Goal: Task Accomplishment & Management: Manage account settings

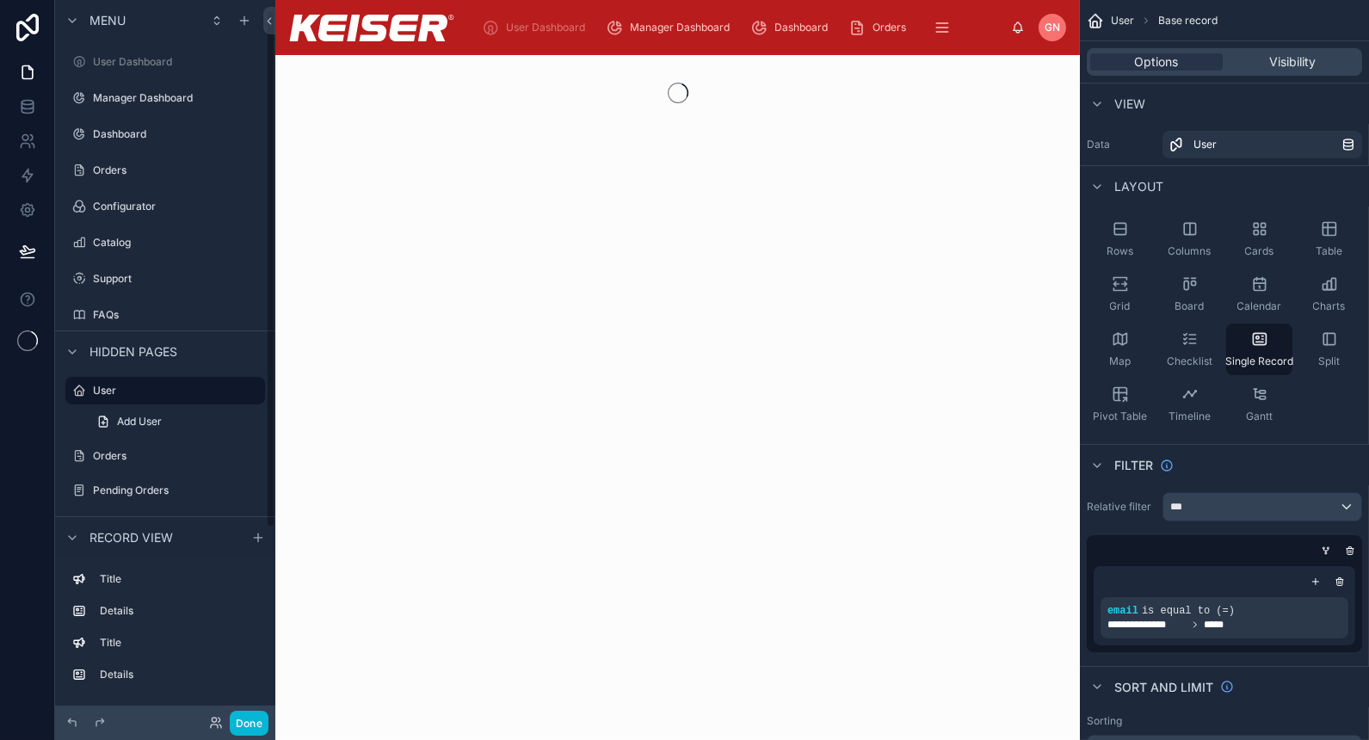
scroll to position [13, 0]
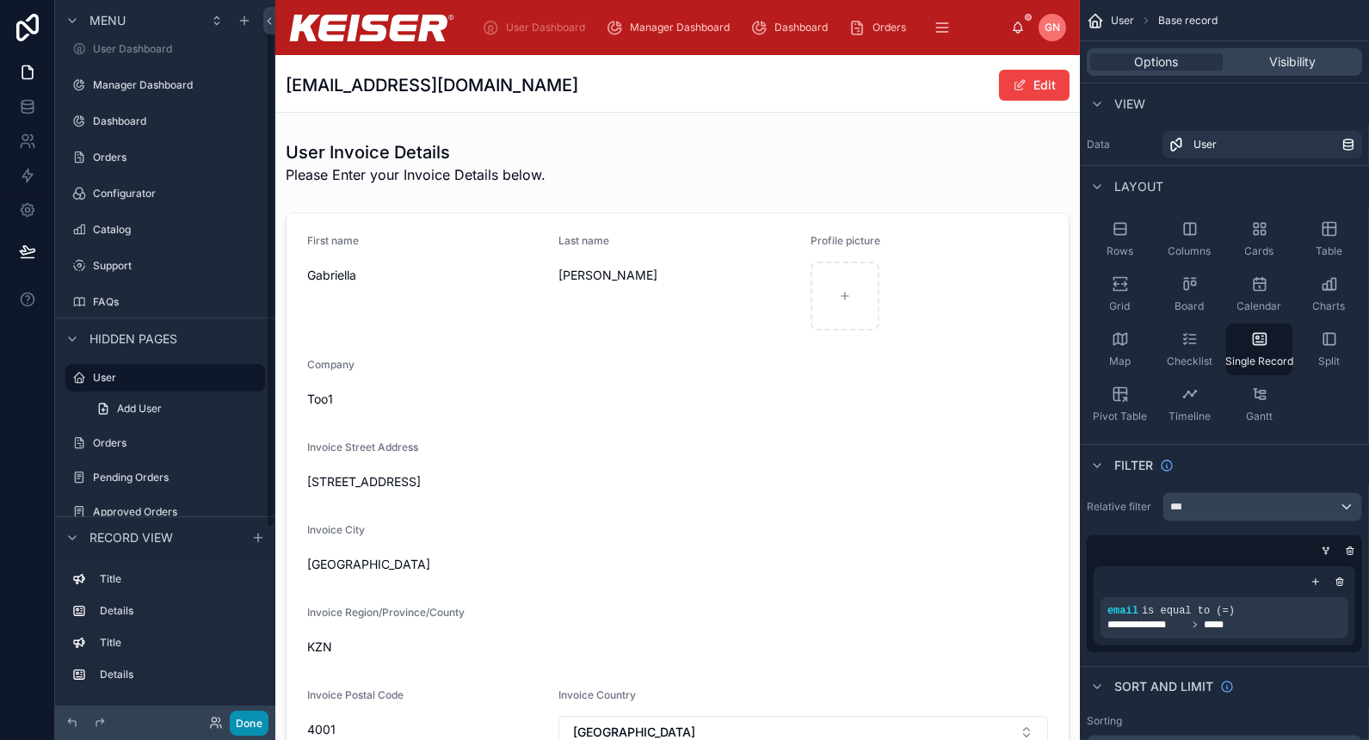
click at [253, 729] on button "Done" at bounding box center [249, 723] width 39 height 25
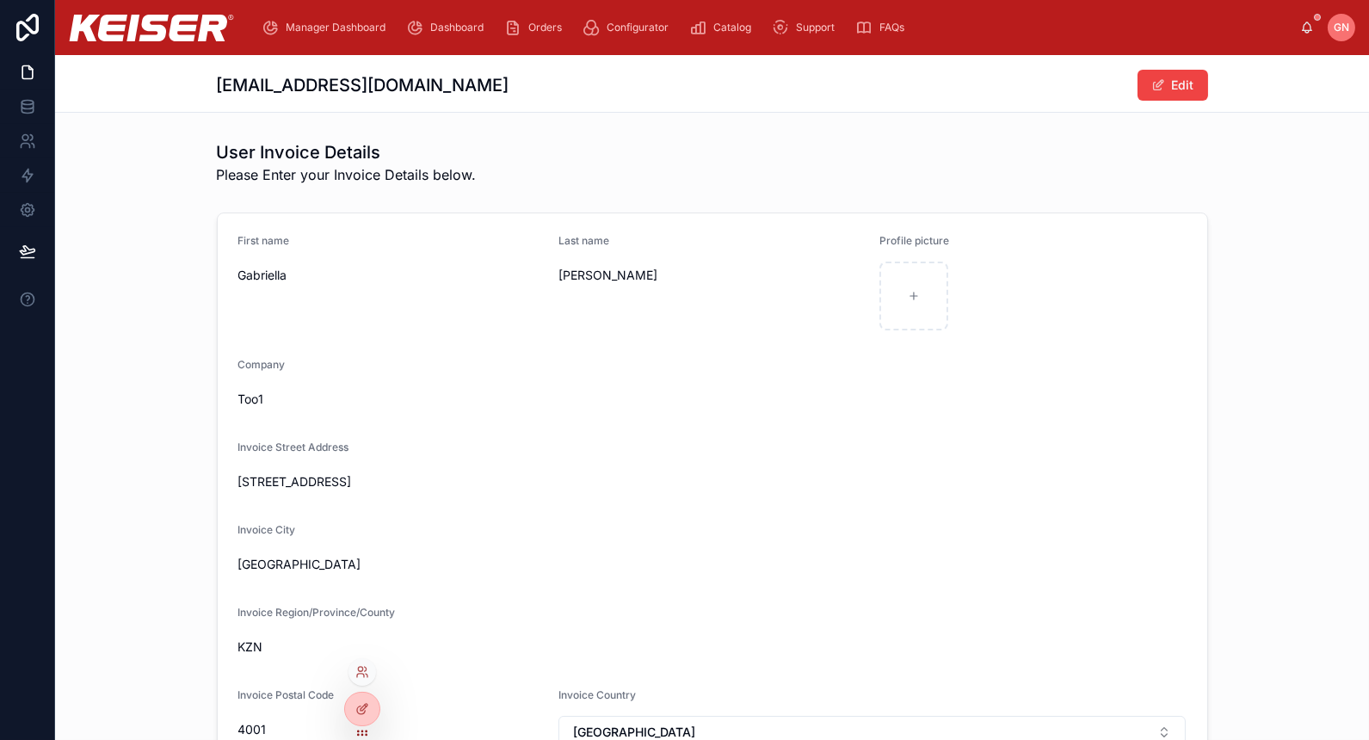
click at [361, 679] on div at bounding box center [363, 672] width 28 height 28
click at [362, 661] on div at bounding box center [363, 672] width 28 height 28
click at [359, 667] on icon at bounding box center [360, 669] width 4 height 4
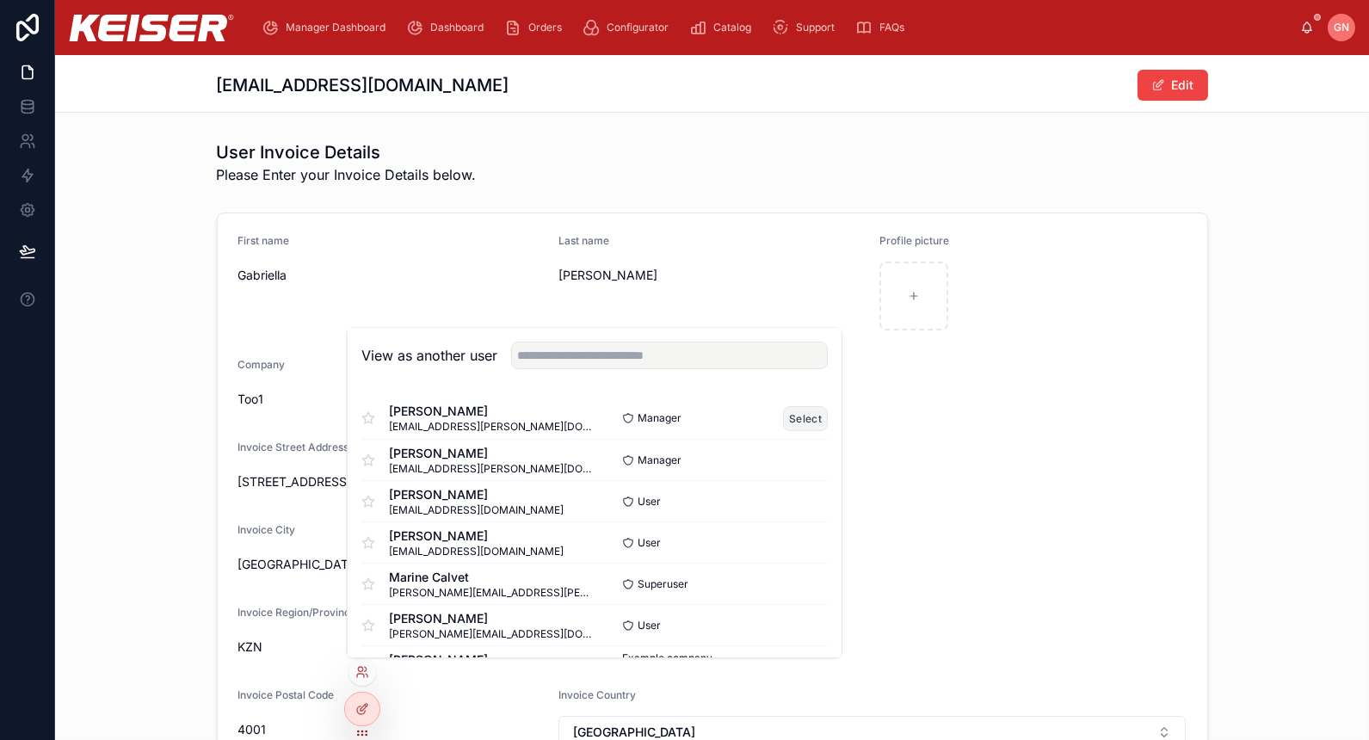
click at [783, 408] on button "Select" at bounding box center [805, 418] width 45 height 25
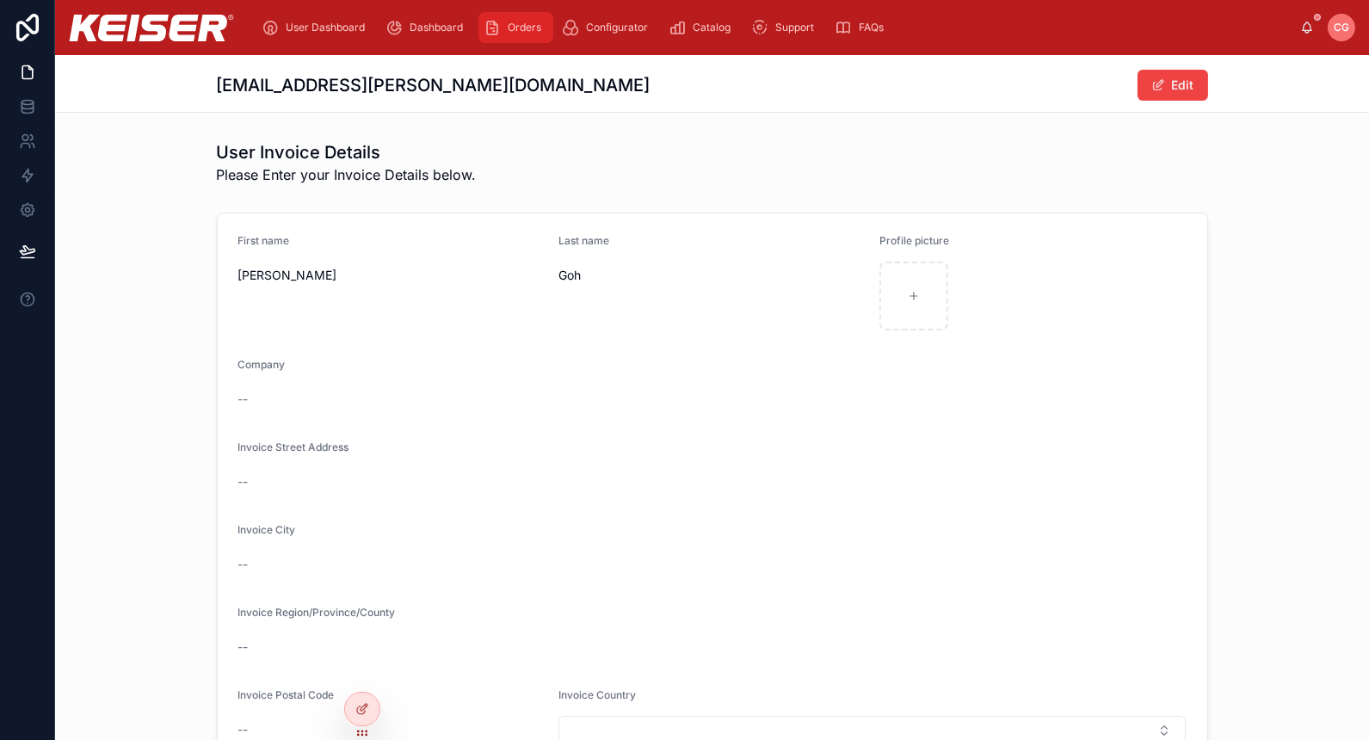
click at [515, 36] on div "Orders" at bounding box center [516, 28] width 65 height 28
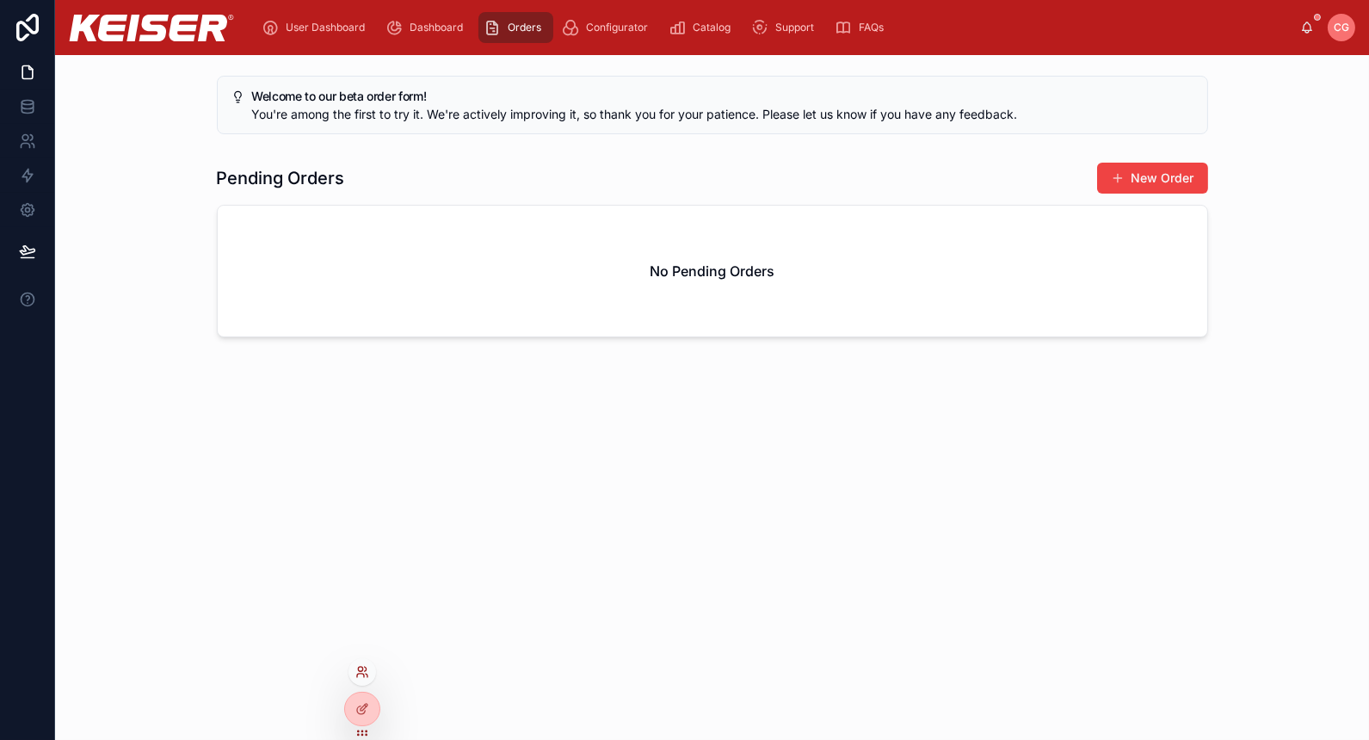
click at [366, 672] on icon at bounding box center [362, 672] width 14 height 14
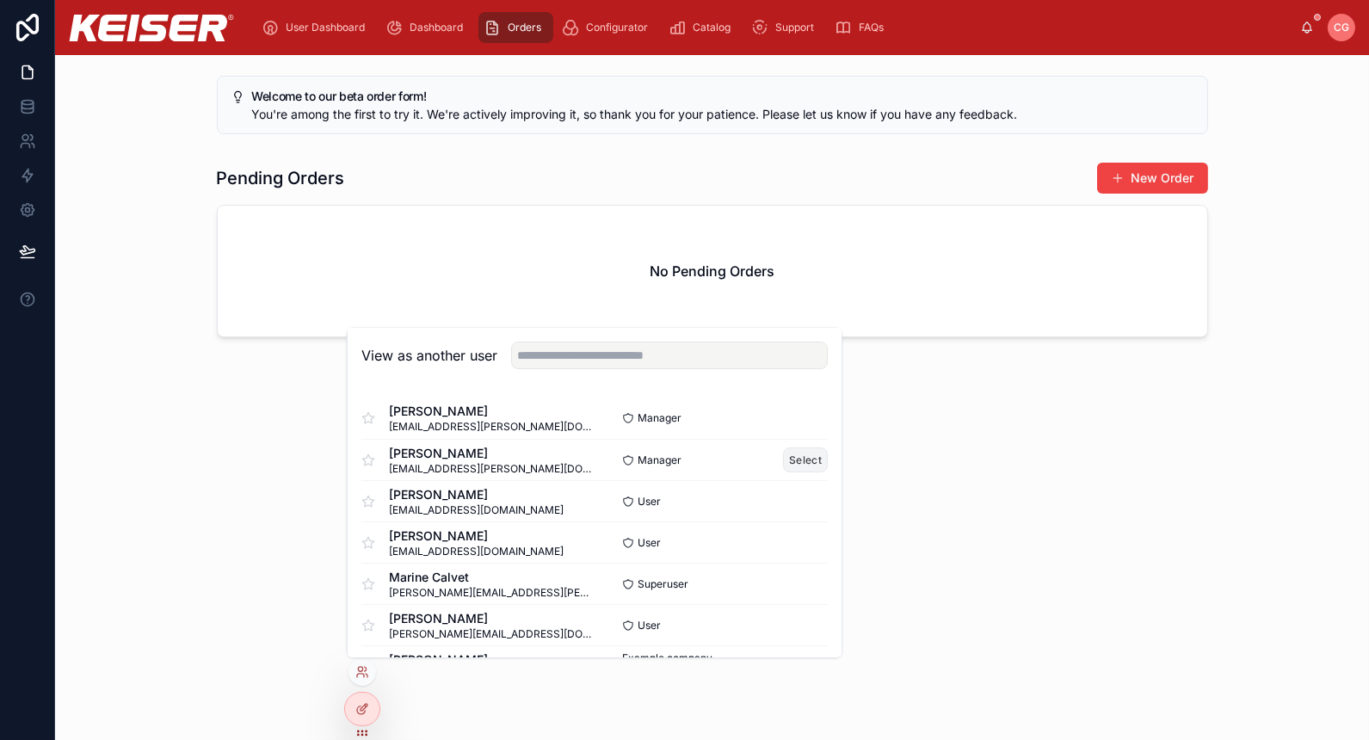
click at [808, 452] on button "Select" at bounding box center [805, 460] width 45 height 25
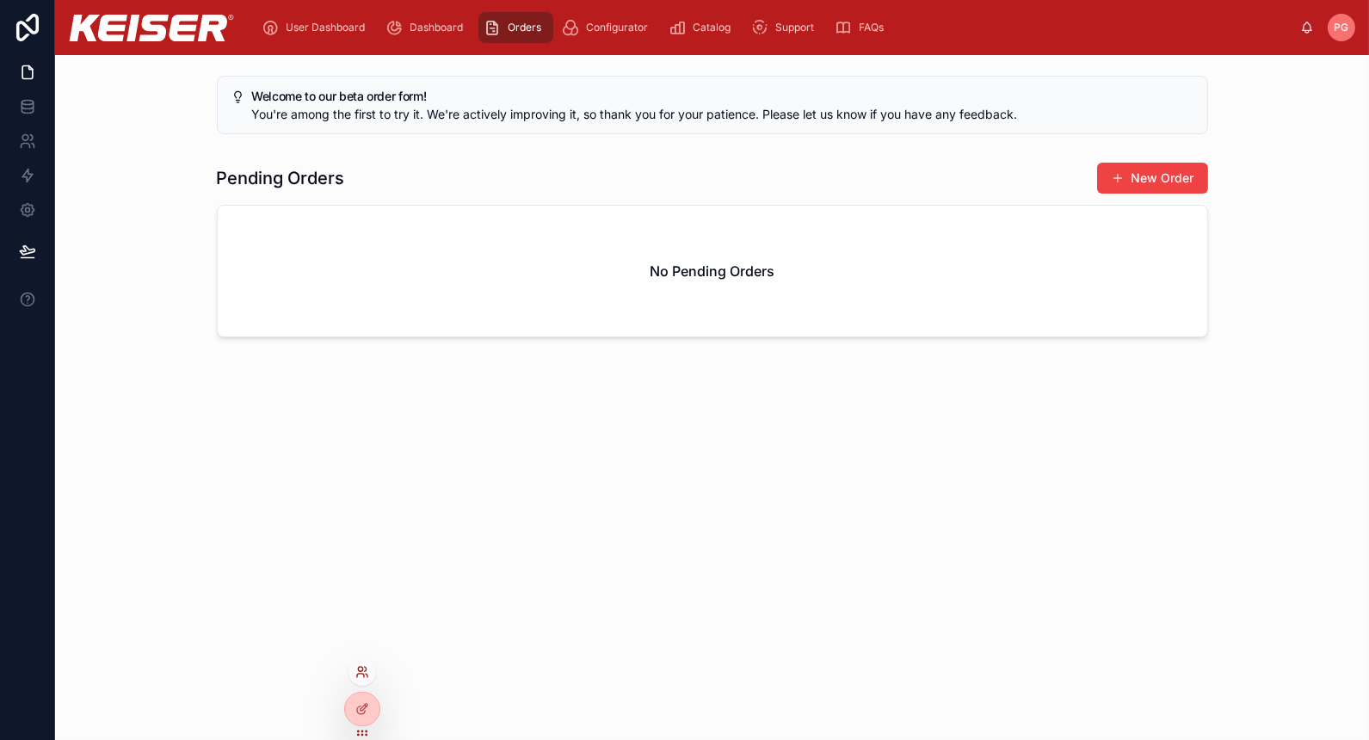
click at [361, 669] on icon at bounding box center [360, 669] width 4 height 4
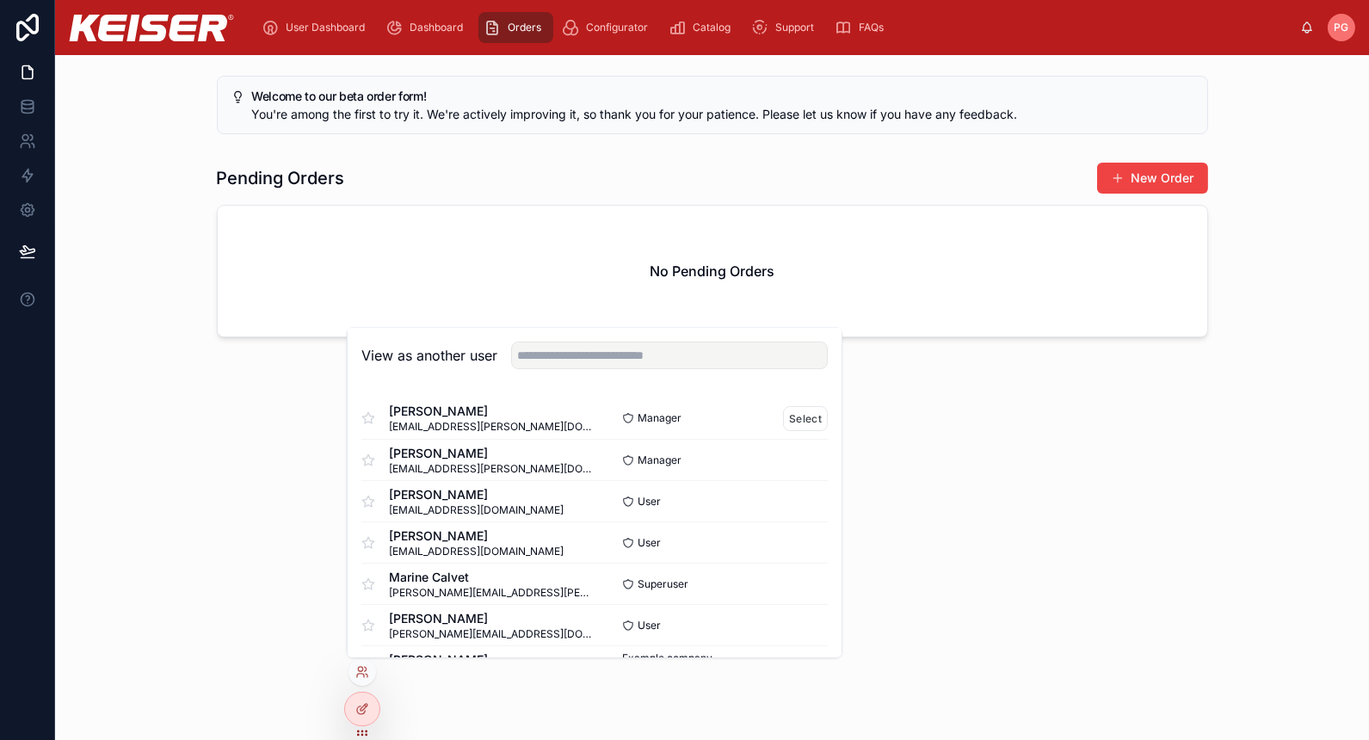
click at [788, 429] on div "Select" at bounding box center [805, 418] width 45 height 25
click at [788, 417] on button "Select" at bounding box center [805, 418] width 45 height 25
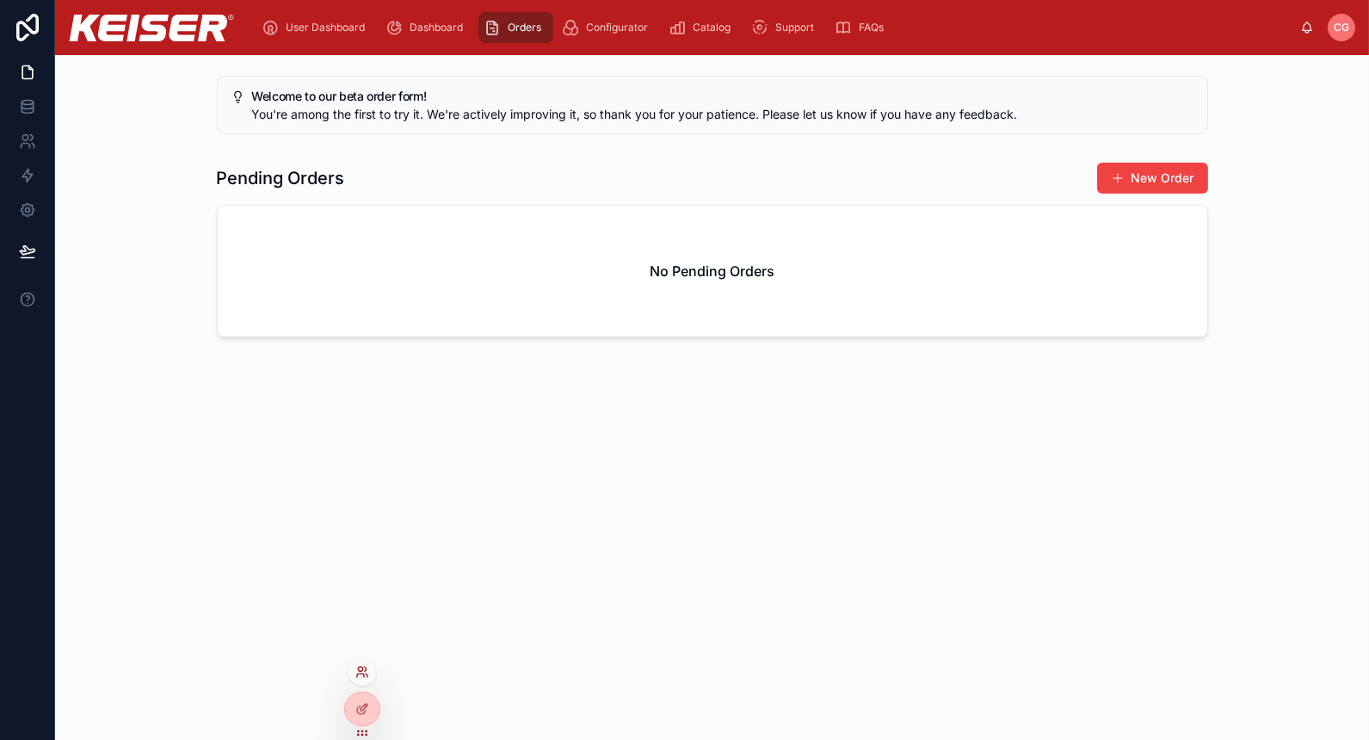
click at [359, 669] on icon at bounding box center [362, 672] width 14 height 14
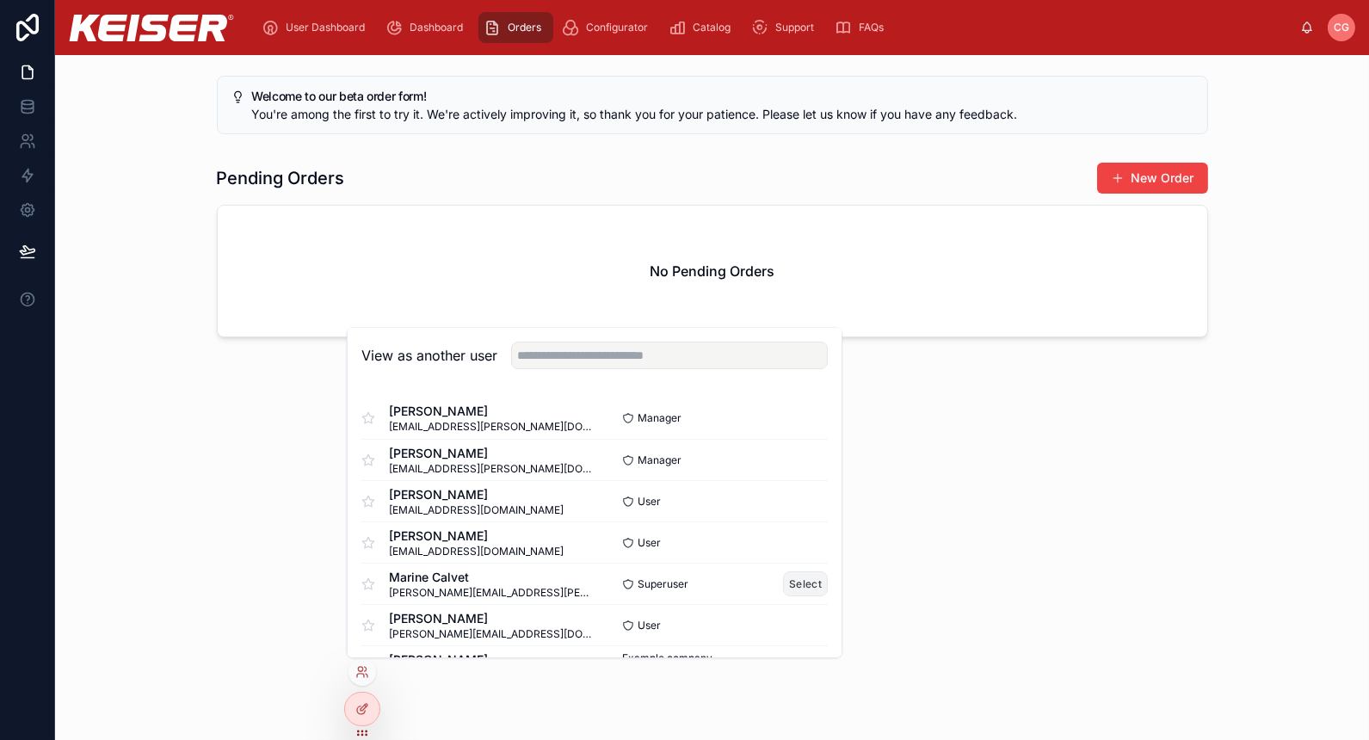
click at [799, 582] on button "Select" at bounding box center [805, 583] width 45 height 25
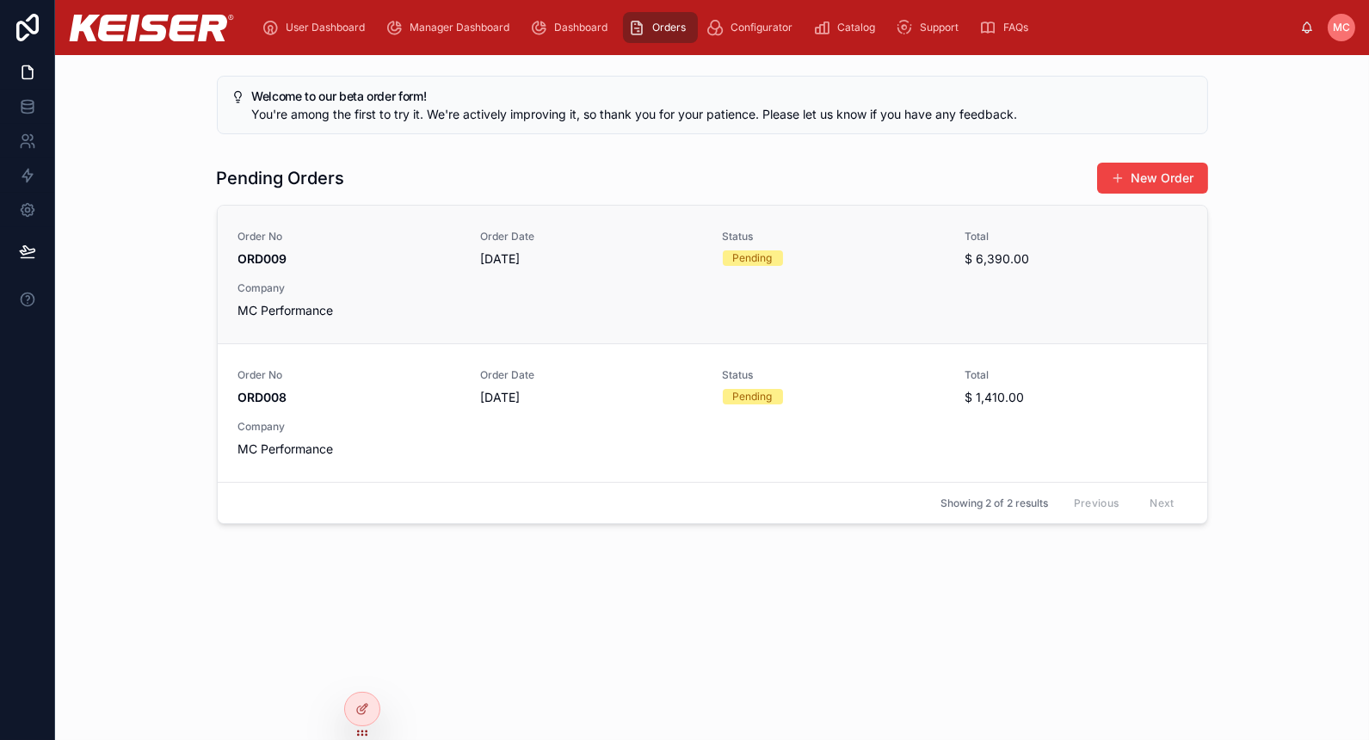
click at [717, 293] on div "Order No ORD009 Order Date [DATE] Status Pending Total $ 6,390.00 Company MC Pe…" at bounding box center [712, 275] width 948 height 90
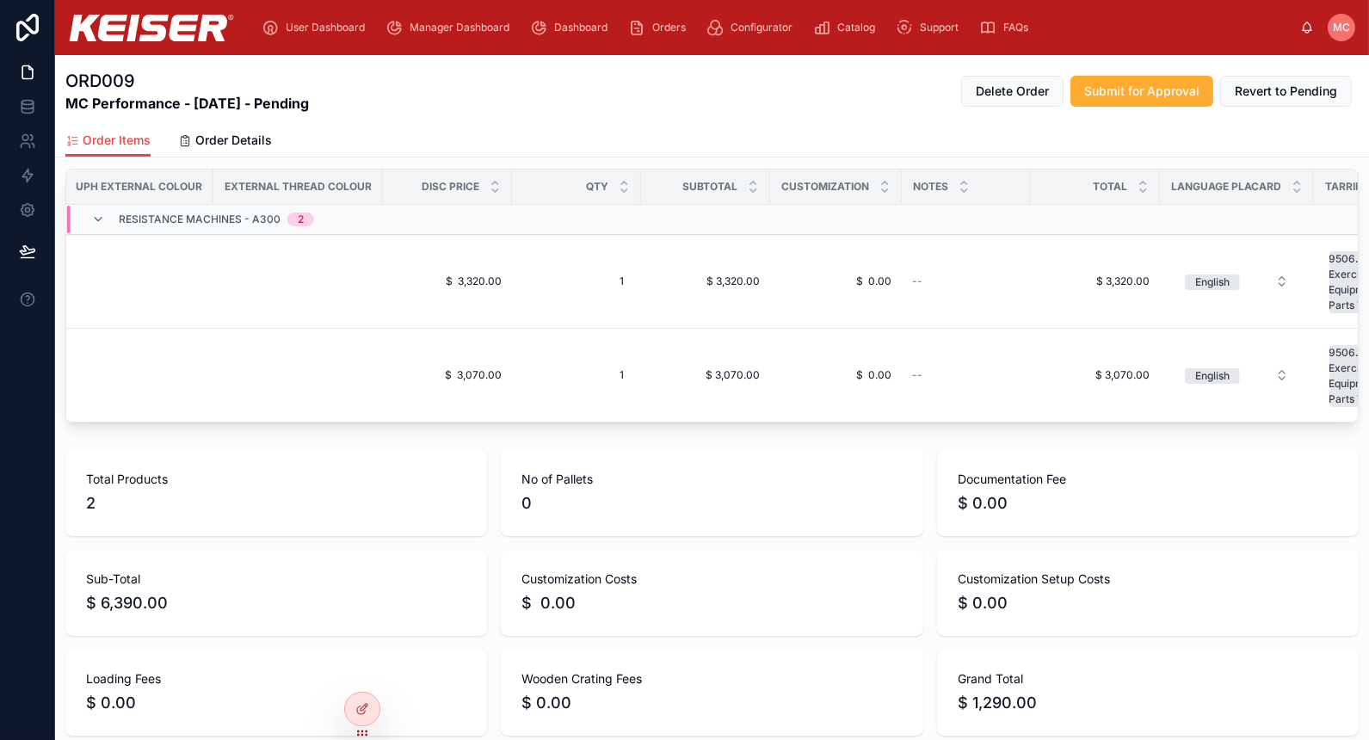
scroll to position [425, 0]
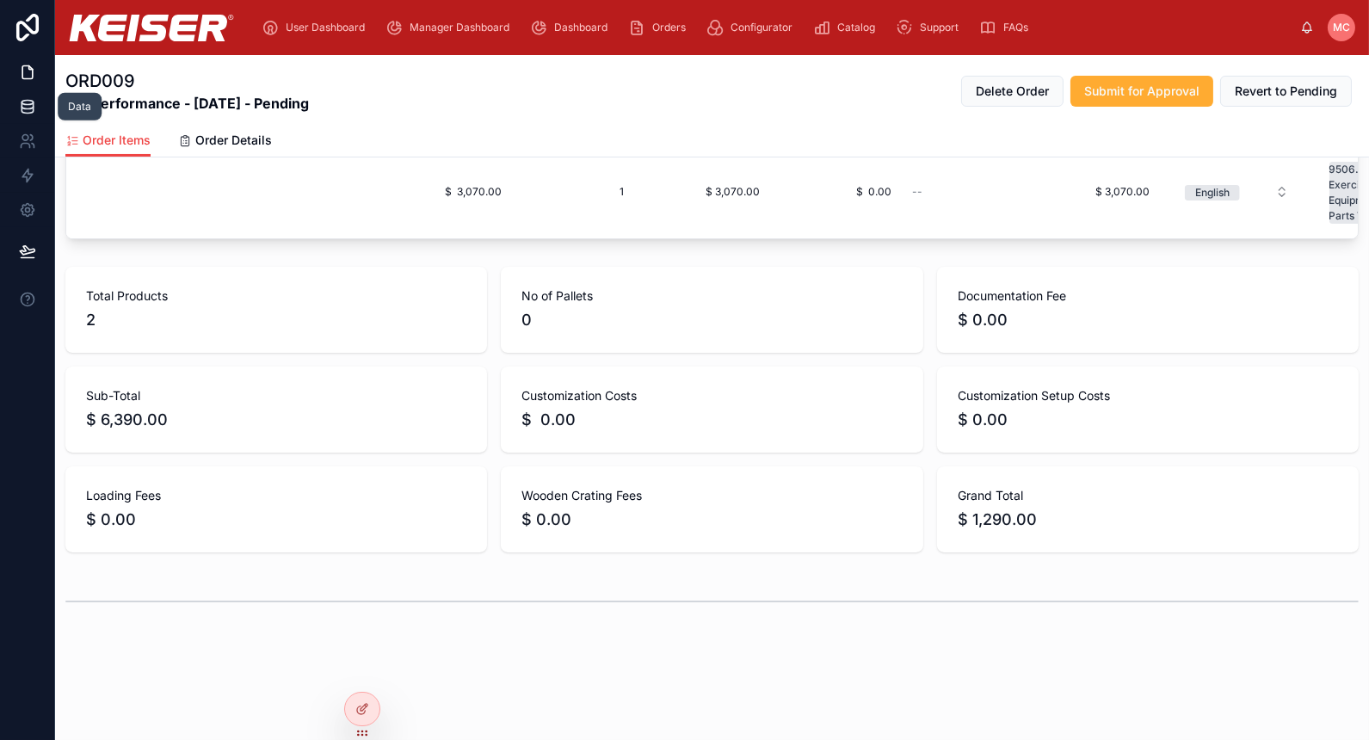
click at [34, 90] on link at bounding box center [27, 107] width 54 height 34
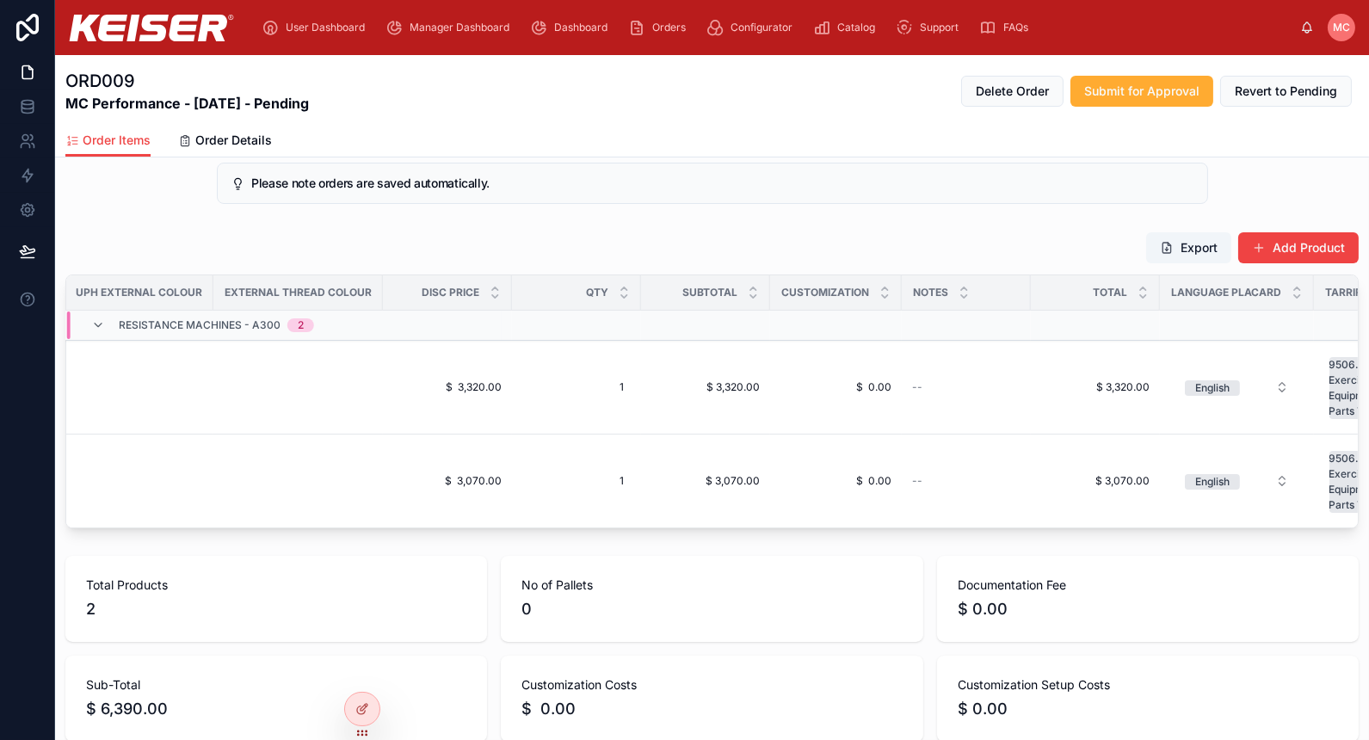
scroll to position [0, 0]
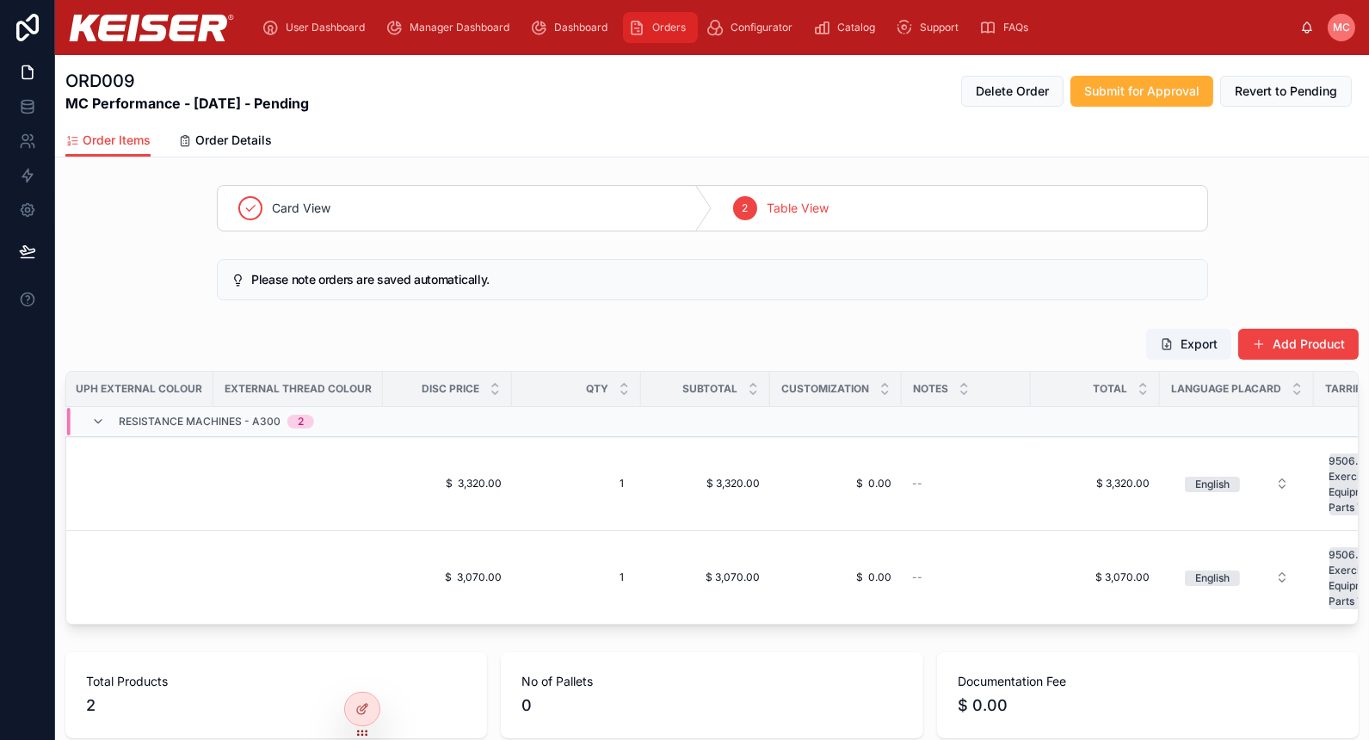
click at [668, 40] on div "Orders" at bounding box center [660, 28] width 65 height 28
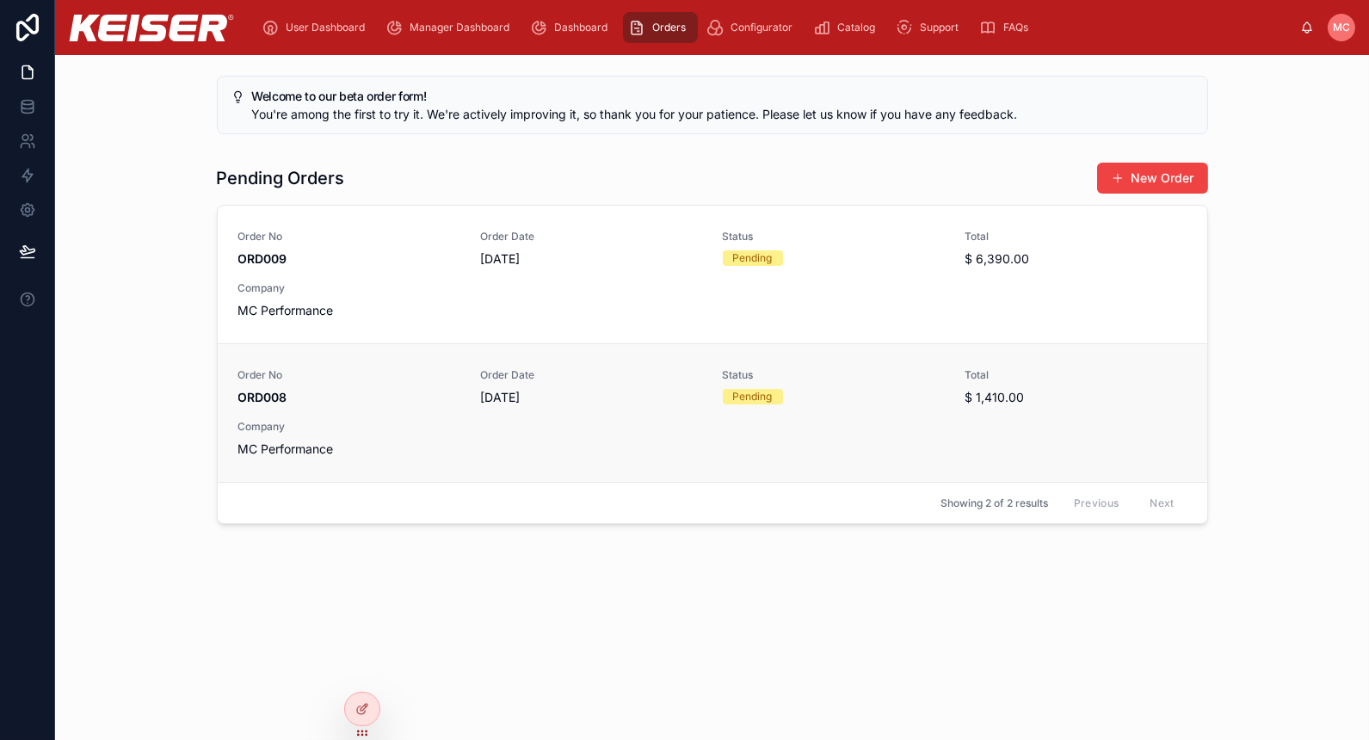
click at [472, 454] on div "Order No ORD008 Order Date 23/06/2025 Status Pending Total $ 1,410.00 Company M…" at bounding box center [712, 413] width 948 height 90
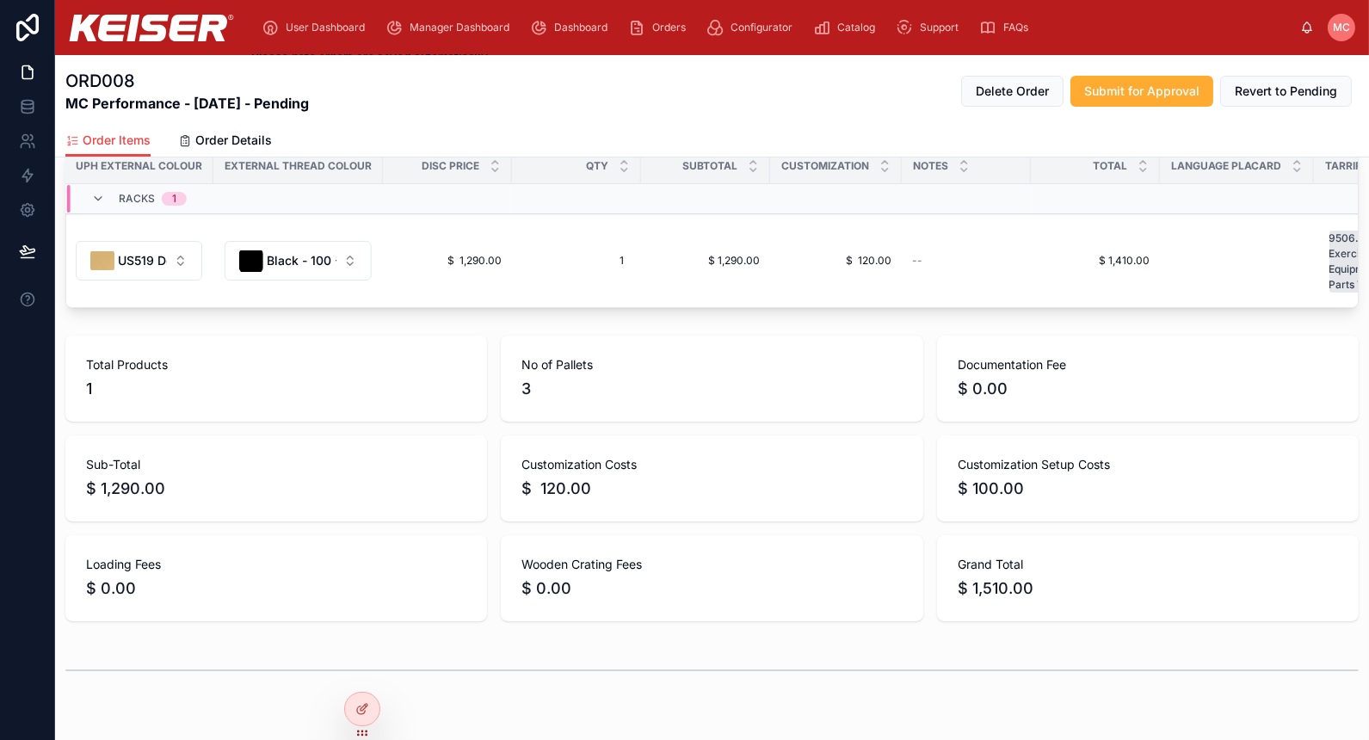
scroll to position [0, 2622]
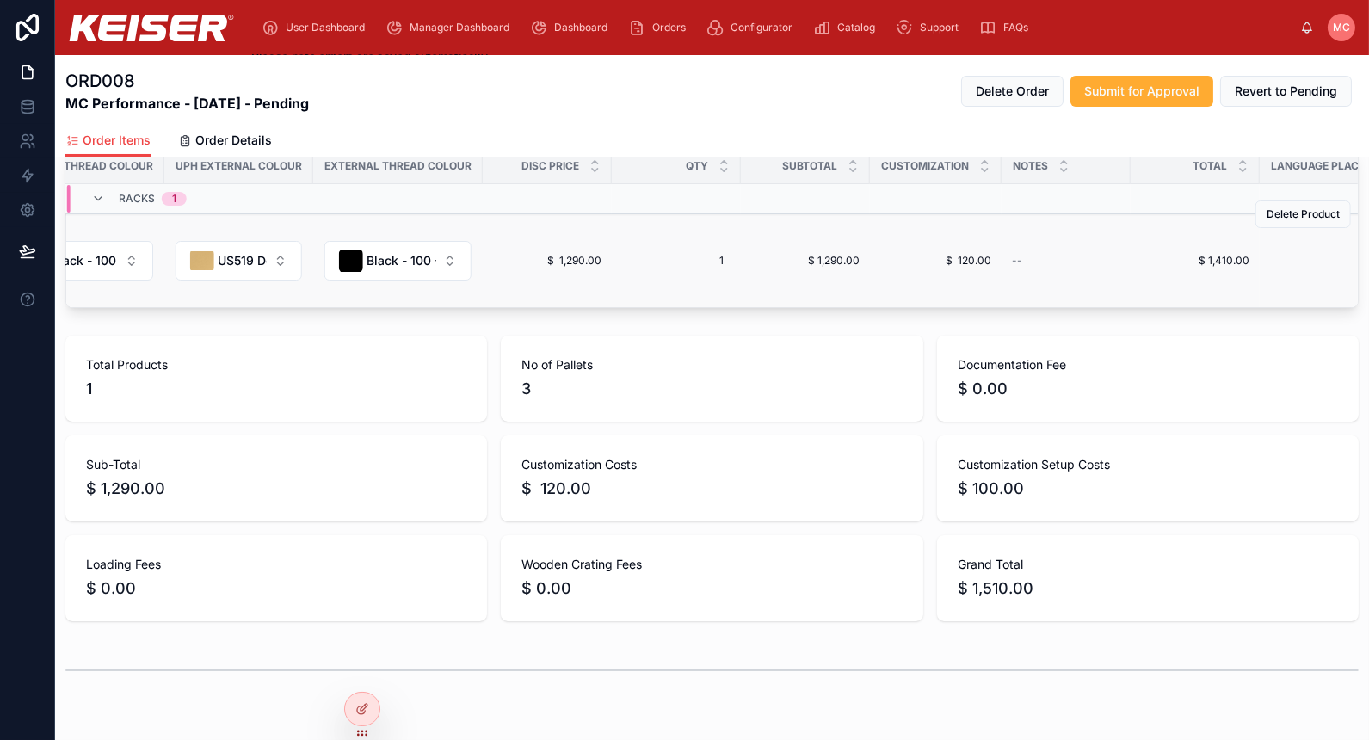
click at [612, 248] on td "1 1" at bounding box center [676, 261] width 129 height 94
click at [622, 254] on div "1 1" at bounding box center [676, 261] width 108 height 28
type input "*"
click at [724, 281] on icon "submit" at bounding box center [727, 288] width 14 height 14
click at [629, 261] on span "2" at bounding box center [676, 261] width 95 height 14
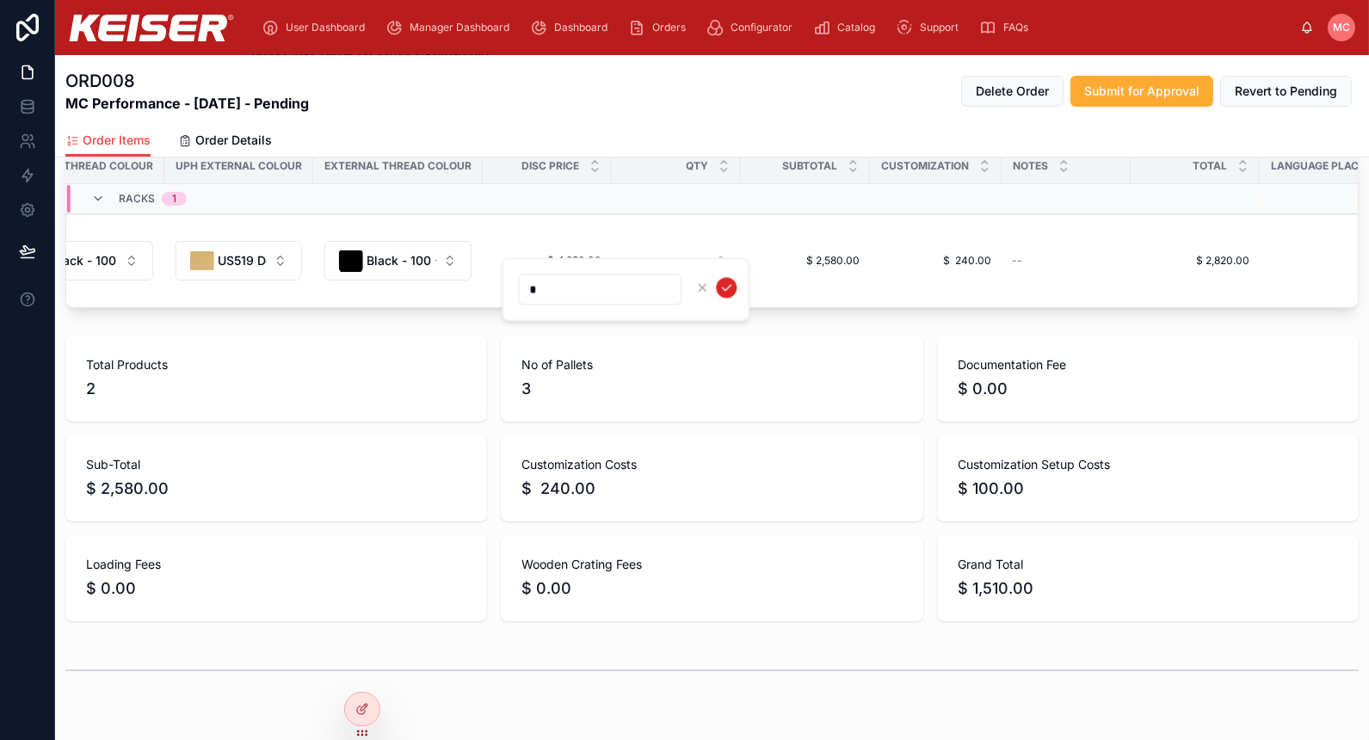
type input "*"
click at [731, 278] on button "submit" at bounding box center [726, 287] width 21 height 21
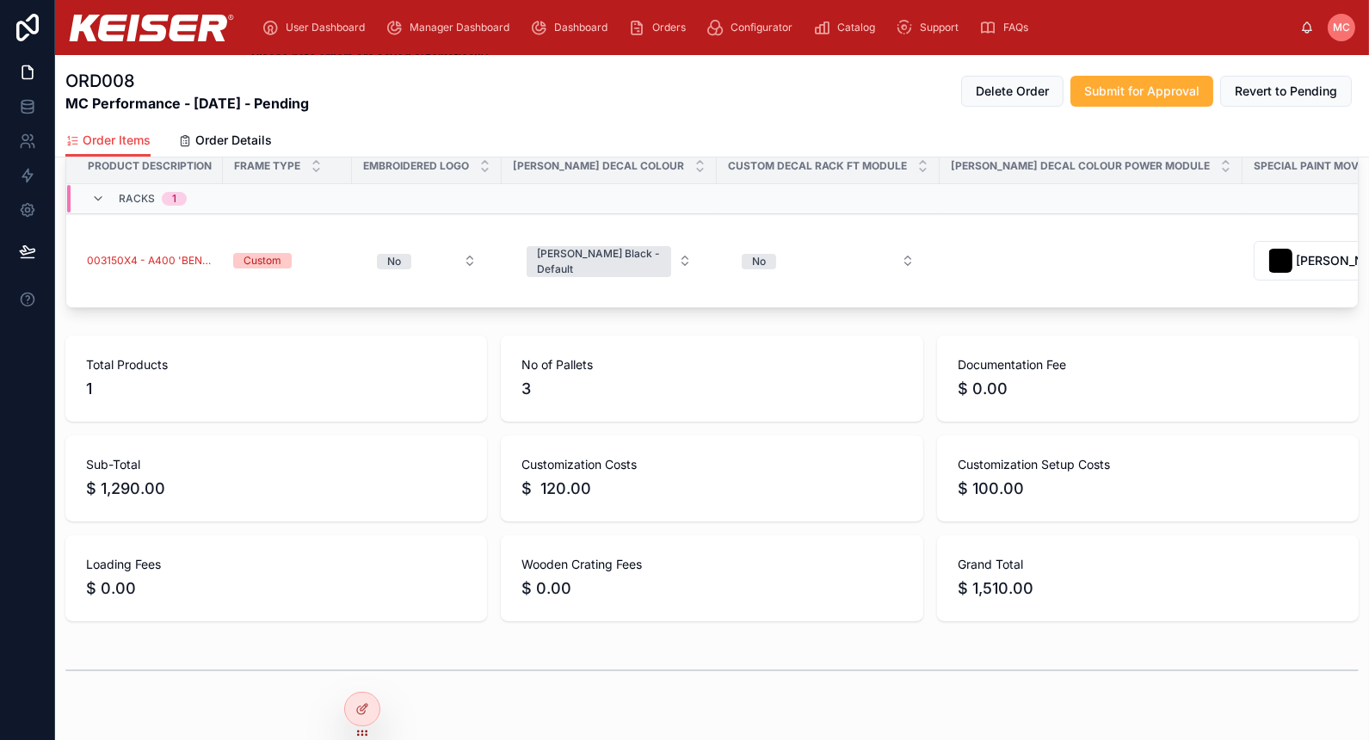
scroll to position [0, 0]
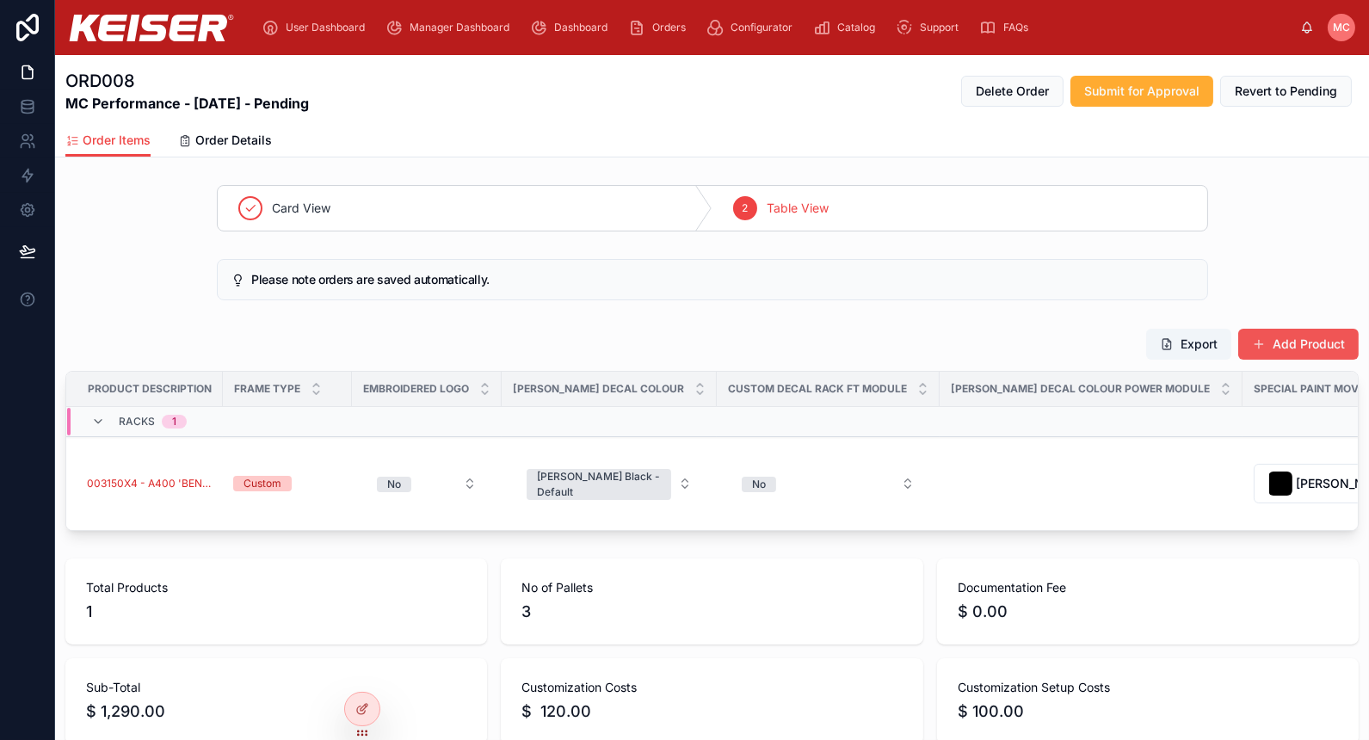
click at [1293, 344] on button "Add Product" at bounding box center [1298, 344] width 120 height 31
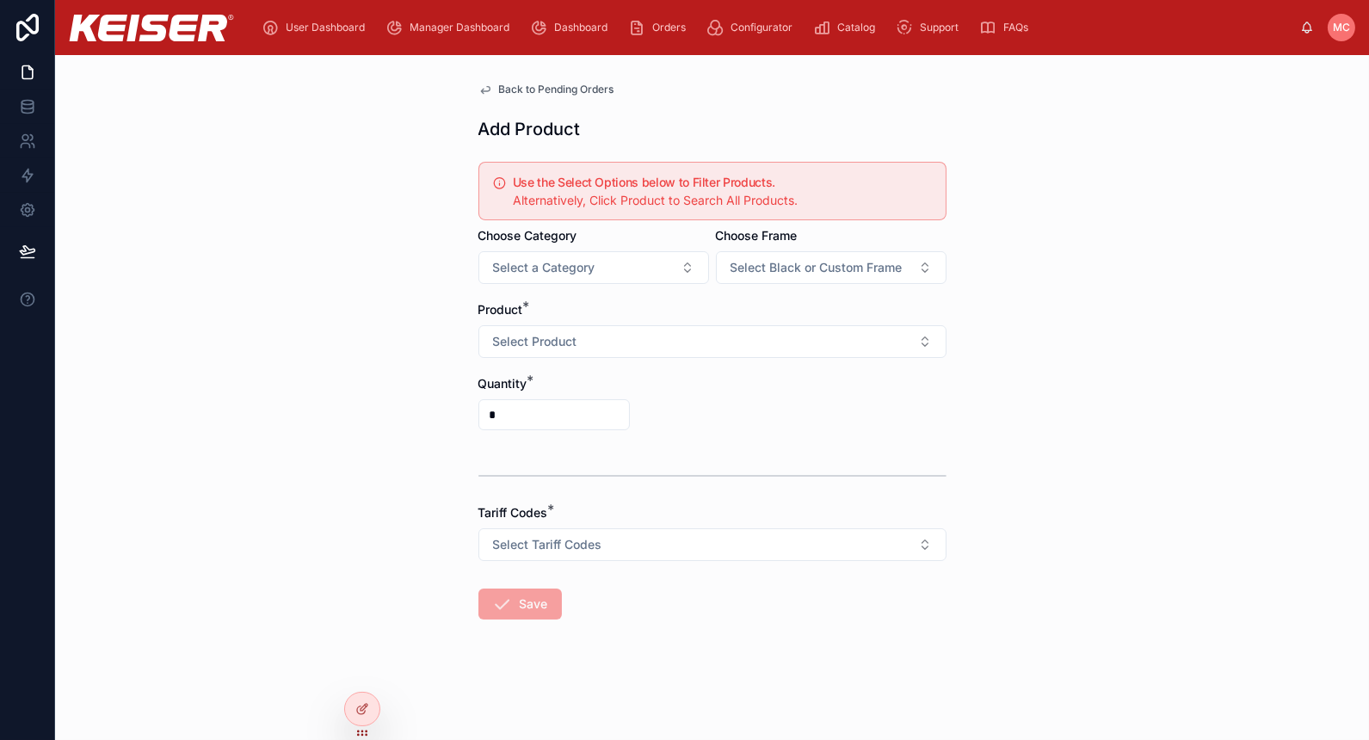
click at [605, 311] on div "Product *" at bounding box center [713, 309] width 468 height 17
click at [613, 336] on button "Select Product" at bounding box center [713, 341] width 468 height 33
type input "********"
click at [547, 420] on div "002235XP - Seated Butterfly - Air 350" at bounding box center [613, 412] width 247 height 24
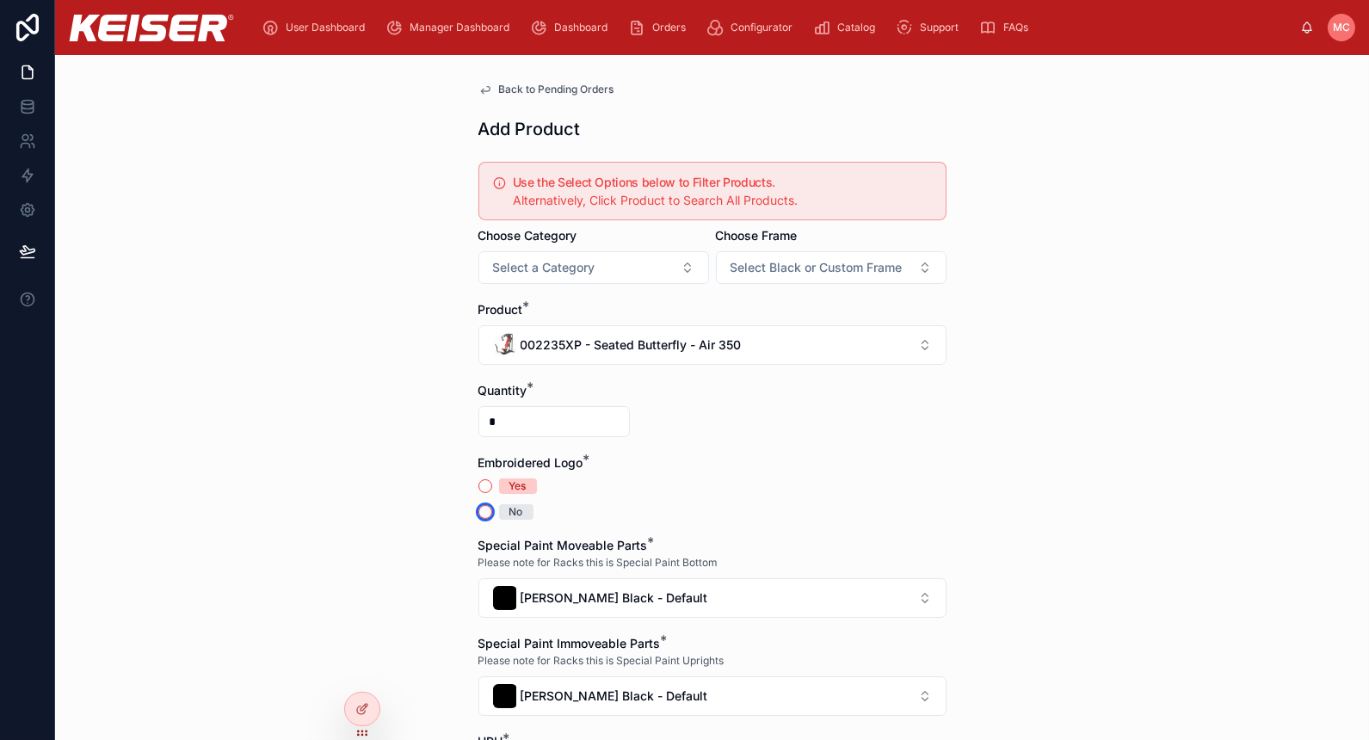
click at [479, 510] on button "No" at bounding box center [486, 512] width 14 height 14
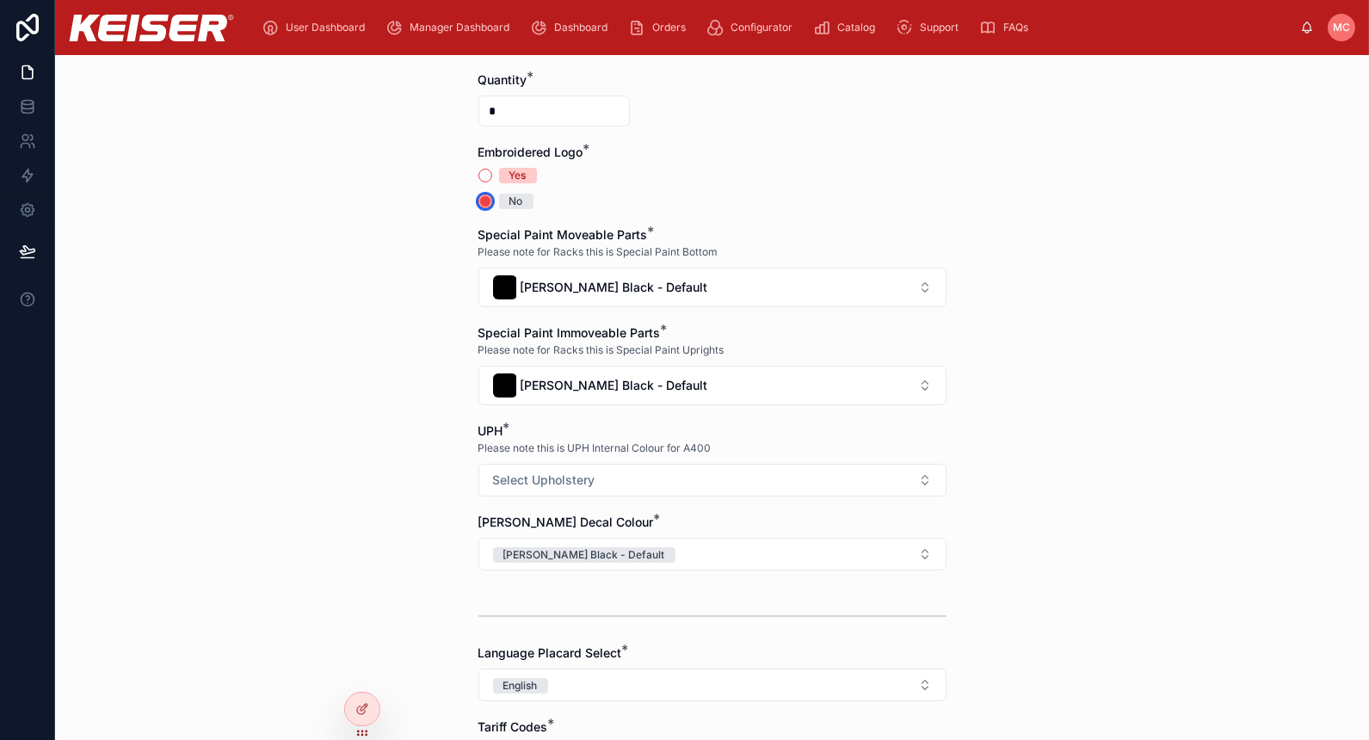
scroll to position [446, 0]
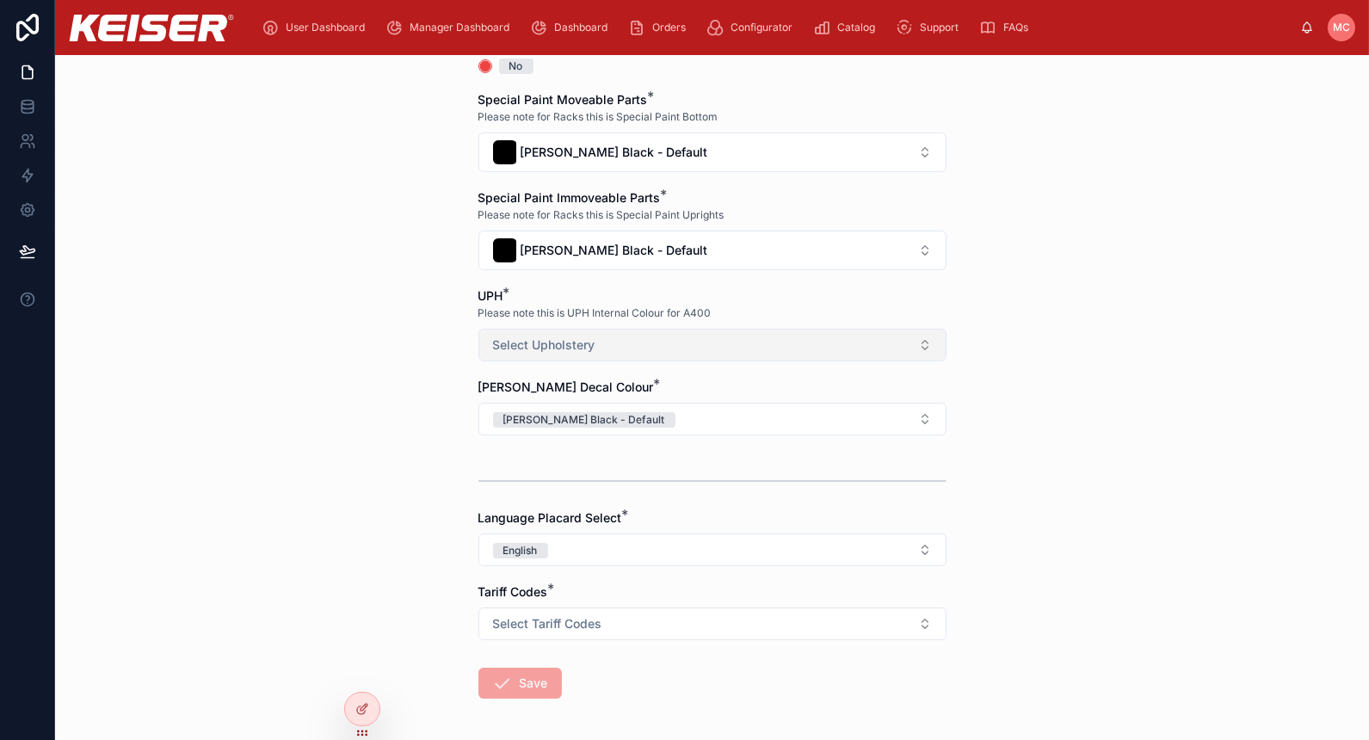
click at [713, 331] on button "Select Upholstery" at bounding box center [713, 345] width 468 height 33
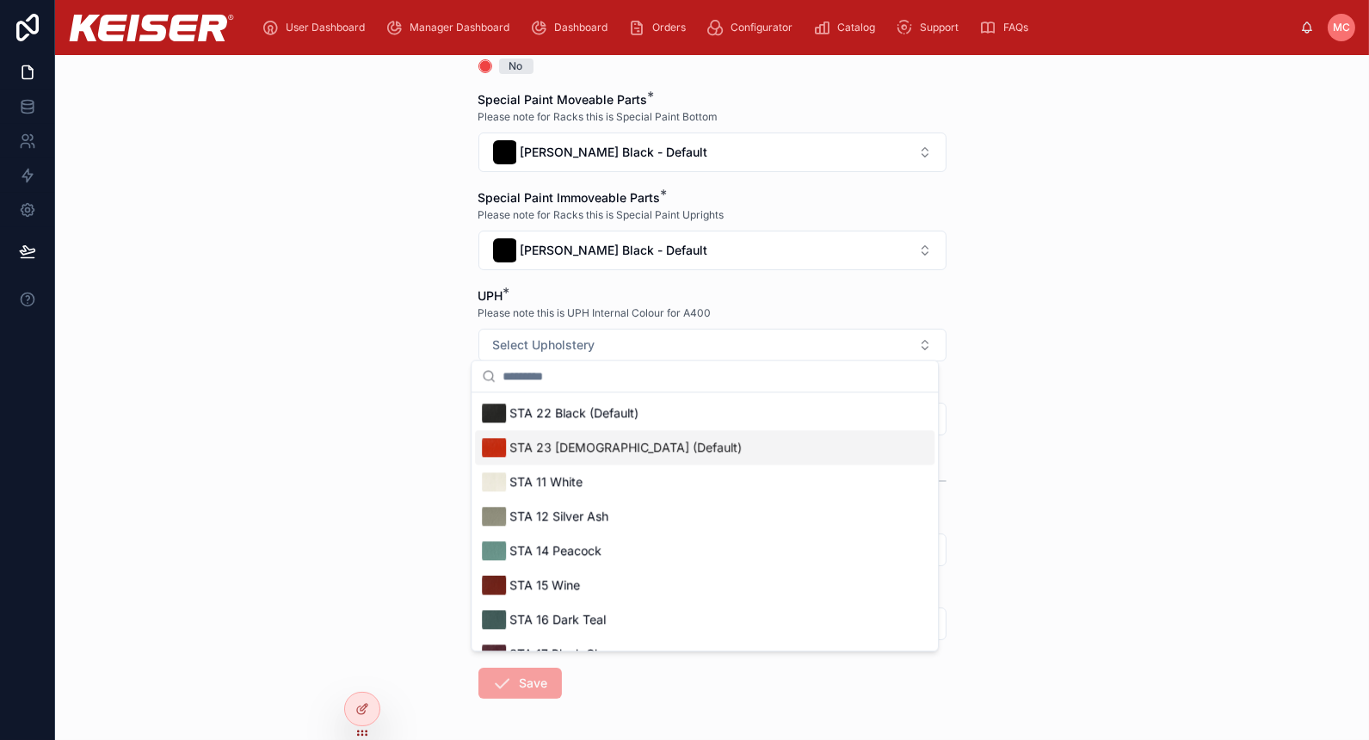
drag, startPoint x: 346, startPoint y: 433, endPoint x: 355, endPoint y: 426, distance: 11.7
click at [347, 432] on div "Back to Pending Orders Add Product Use the Select Options below to Filter Produ…" at bounding box center [712, 397] width 1314 height 685
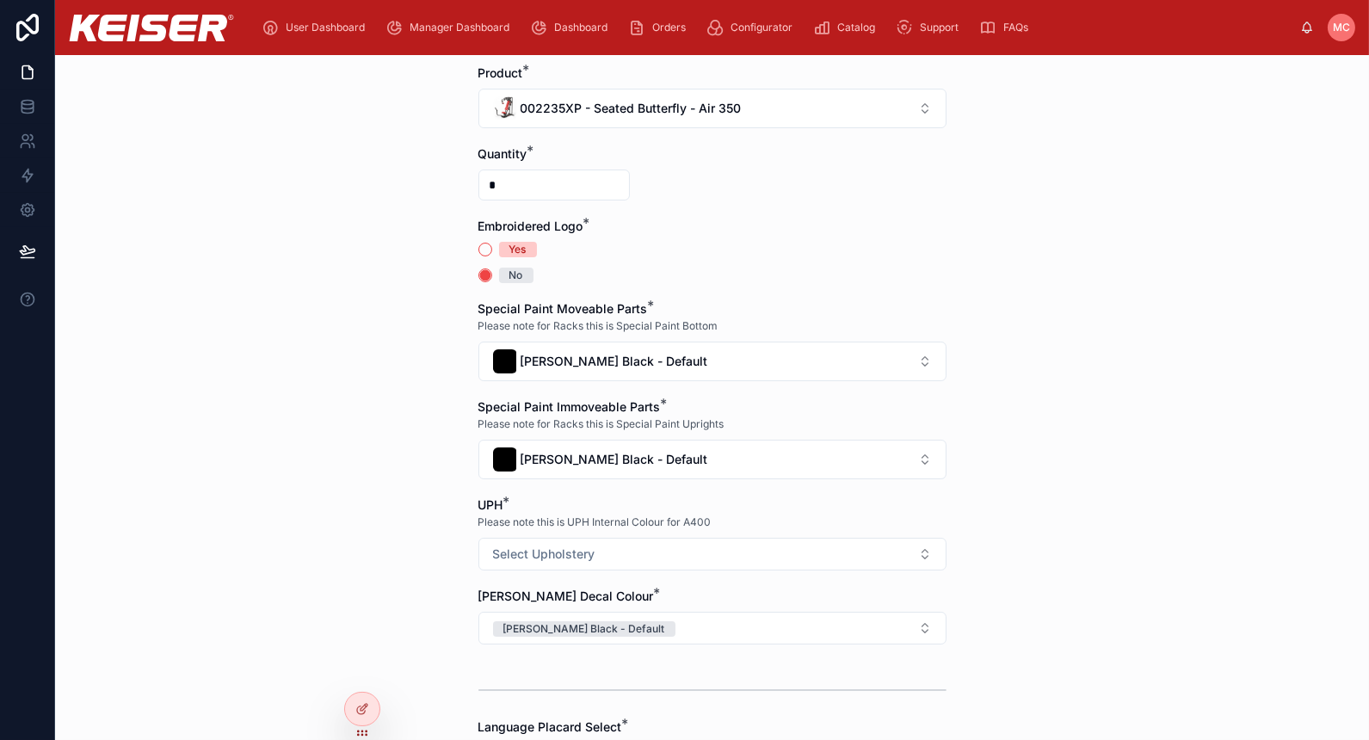
scroll to position [223, 0]
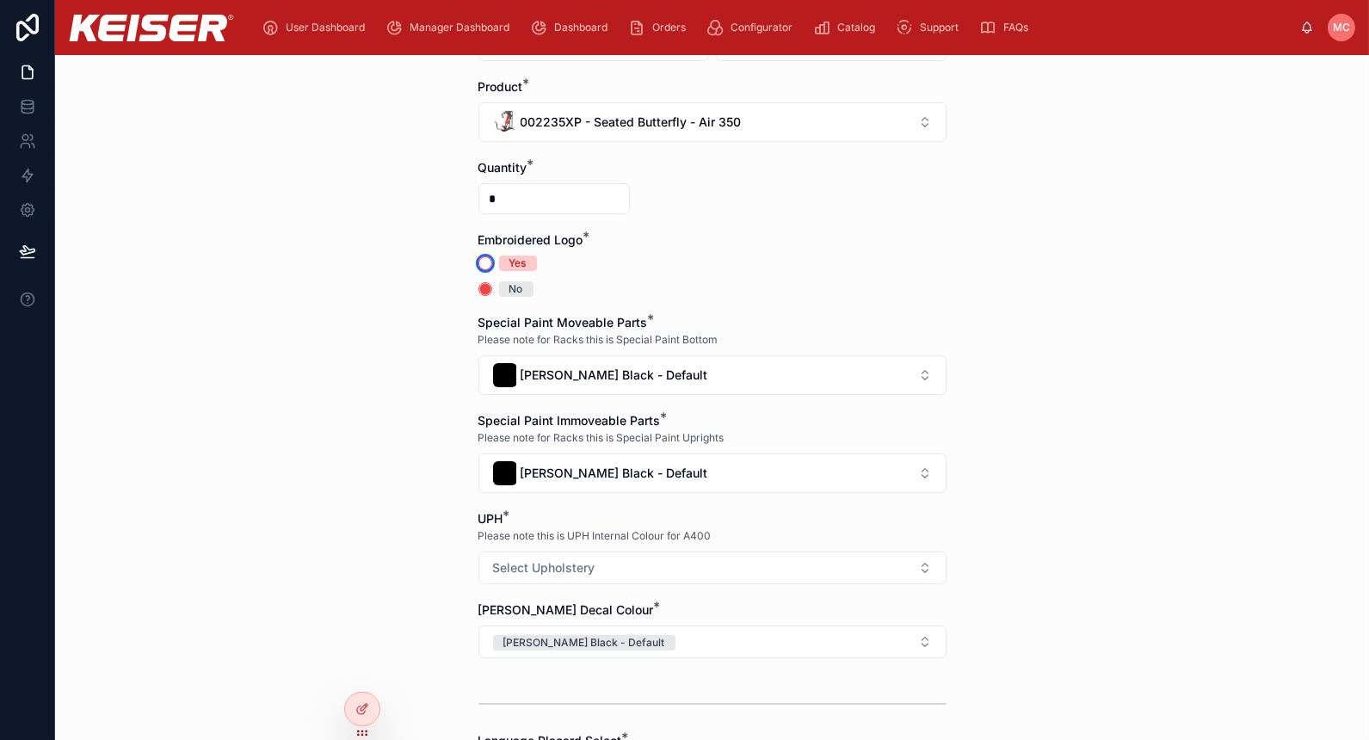
click at [479, 259] on button "Yes" at bounding box center [486, 263] width 14 height 14
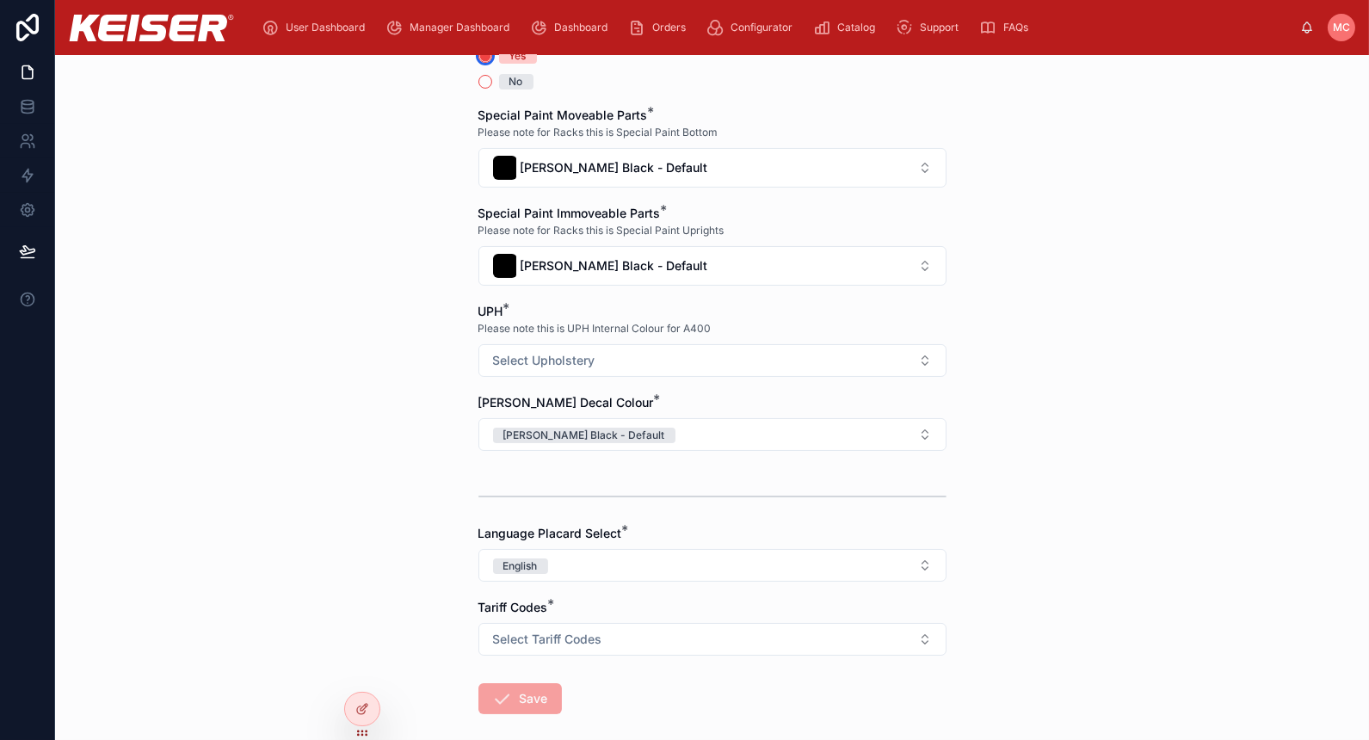
scroll to position [446, 0]
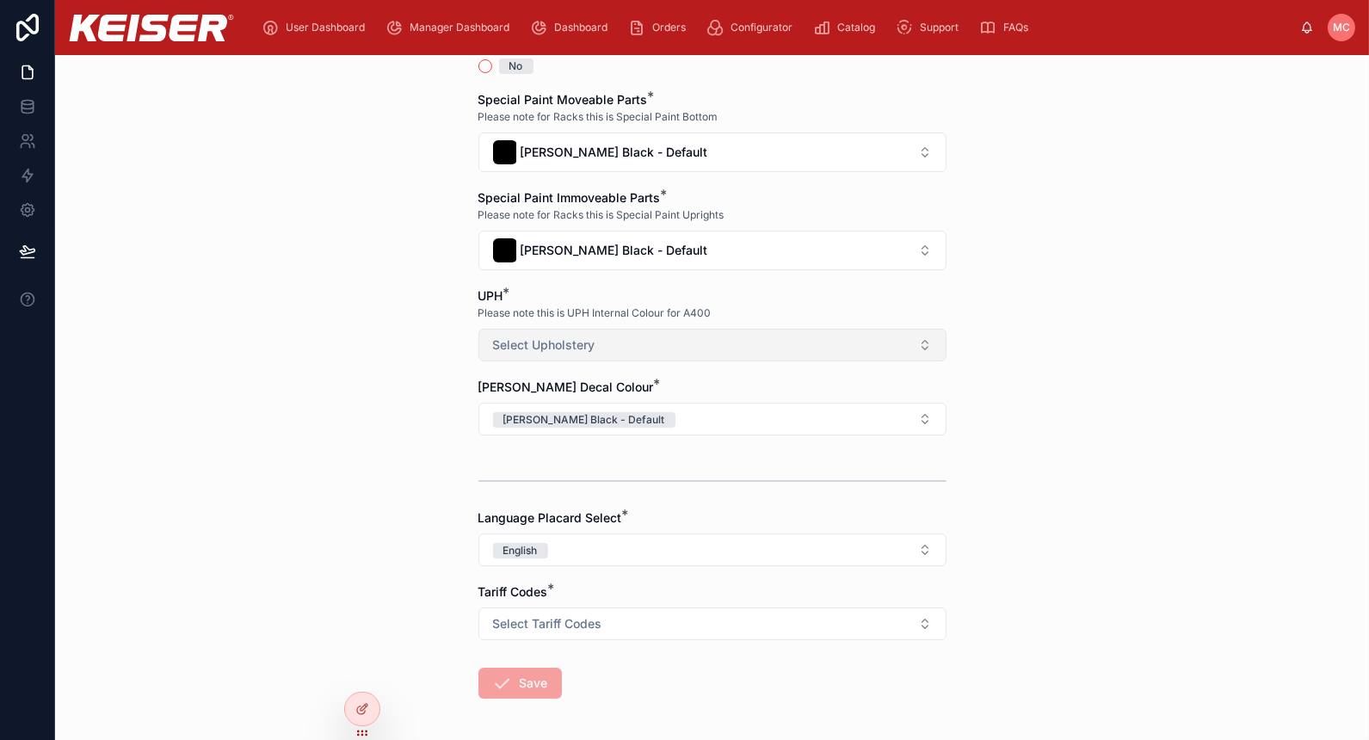
click at [545, 341] on span "Select Upholstery" at bounding box center [544, 345] width 102 height 17
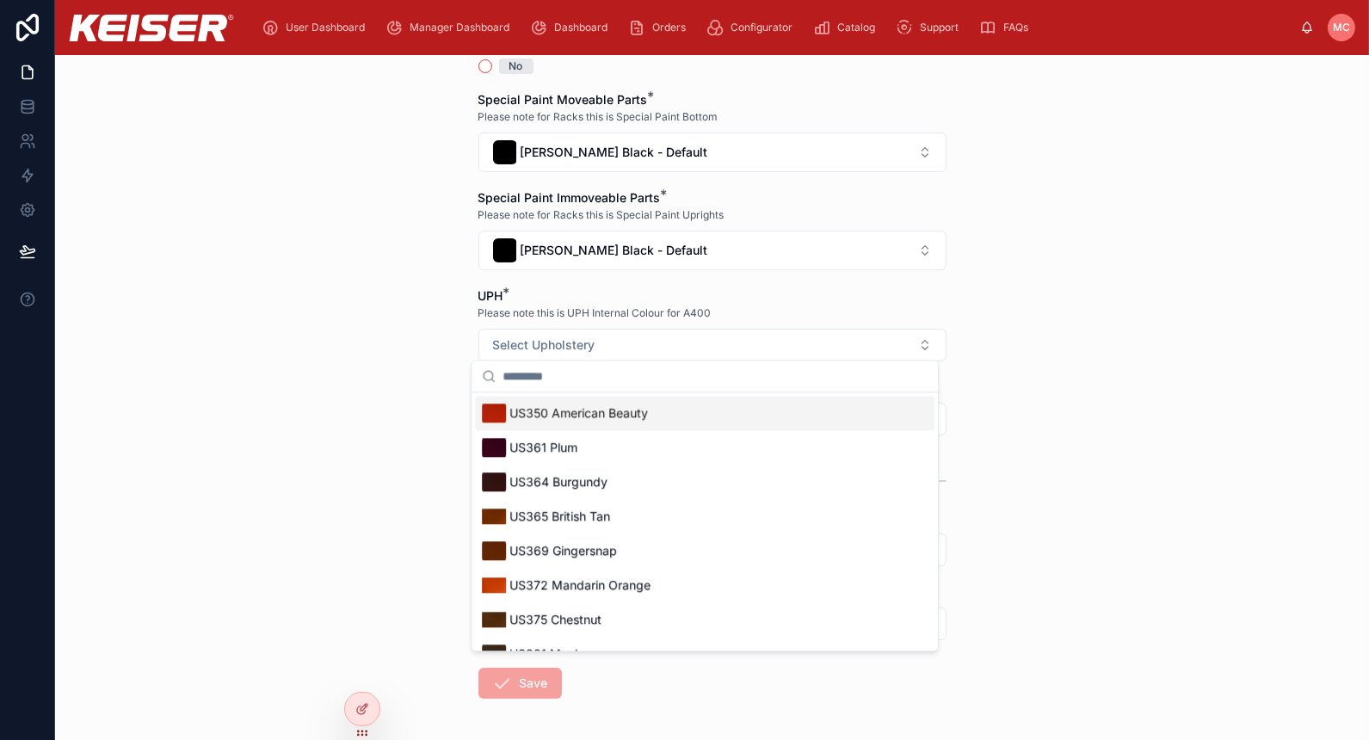
click at [576, 414] on span "US350 American Beauty" at bounding box center [579, 413] width 139 height 17
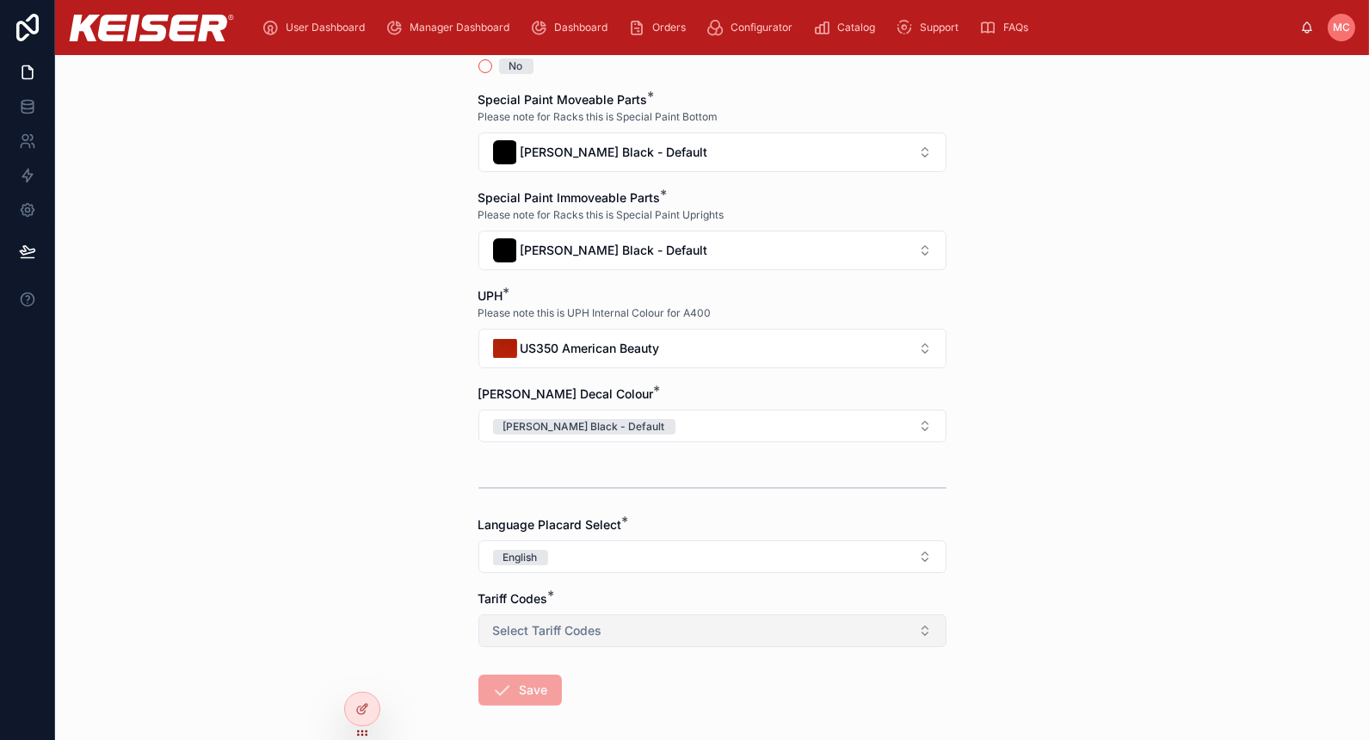
click at [611, 630] on button "Select Tariff Codes" at bounding box center [713, 631] width 468 height 33
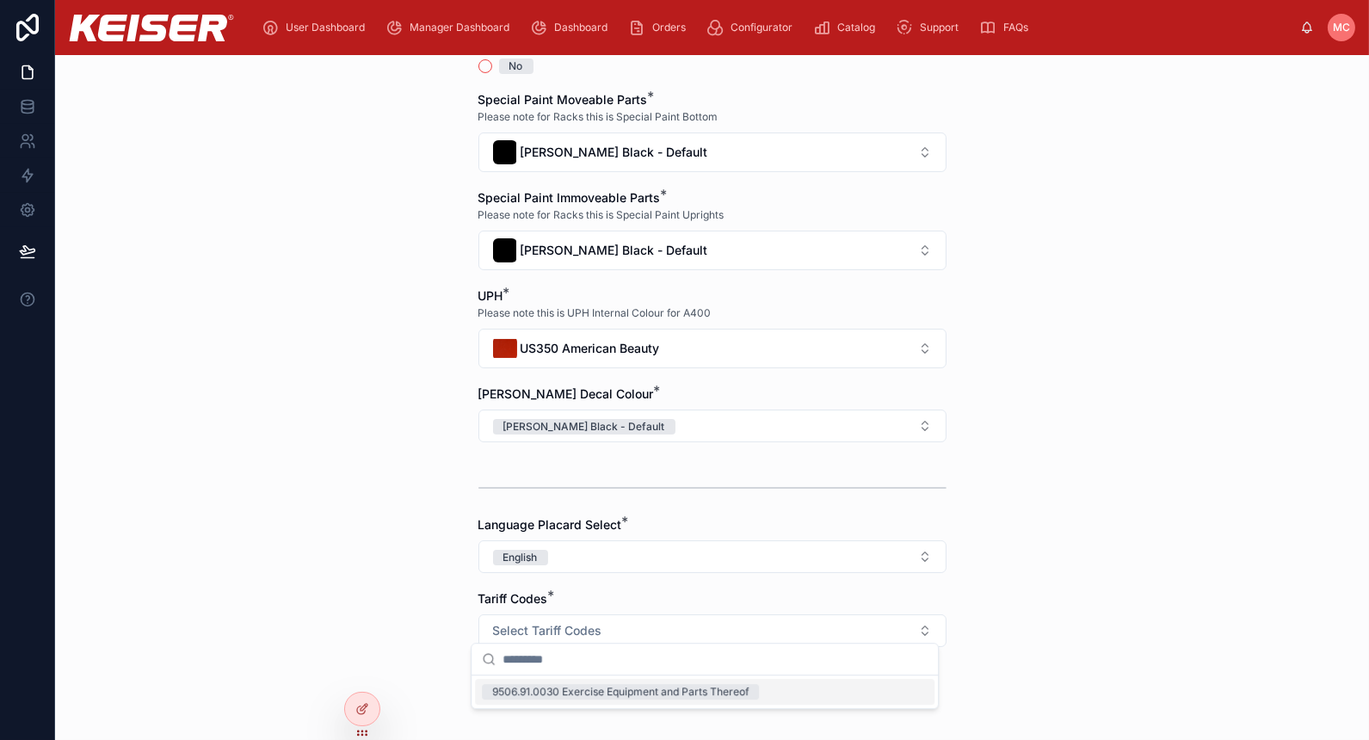
click at [606, 684] on div "9506.91.0030 Exercise Equipment and Parts Thereof" at bounding box center [620, 691] width 256 height 15
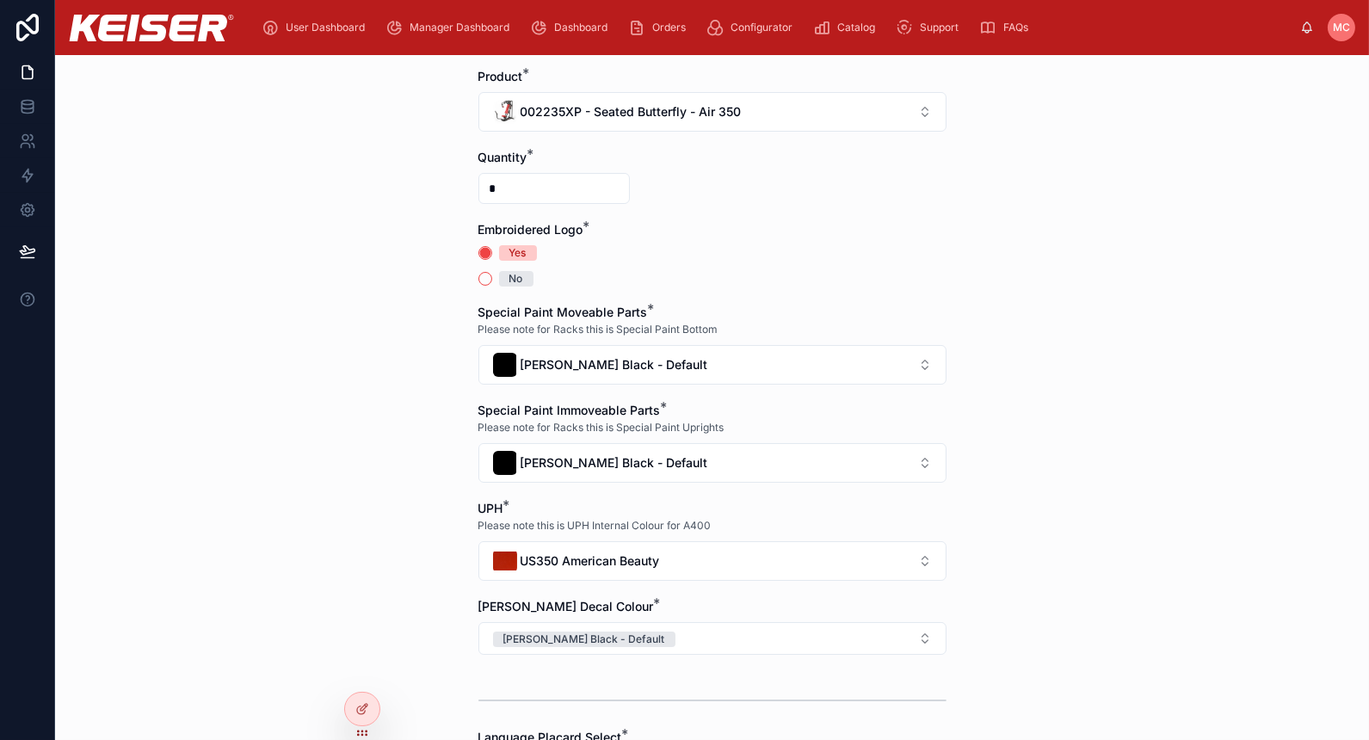
scroll to position [223, 0]
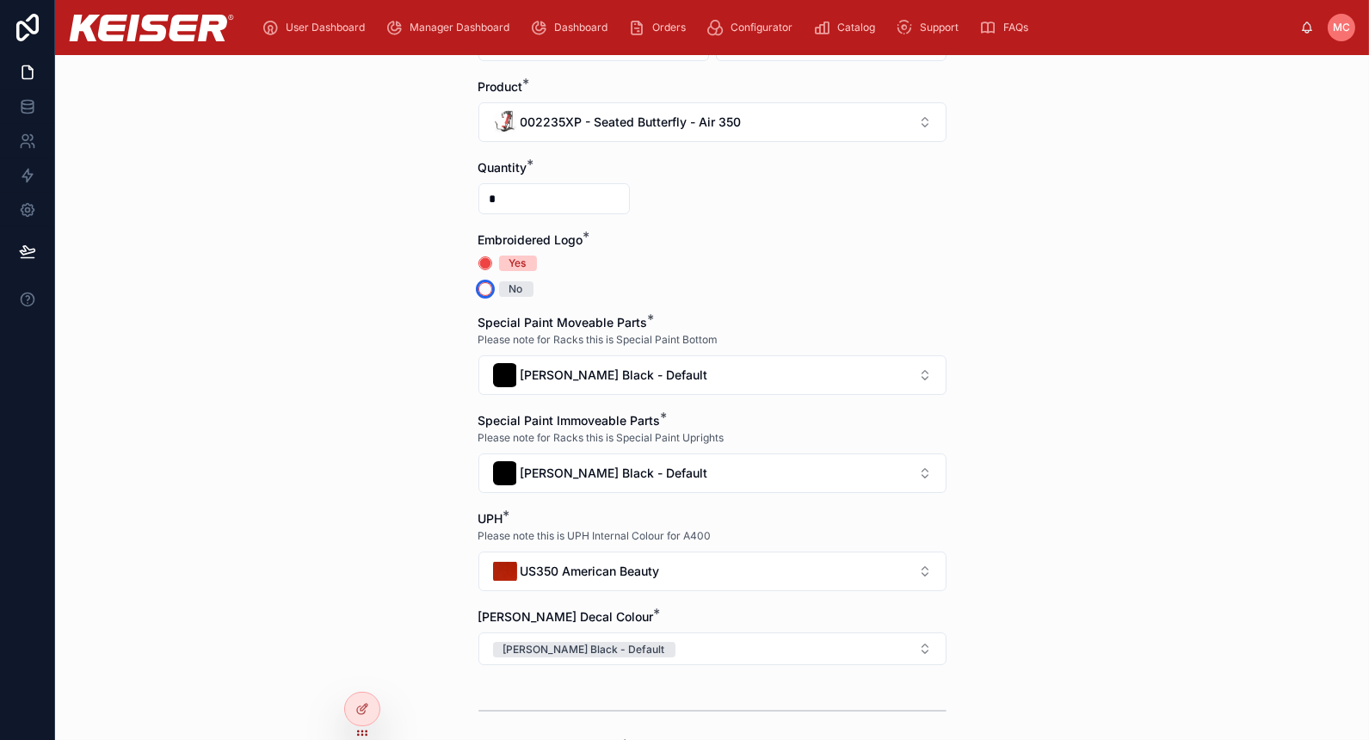
click at [479, 285] on button "No" at bounding box center [486, 289] width 14 height 14
click at [879, 318] on div "Special Paint Moveable Parts *" at bounding box center [713, 322] width 468 height 17
click at [669, 552] on button "US350 American Beauty" at bounding box center [713, 572] width 468 height 40
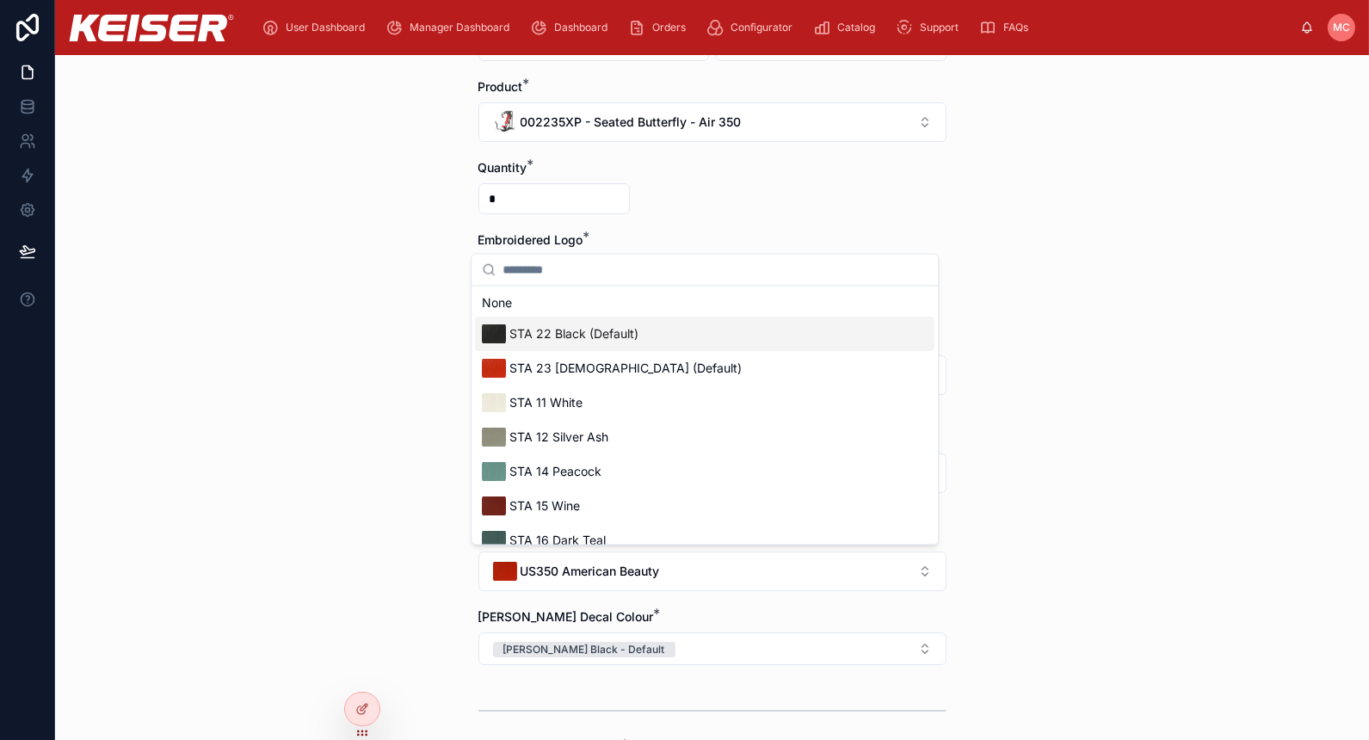
click at [652, 336] on div "STA 22 Black (Default)" at bounding box center [705, 334] width 460 height 34
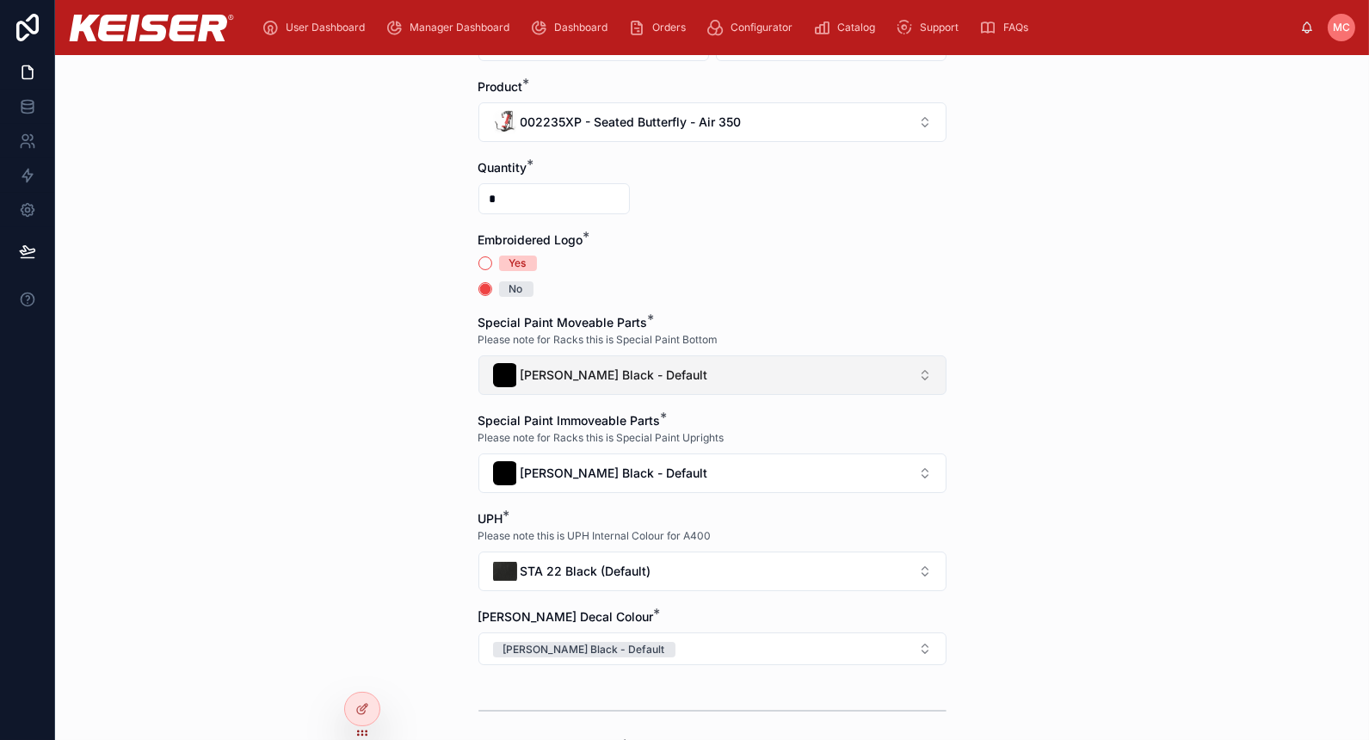
click at [644, 380] on button "Keiser Black - Default" at bounding box center [713, 375] width 468 height 40
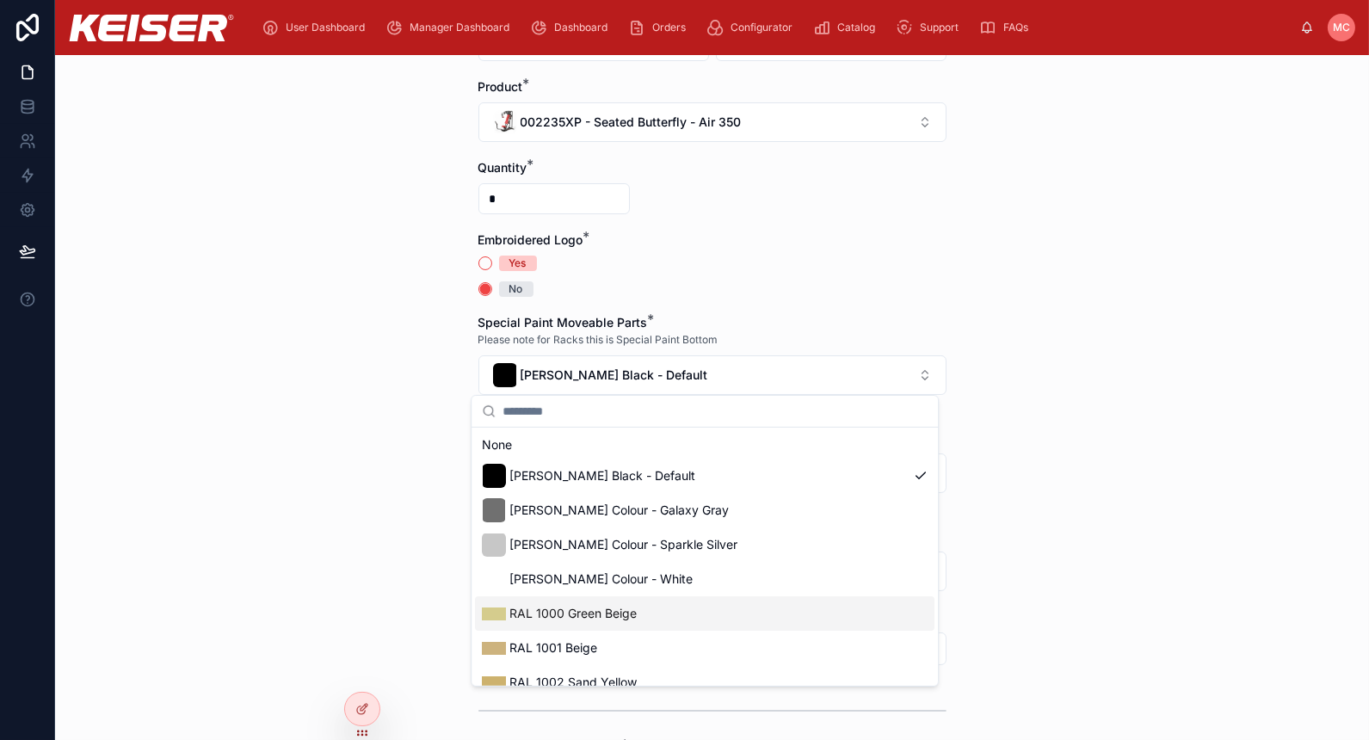
click at [647, 619] on div "RAL 1000 Green Beige" at bounding box center [705, 613] width 460 height 34
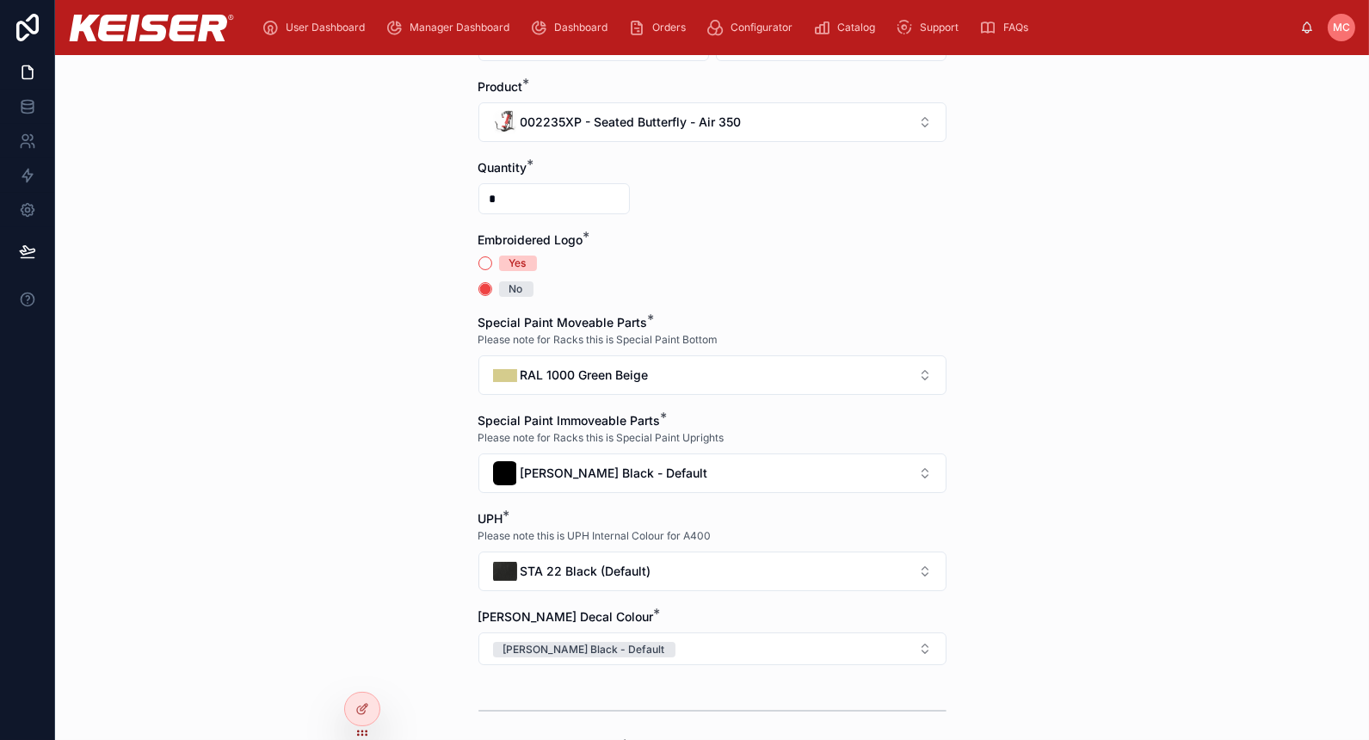
scroll to position [446, 0]
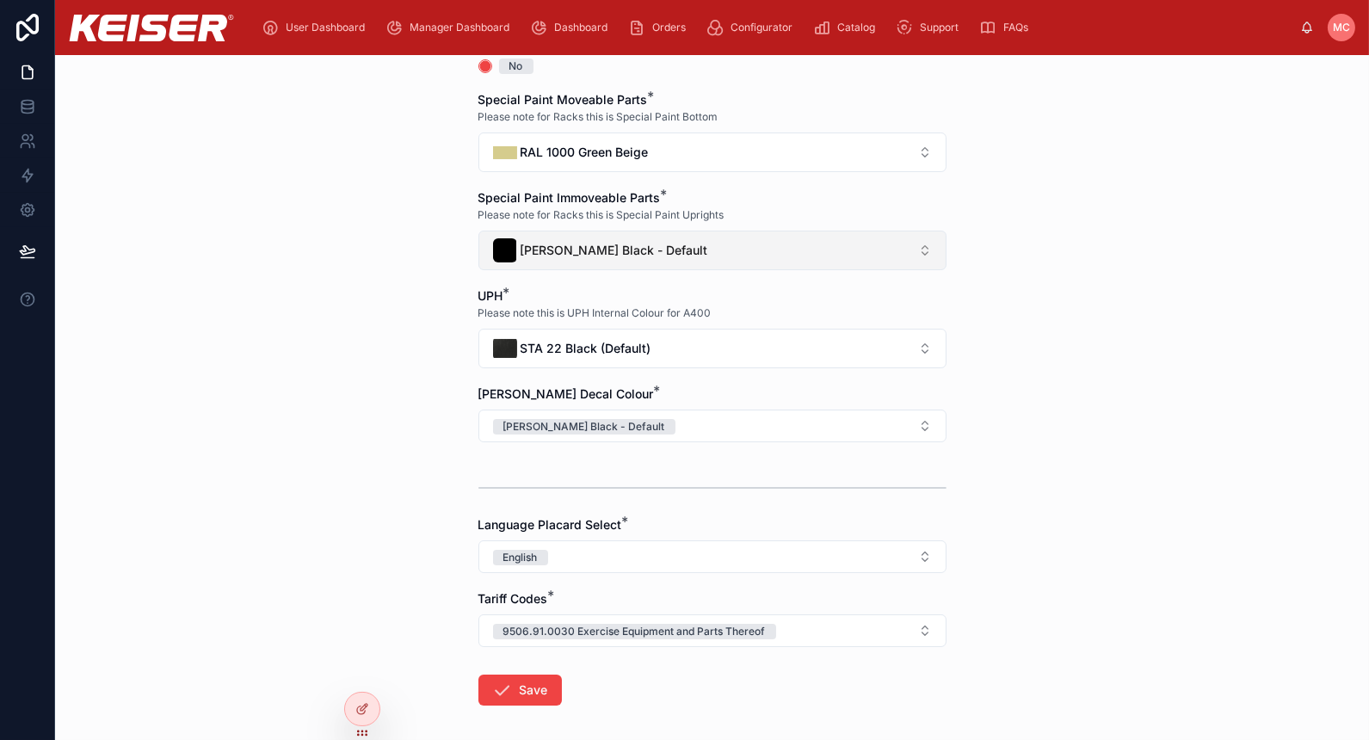
click at [576, 231] on button "Keiser Black - Default" at bounding box center [713, 251] width 468 height 40
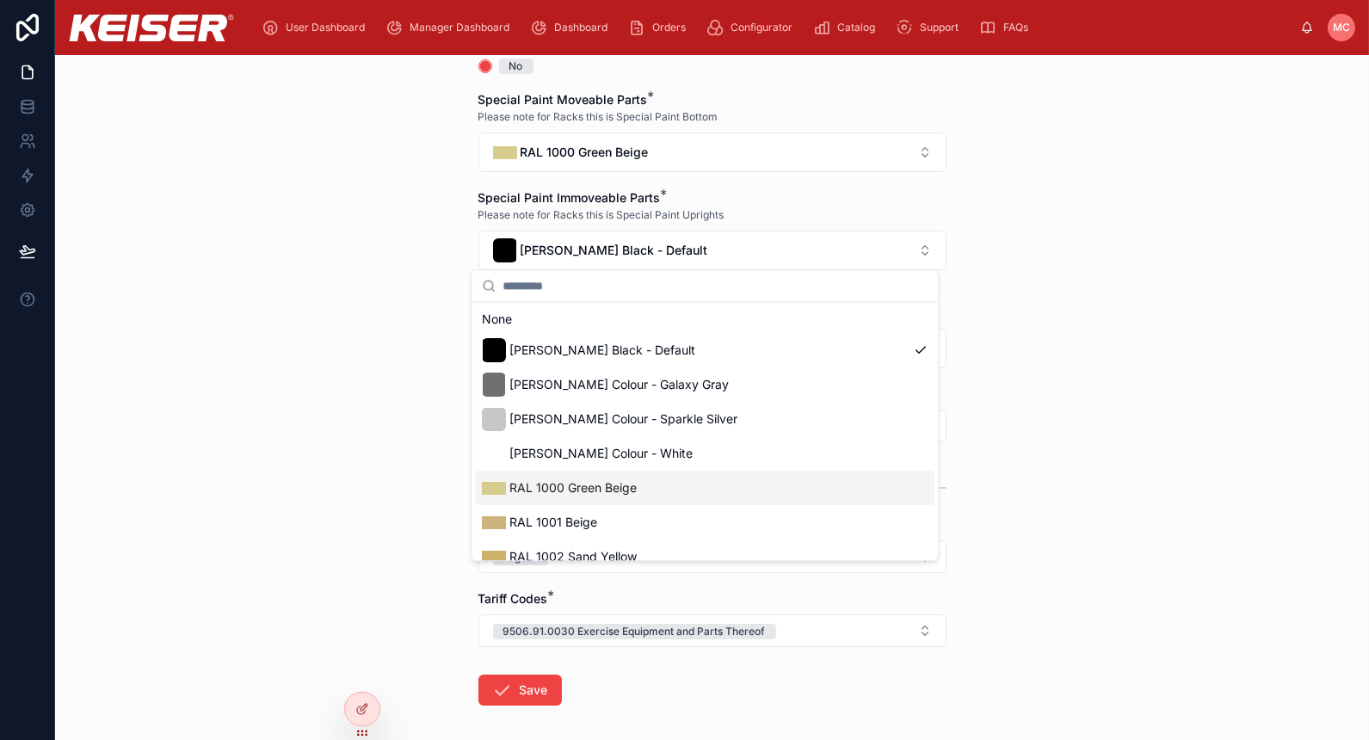
click at [600, 487] on span "RAL 1000 Green Beige" at bounding box center [573, 487] width 127 height 17
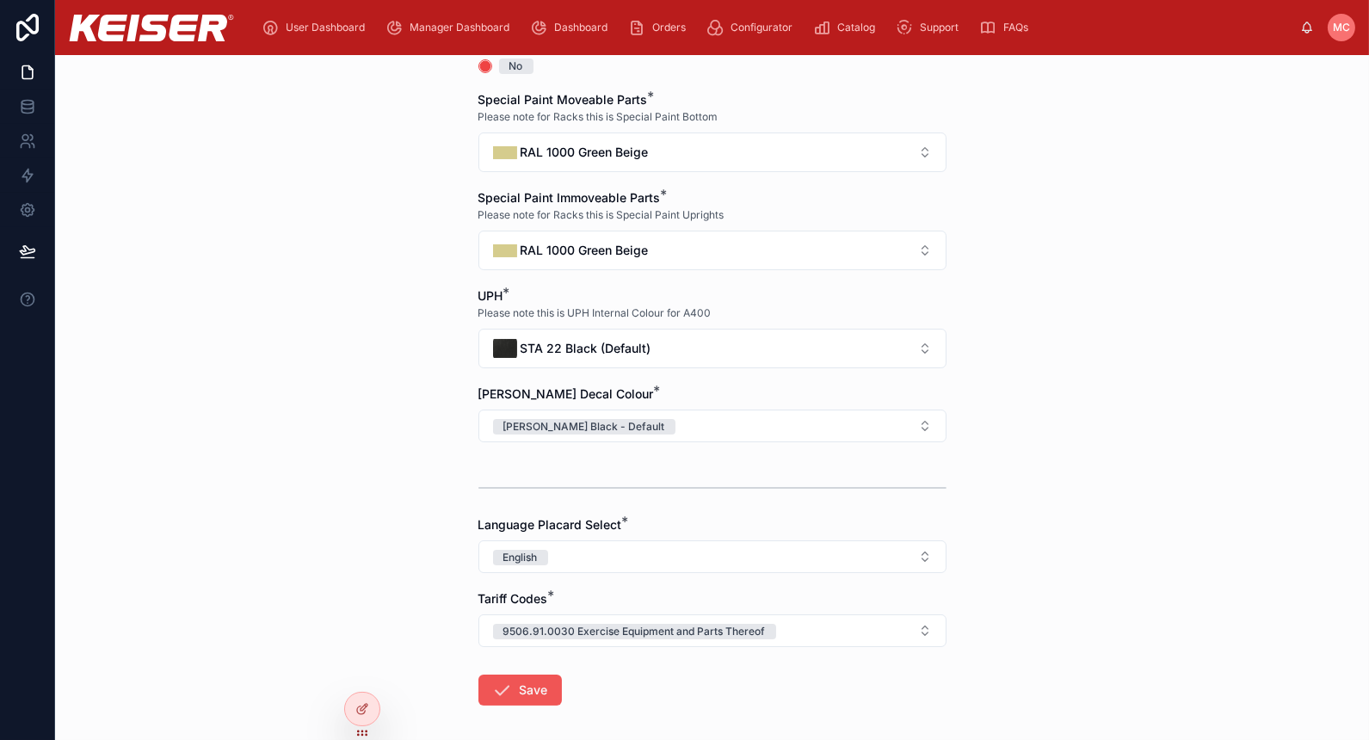
click at [527, 690] on button "Save" at bounding box center [520, 690] width 83 height 31
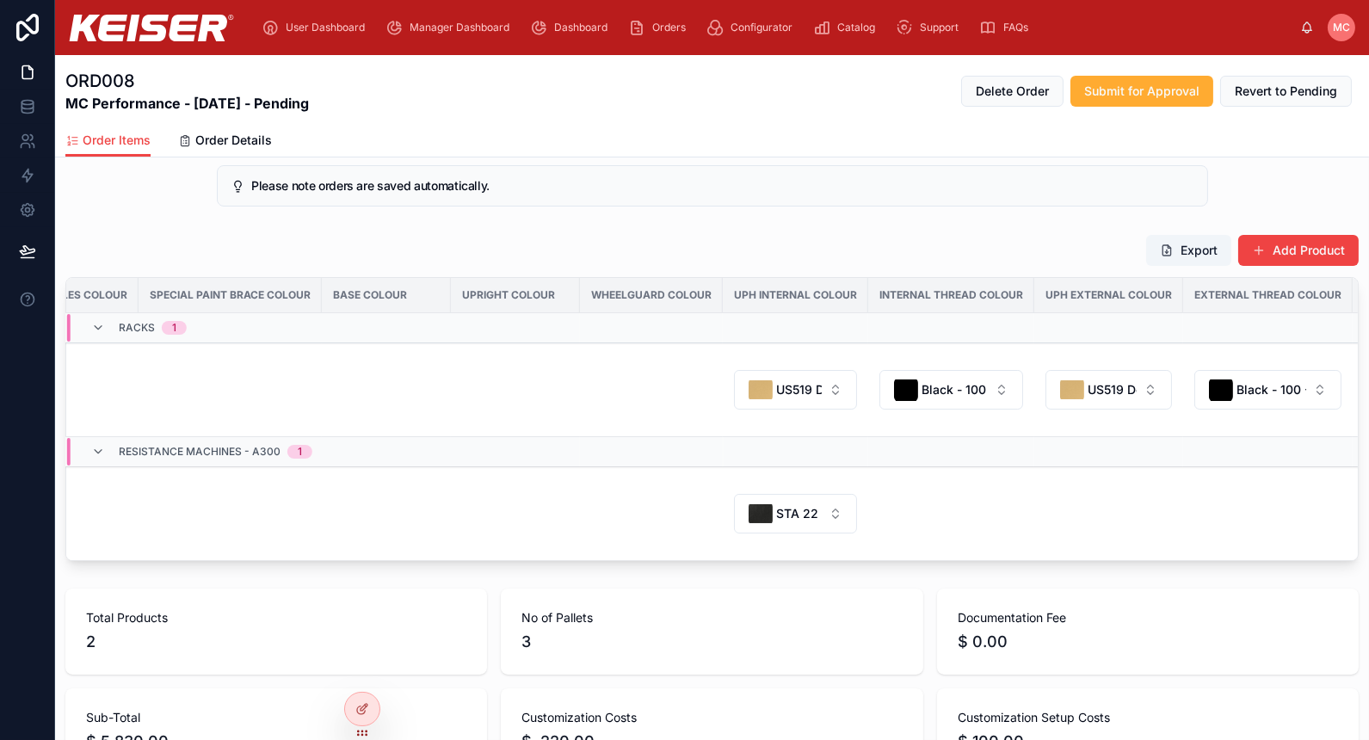
scroll to position [0, 1874]
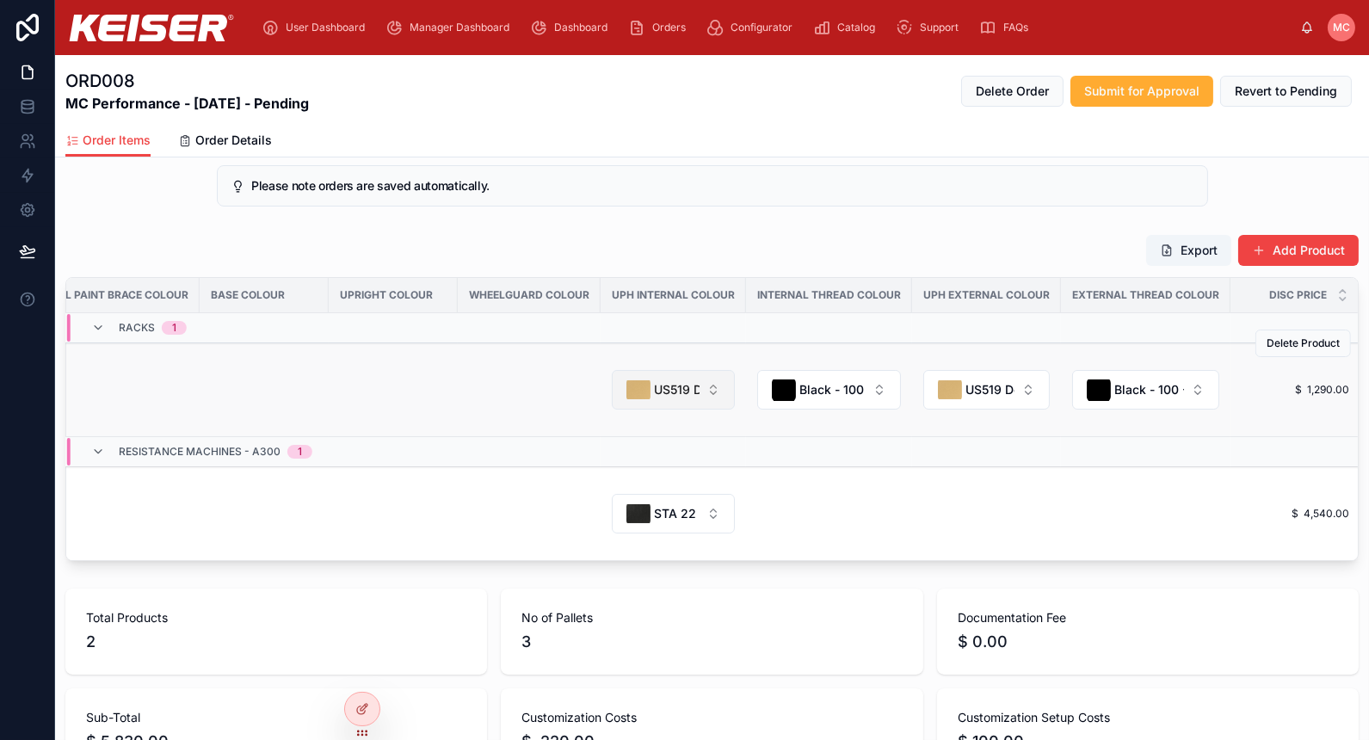
click at [612, 377] on button "US519 Doe" at bounding box center [673, 390] width 123 height 40
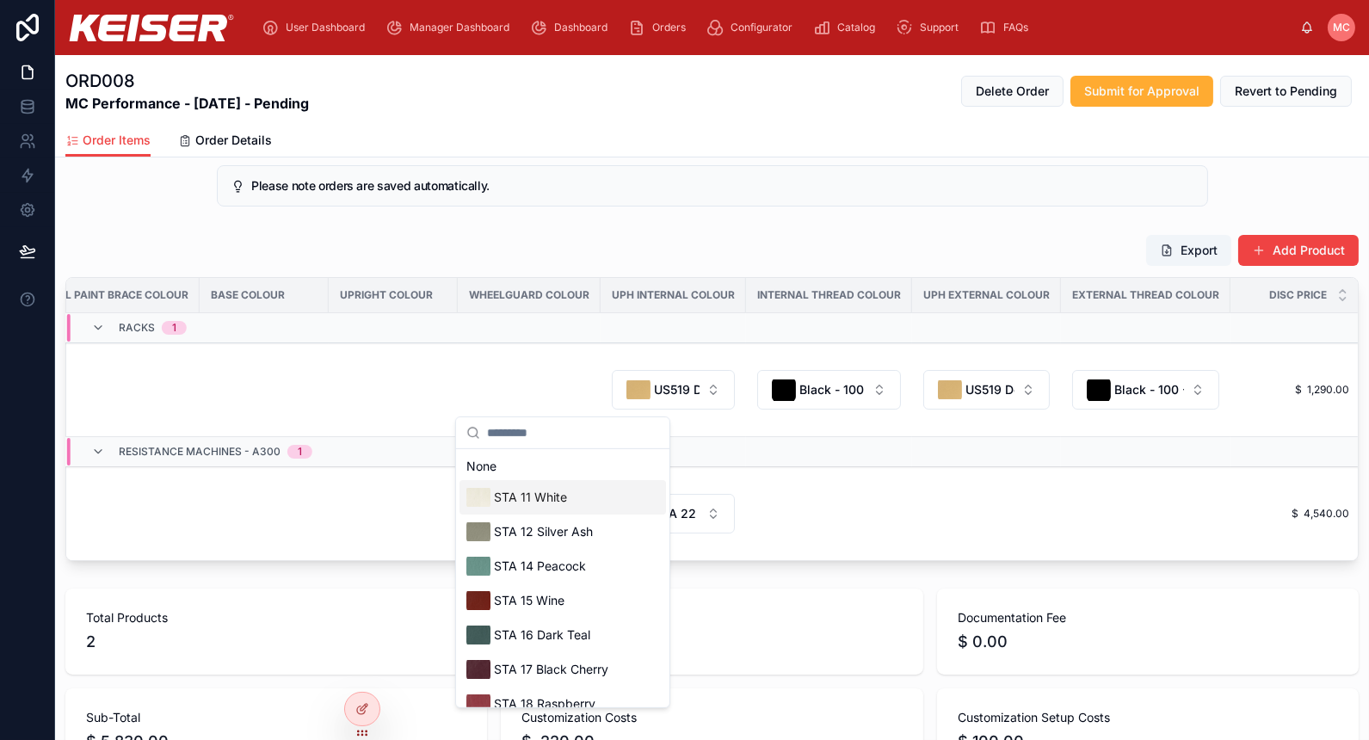
scroll to position [233, 0]
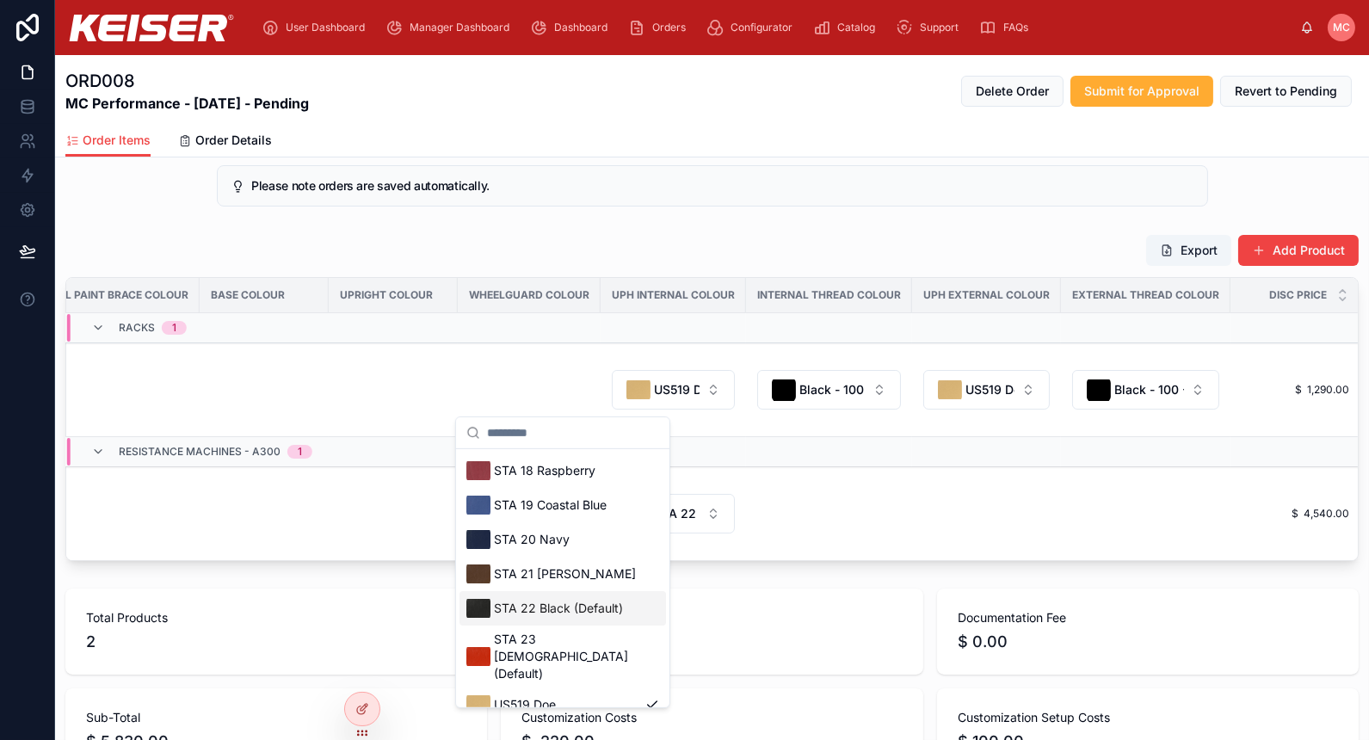
click at [576, 609] on span "STA 22 Black (Default)" at bounding box center [558, 608] width 129 height 17
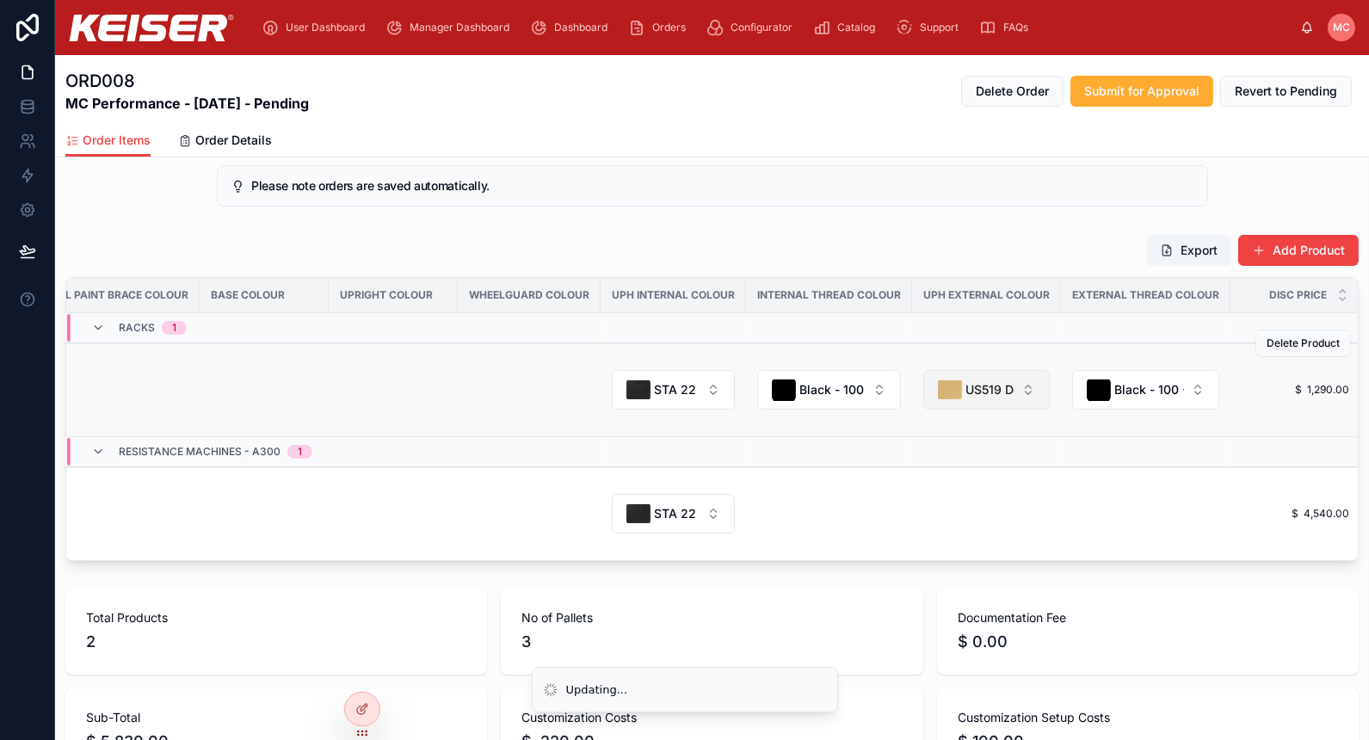
click at [938, 402] on div "US519 Doe" at bounding box center [976, 390] width 77 height 24
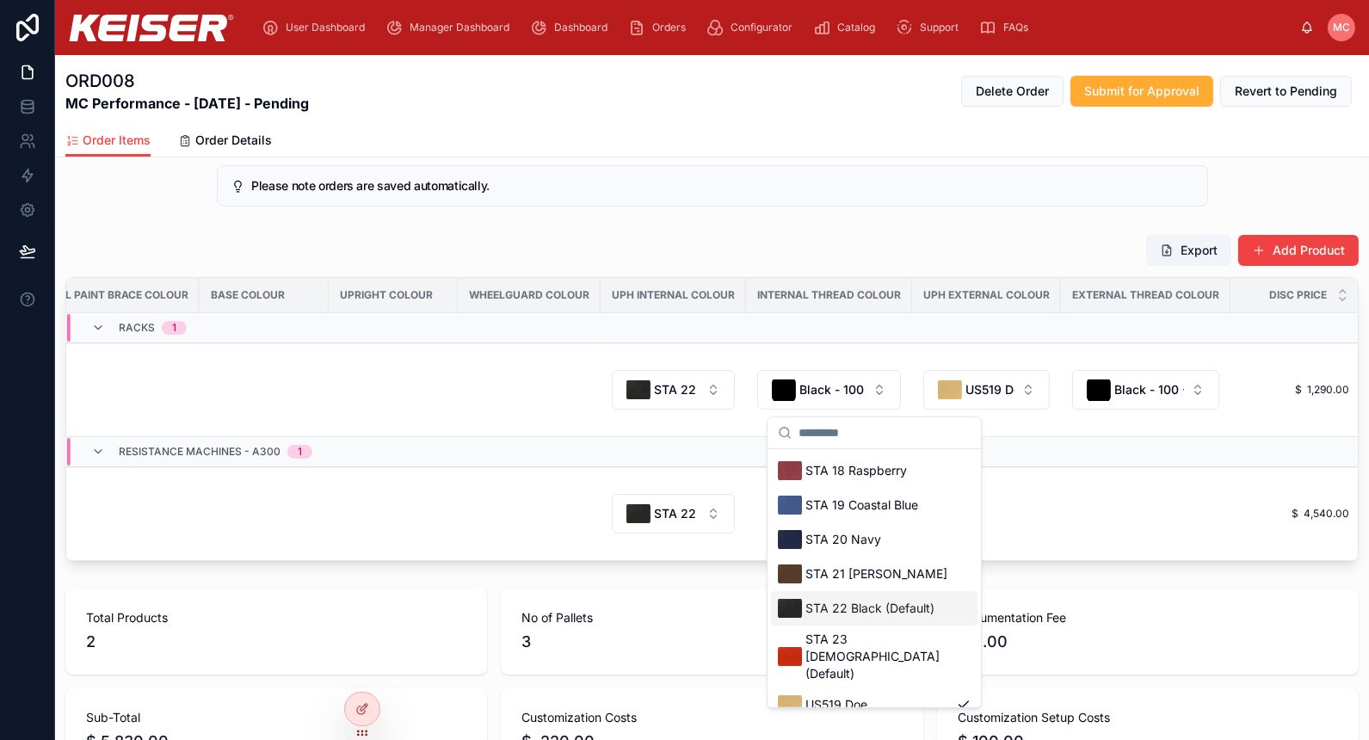
click at [893, 594] on div "STA 22 Black (Default)" at bounding box center [874, 608] width 207 height 34
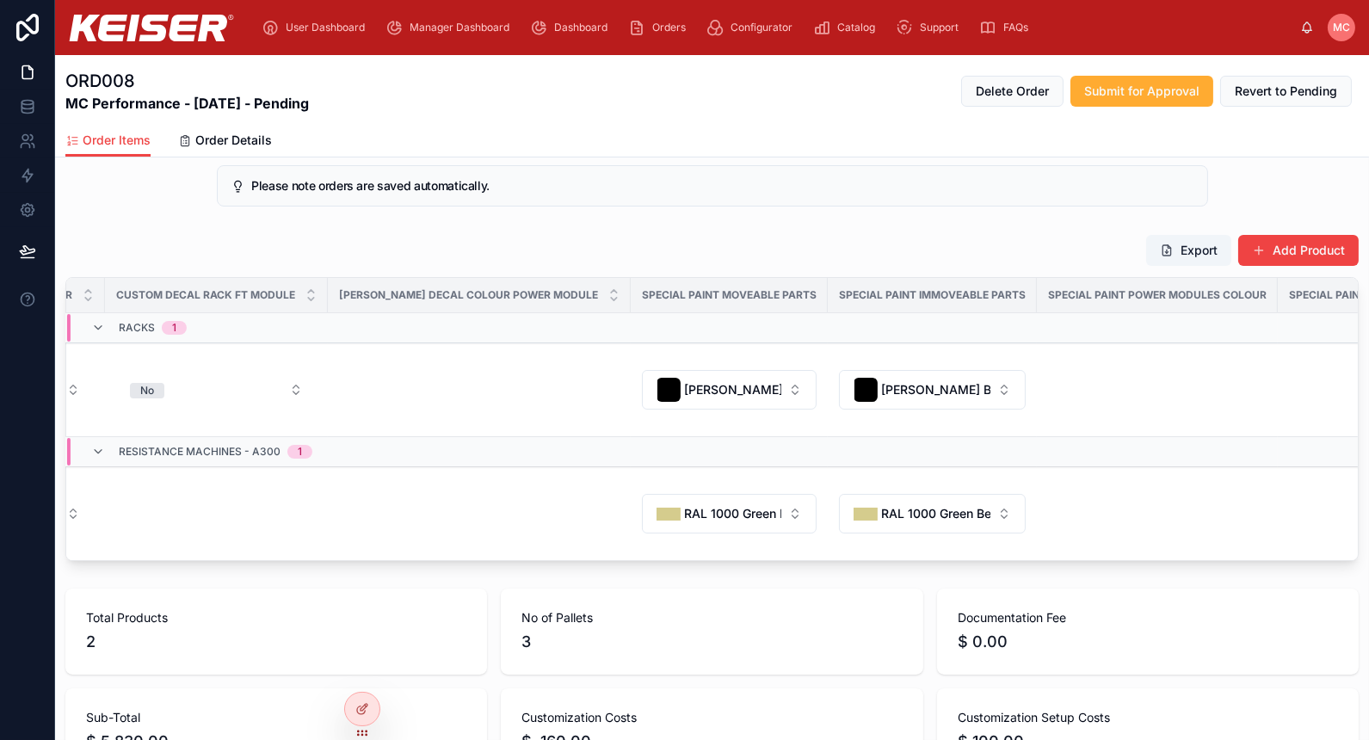
scroll to position [0, 596]
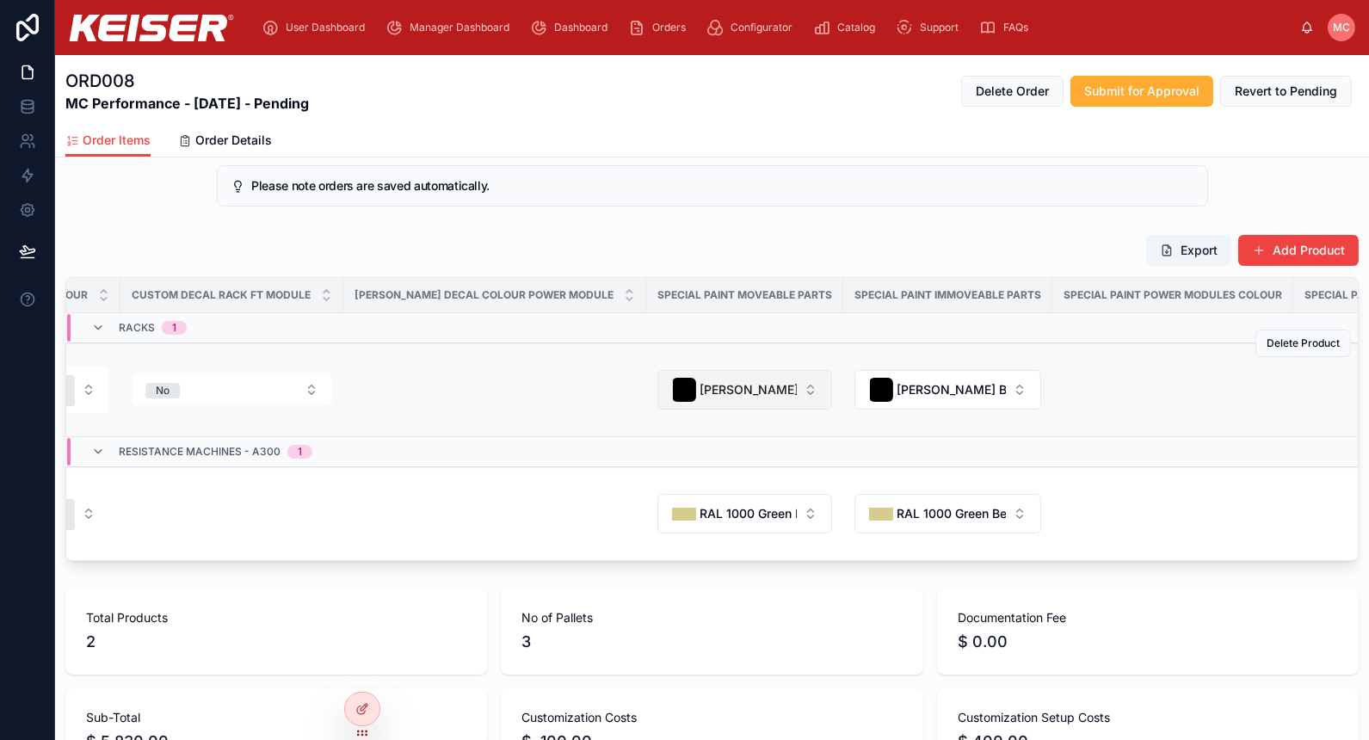
click at [700, 396] on span "Keiser Black - Default" at bounding box center [748, 389] width 97 height 17
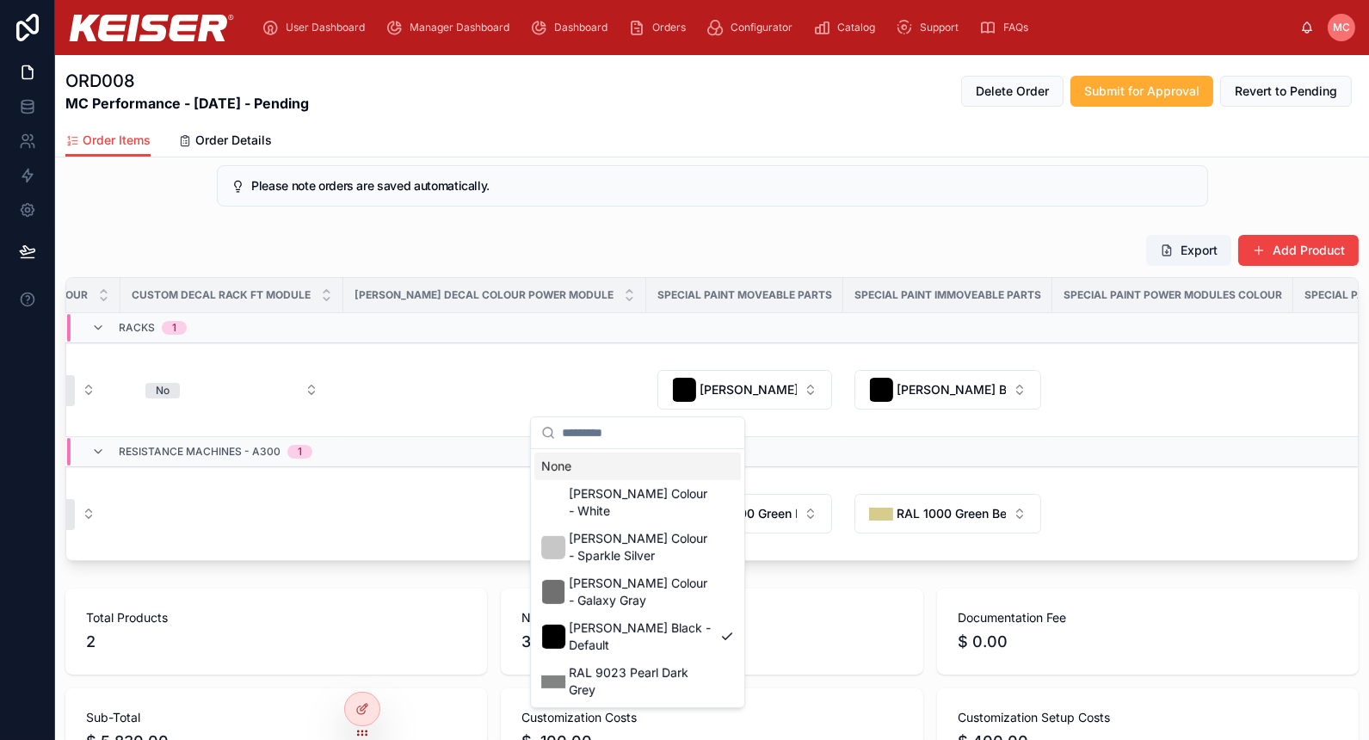
click at [681, 255] on div "Export Add Product" at bounding box center [712, 250] width 1294 height 33
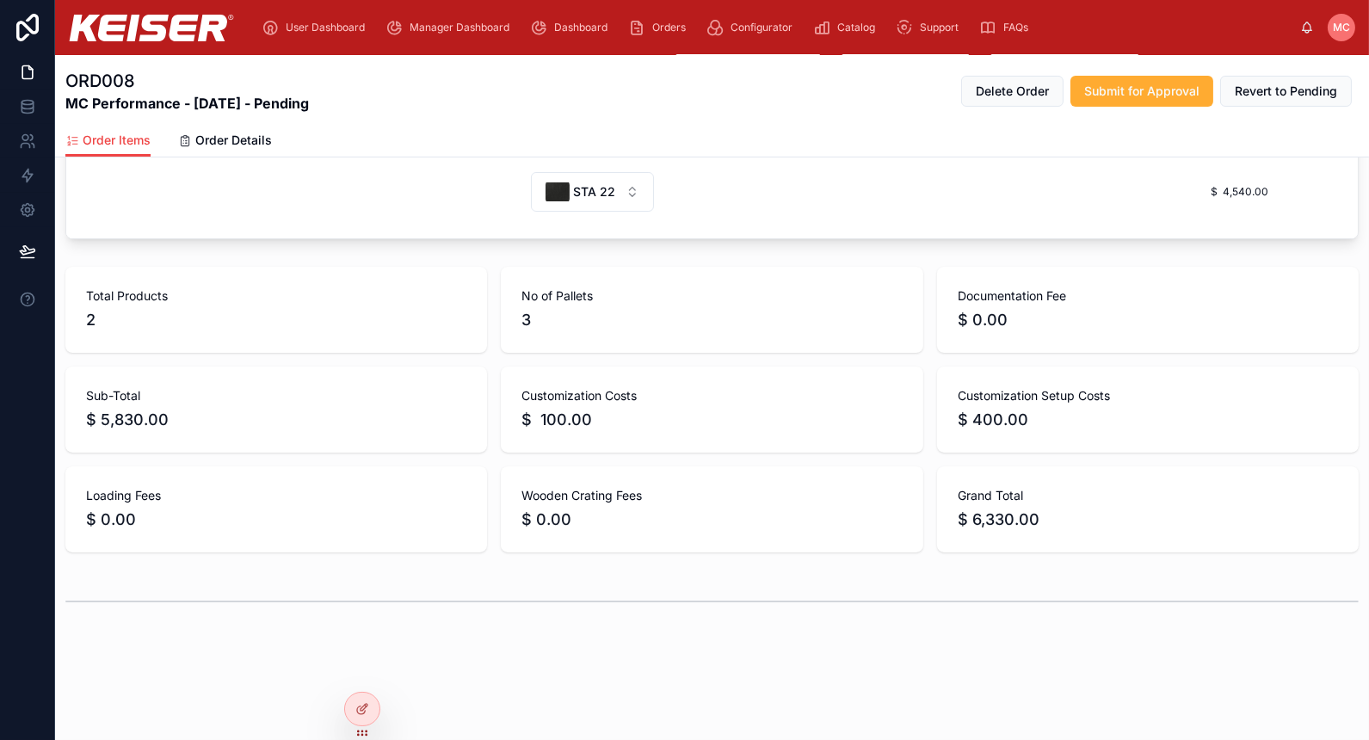
scroll to position [455, 0]
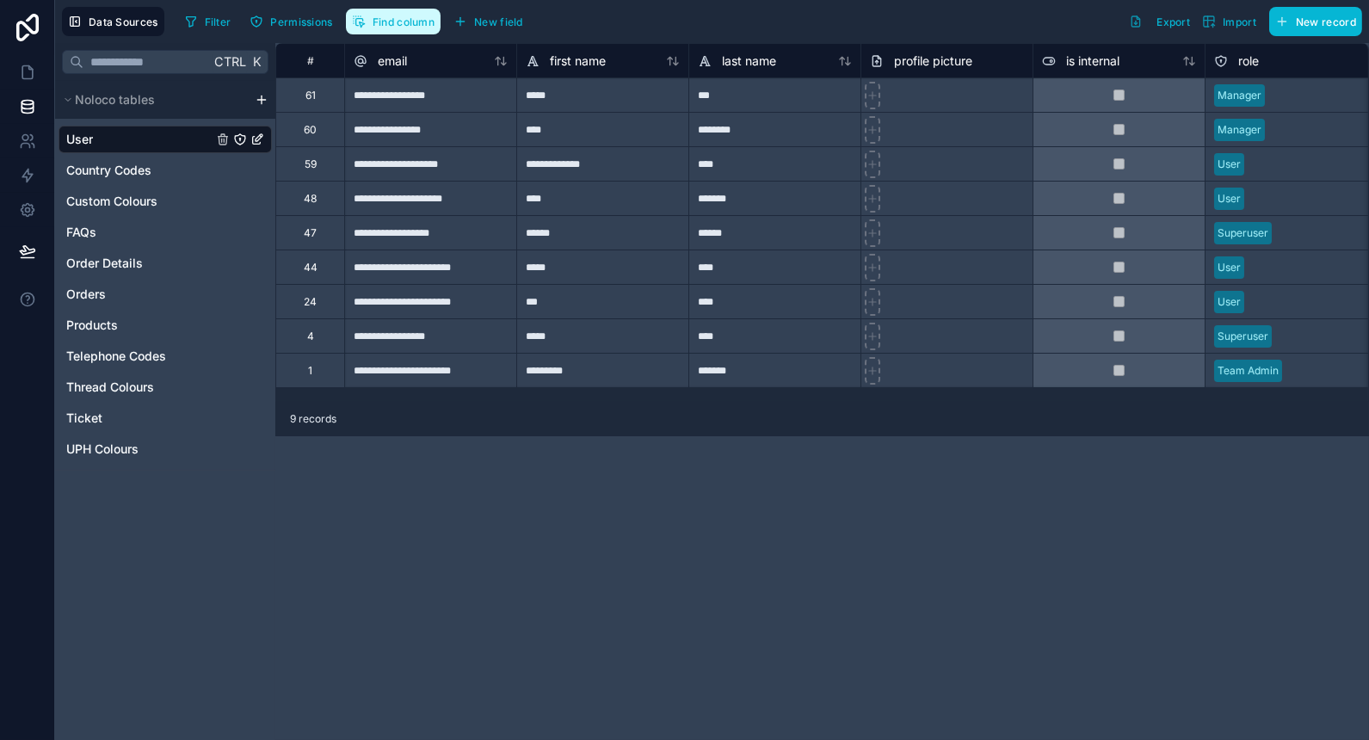
click at [391, 15] on span "Find column" at bounding box center [404, 21] width 62 height 13
click at [123, 298] on link "Orders" at bounding box center [139, 294] width 146 height 17
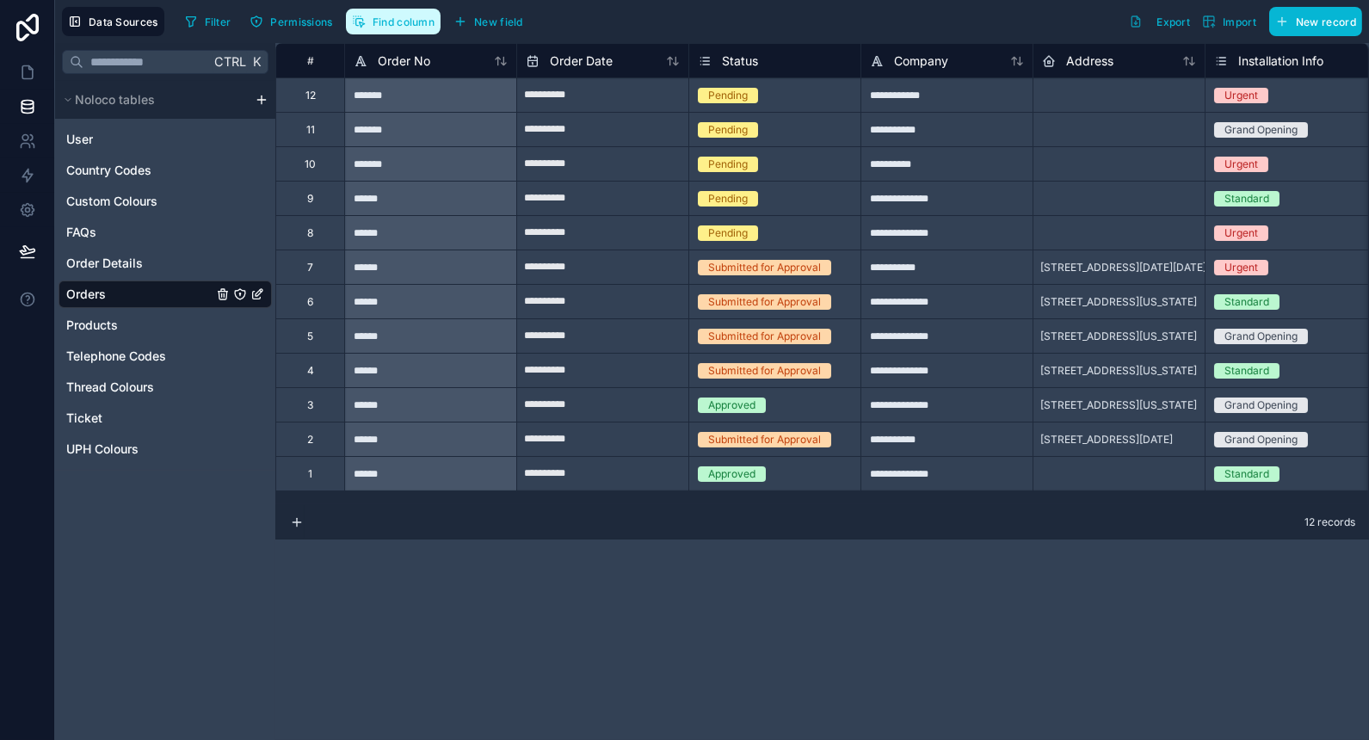
click at [423, 30] on button "Find column" at bounding box center [393, 22] width 95 height 26
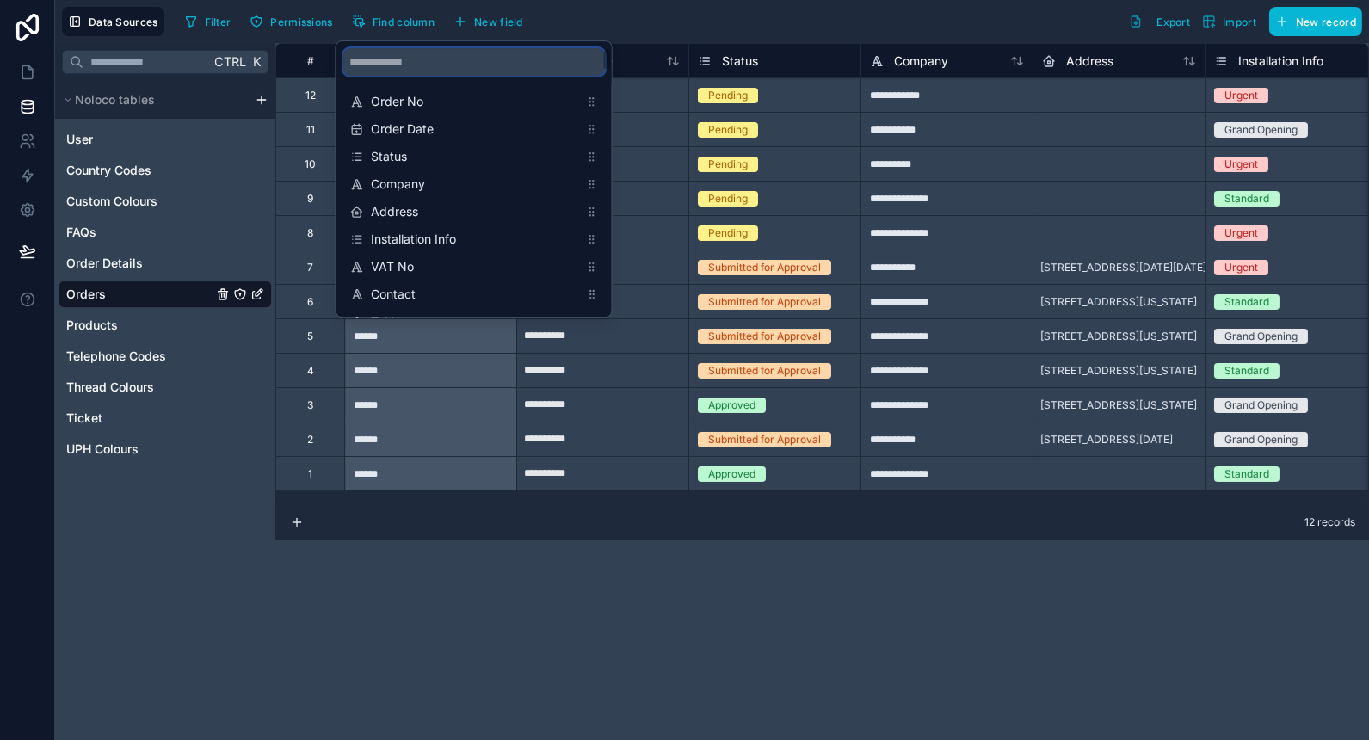
click at [441, 70] on input "scrollable content" at bounding box center [474, 62] width 262 height 28
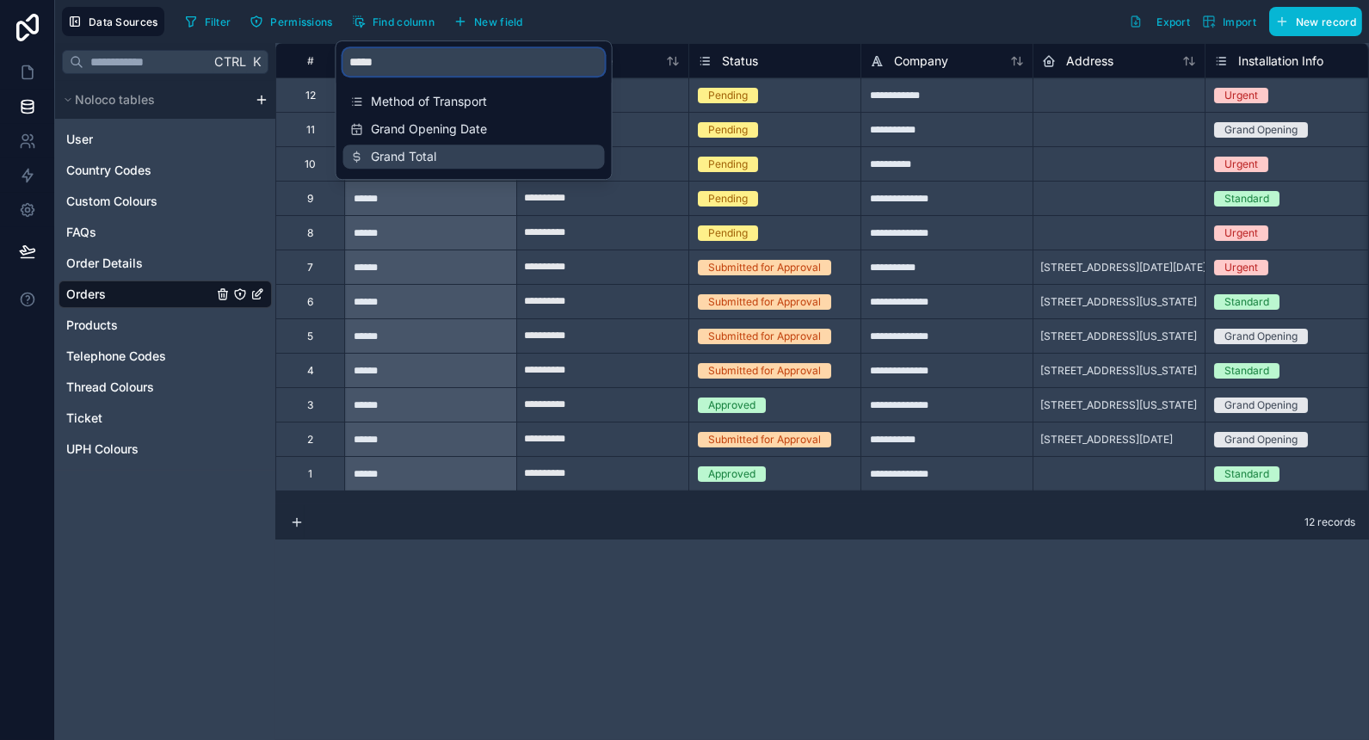
type input "*****"
click at [449, 151] on span "Grand Total" at bounding box center [475, 156] width 208 height 17
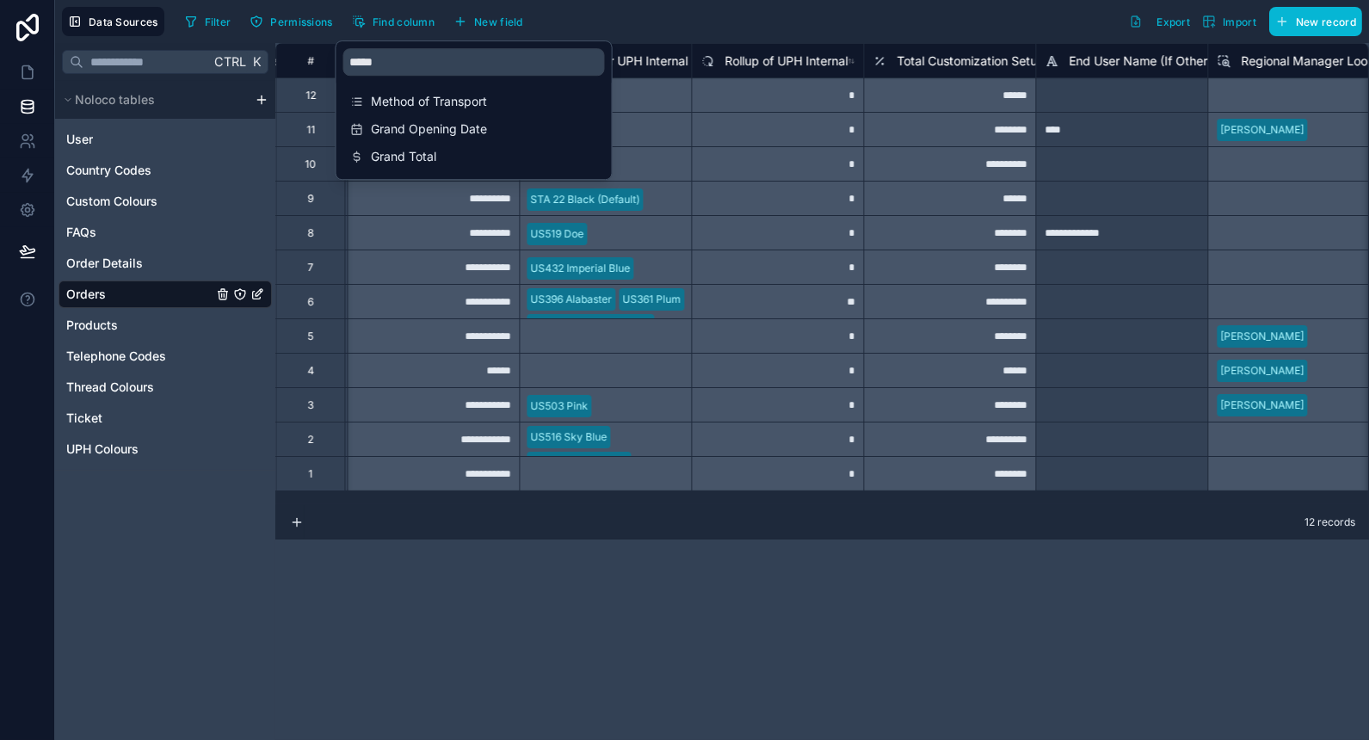
scroll to position [0, 7230]
click at [615, 10] on div "Filter Permissions Find column New field Export Import New record" at bounding box center [770, 21] width 1184 height 29
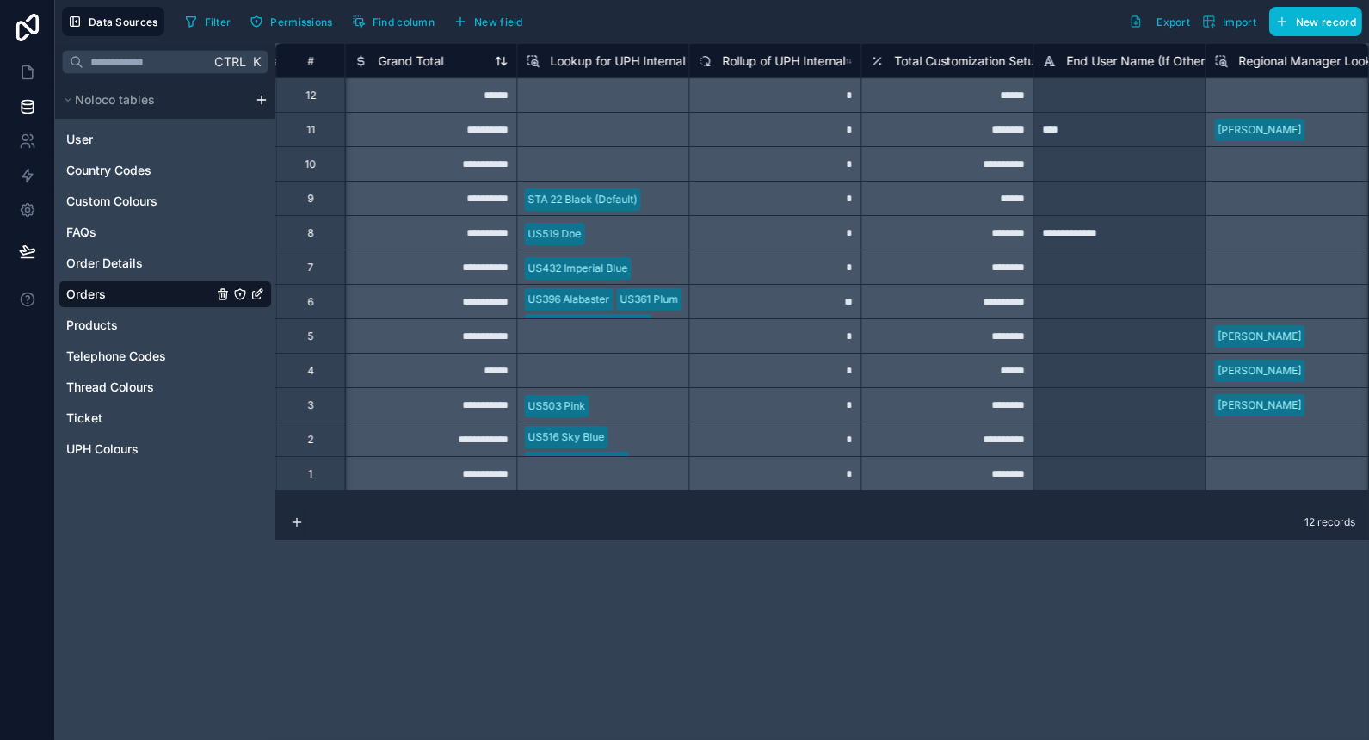
click at [405, 65] on span "Grand Total" at bounding box center [410, 61] width 65 height 17
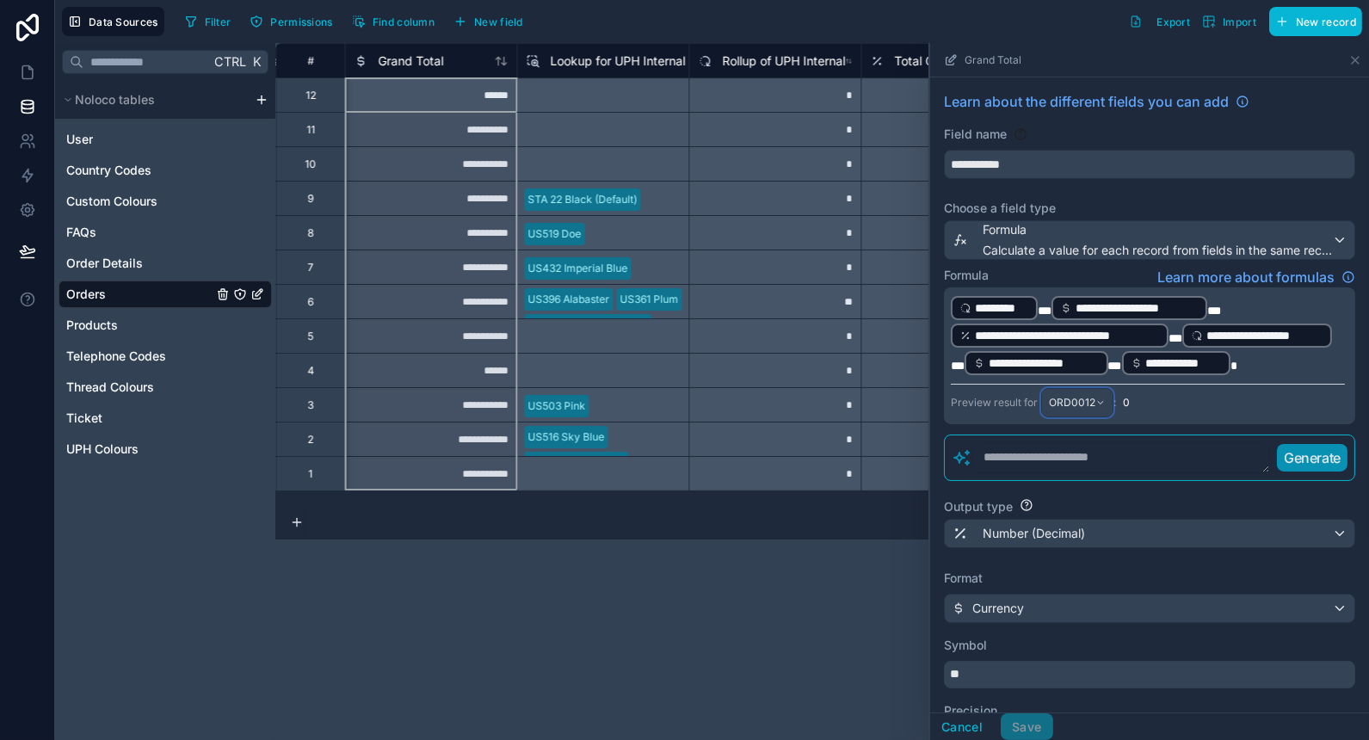
click at [1076, 410] on span "ORD0012" at bounding box center [1072, 403] width 46 height 14
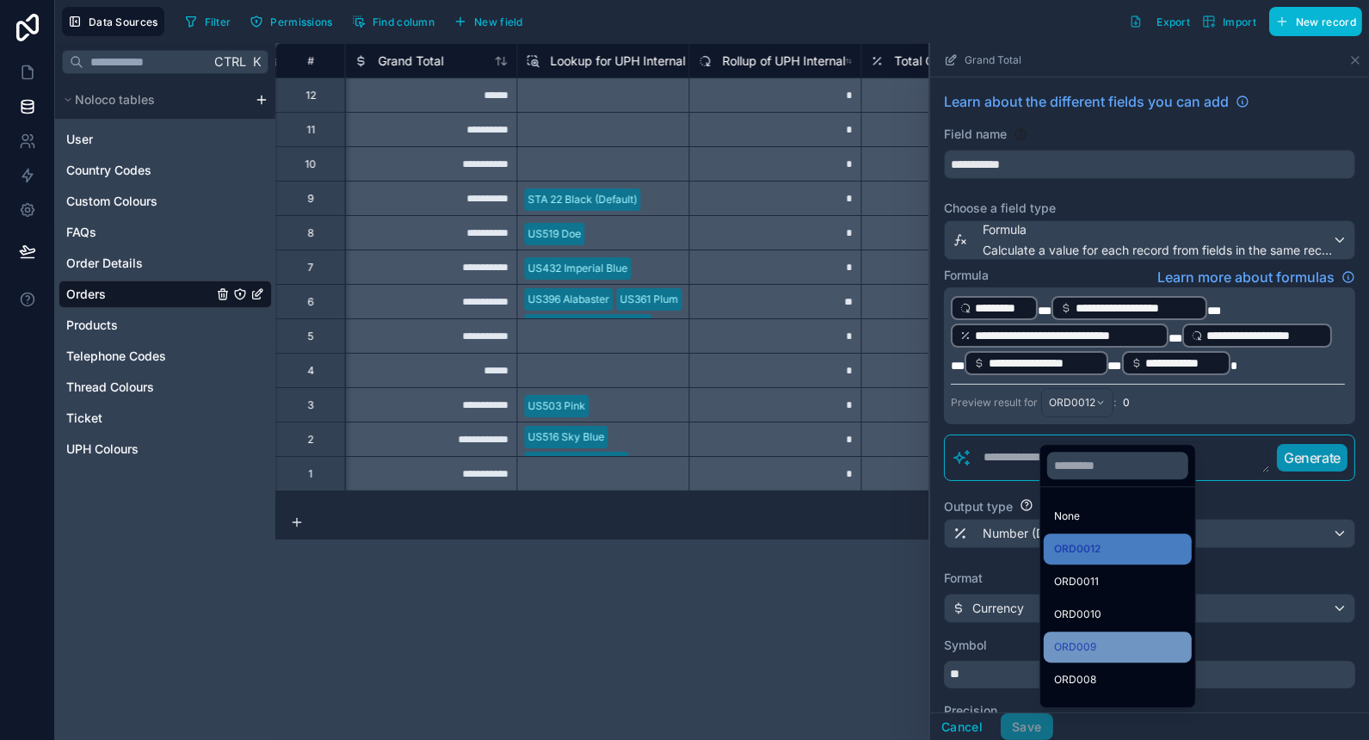
click at [1131, 638] on div "ORD009" at bounding box center [1117, 647] width 127 height 21
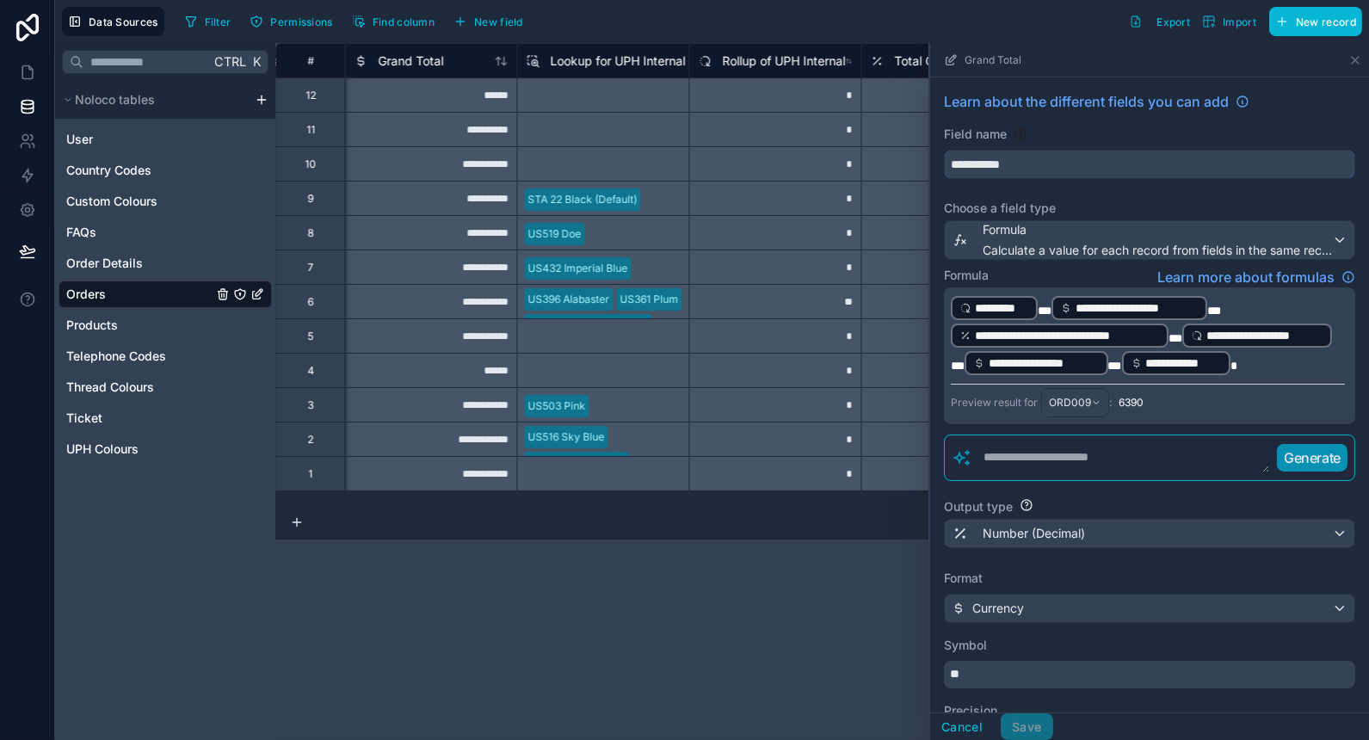
click at [1112, 164] on input "**********" at bounding box center [1150, 165] width 410 height 28
type input "**********"
click at [1043, 723] on button "Save" at bounding box center [1027, 727] width 52 height 28
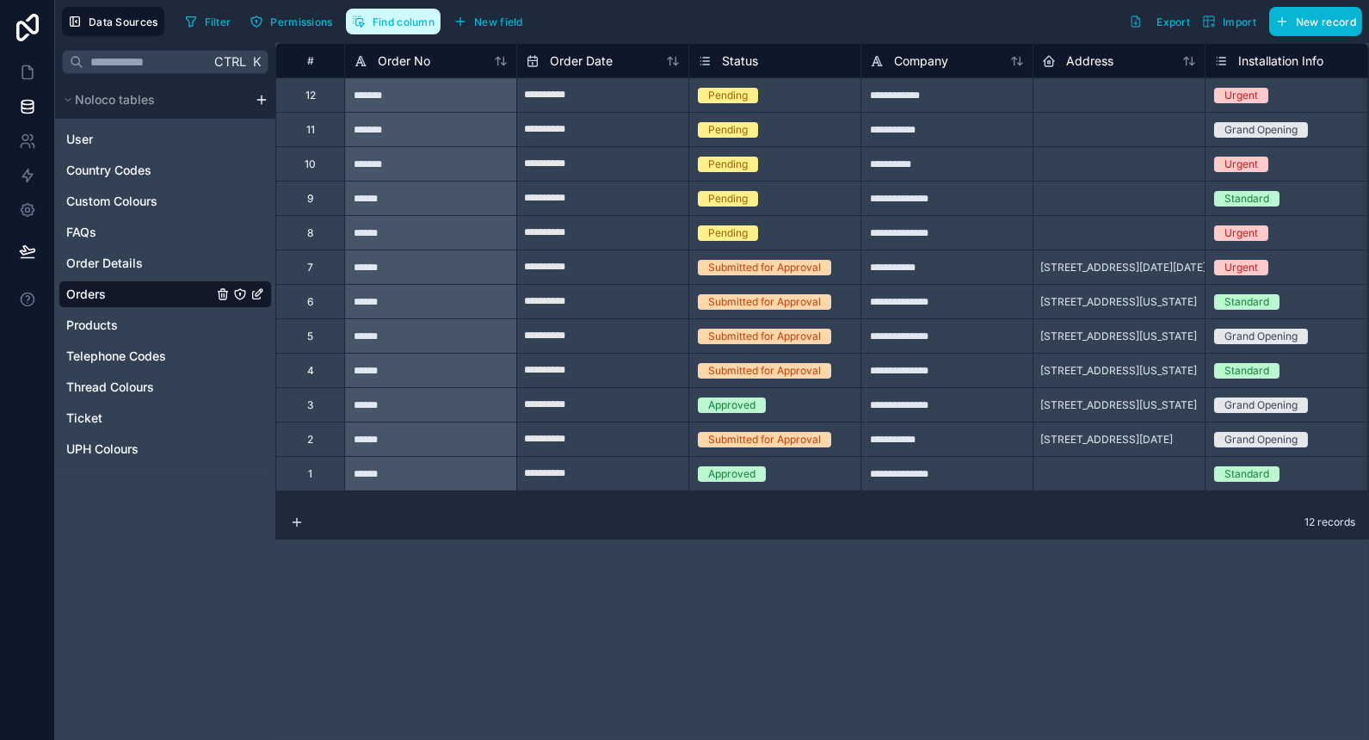
click at [374, 11] on button "Find column" at bounding box center [393, 22] width 95 height 26
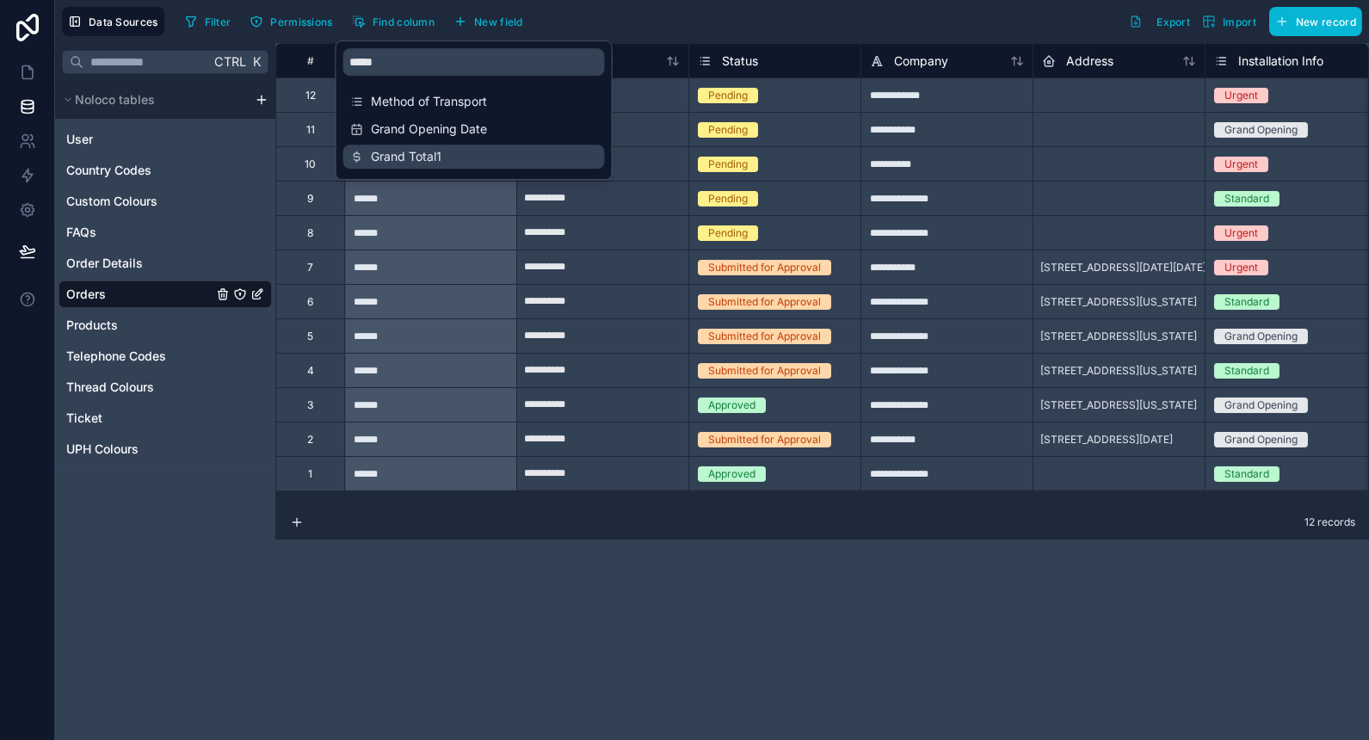
click at [442, 145] on div "Grand Total1" at bounding box center [474, 157] width 262 height 24
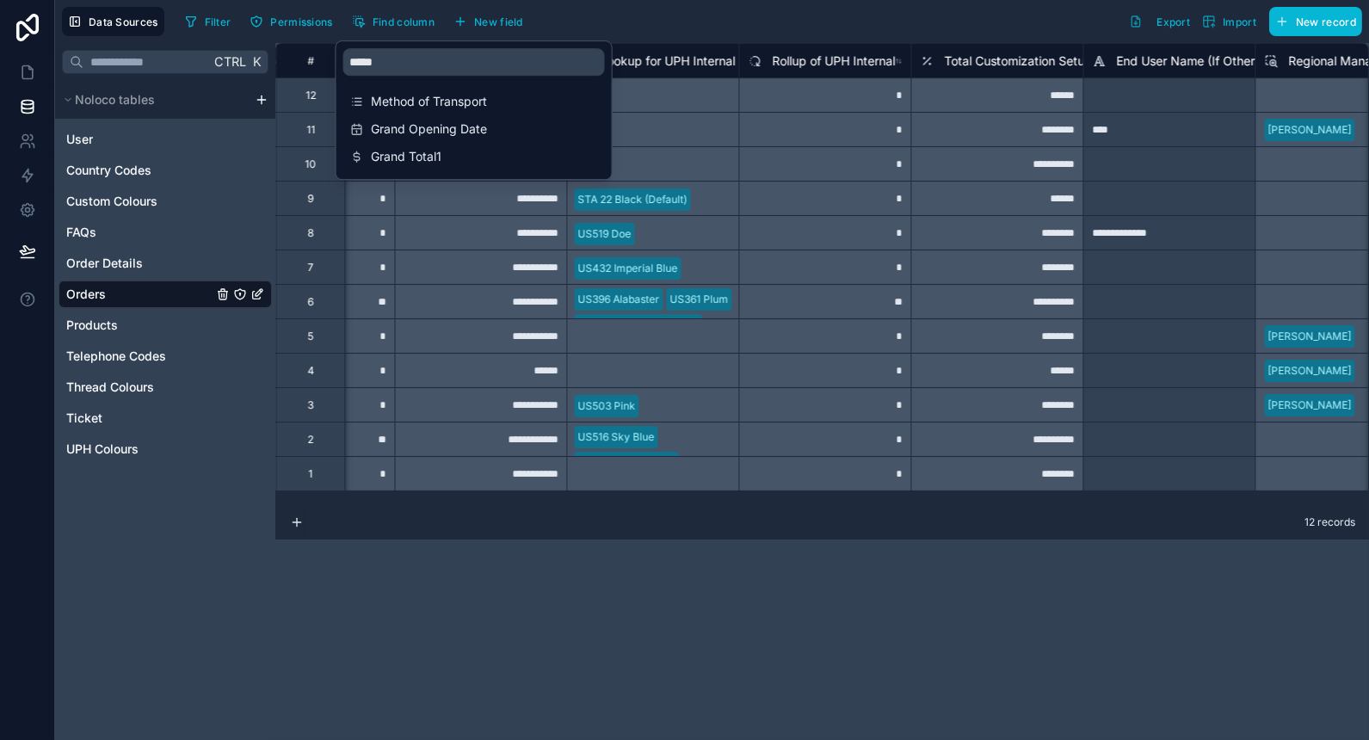
click at [693, 24] on div "Filter Permissions Find column New field Export Import New record" at bounding box center [770, 21] width 1184 height 29
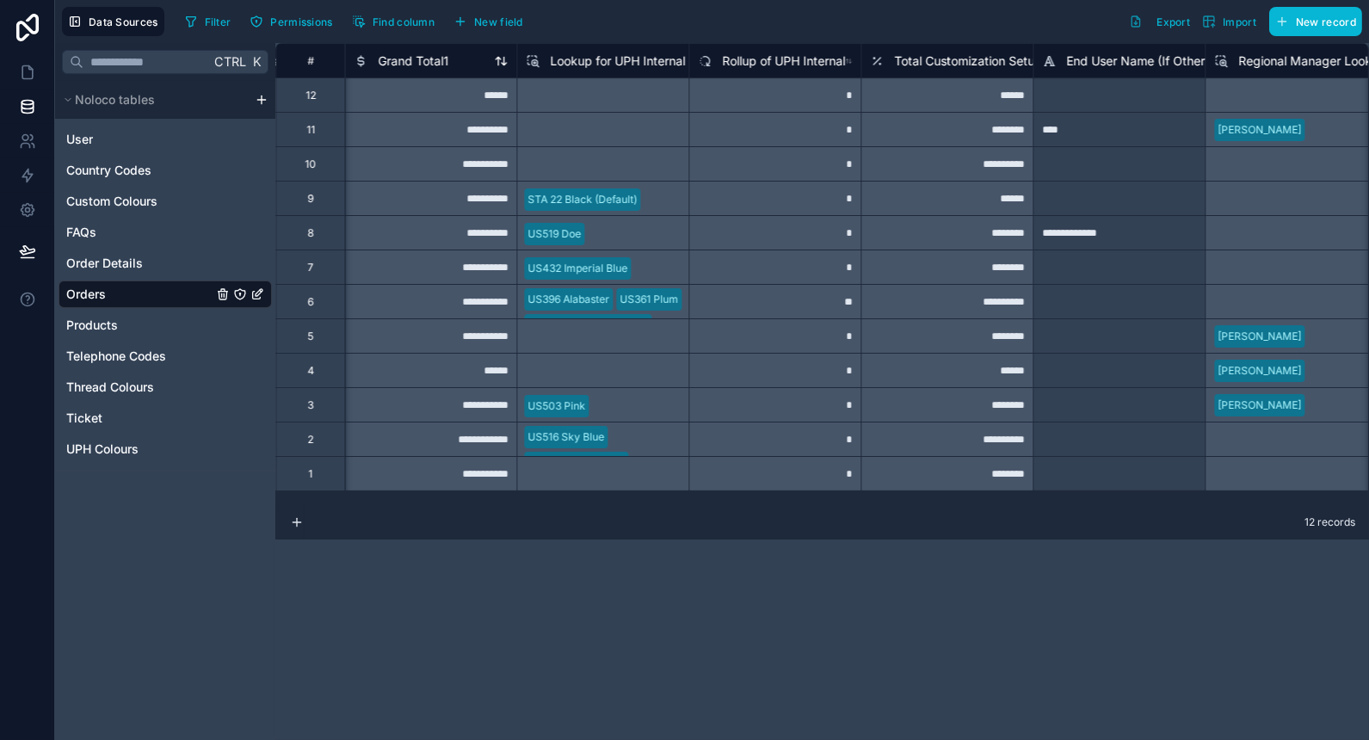
click at [423, 64] on span "Grand Total1" at bounding box center [413, 61] width 71 height 17
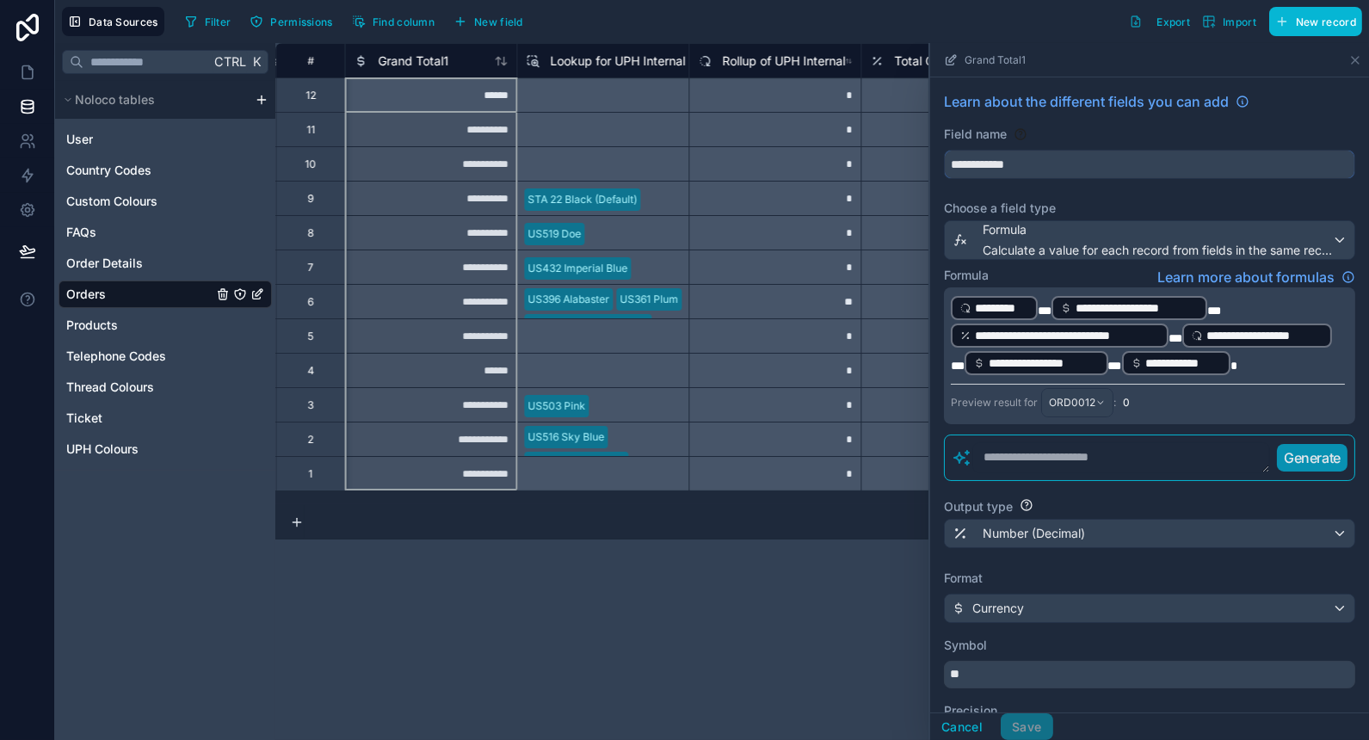
click at [1090, 169] on input "**********" at bounding box center [1150, 165] width 410 height 28
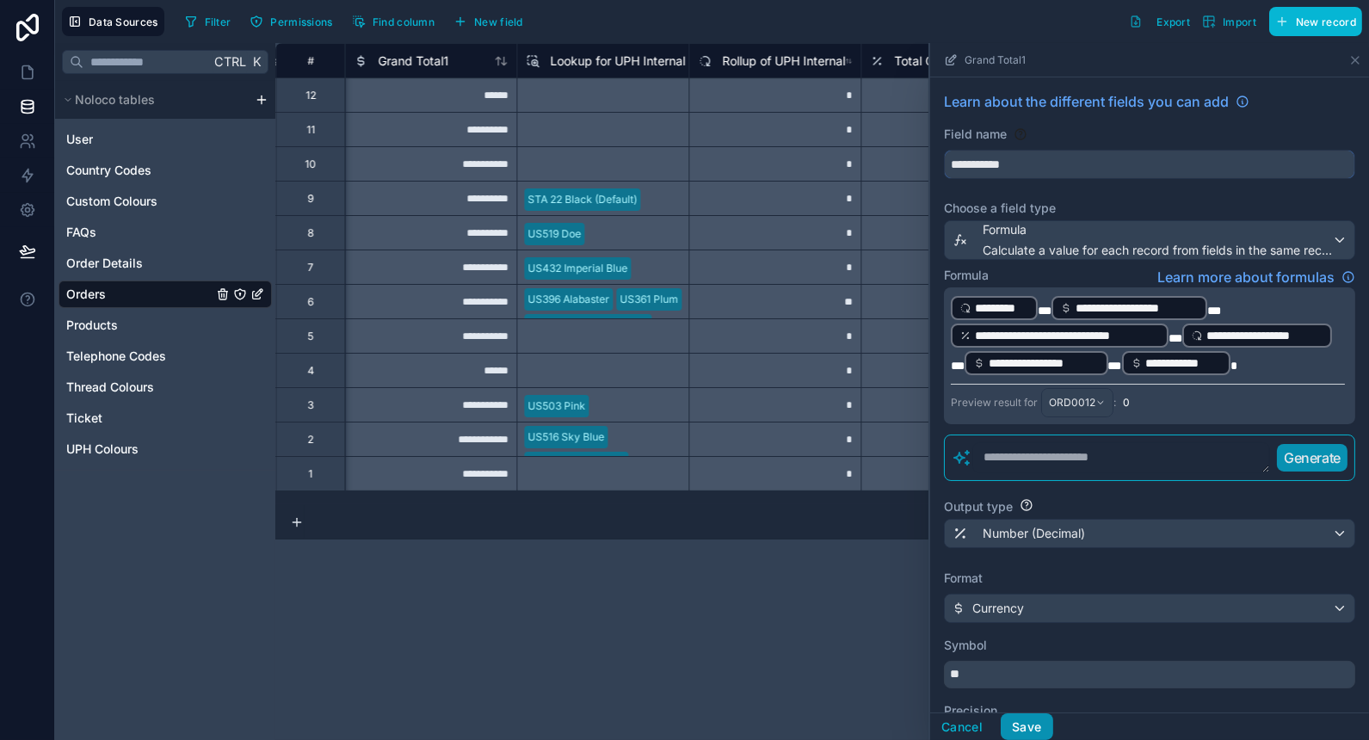
type input "**********"
click at [1032, 726] on button "Save" at bounding box center [1027, 727] width 52 height 28
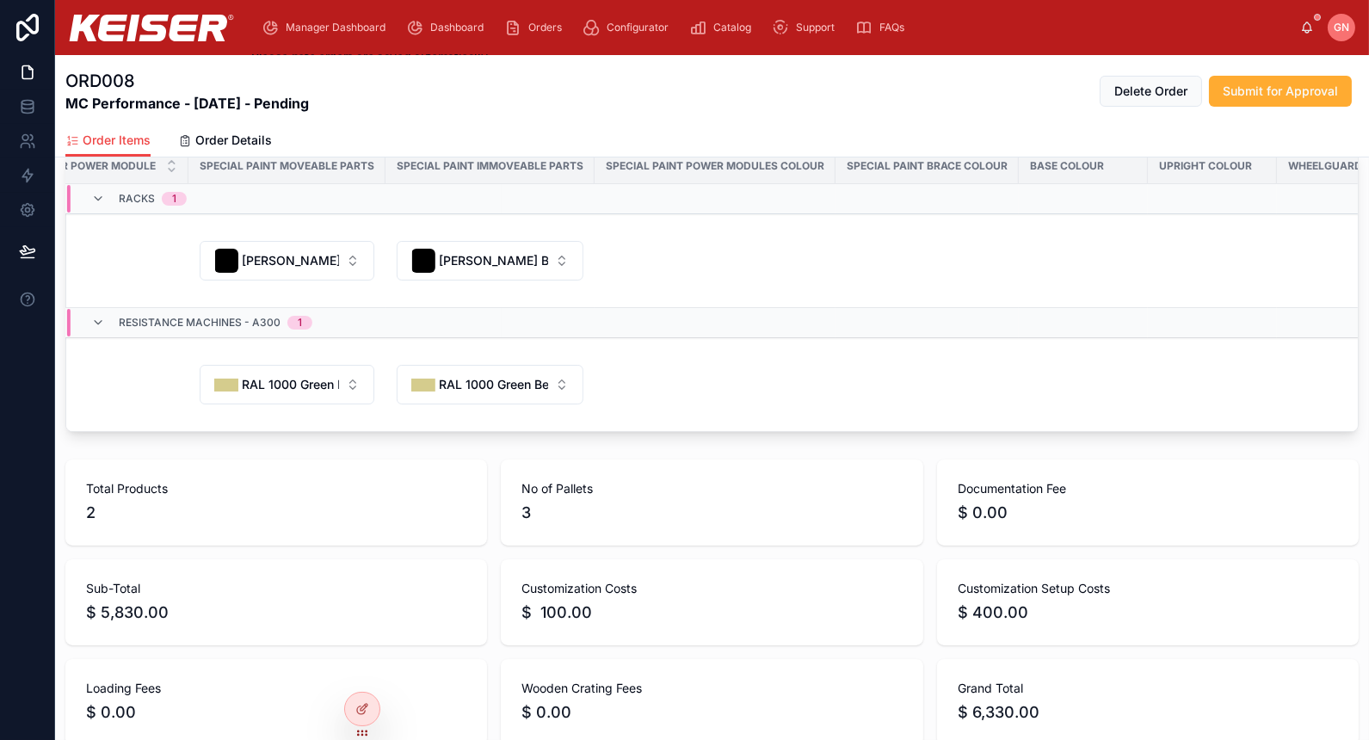
scroll to position [0, 534]
